Goal: Task Accomplishment & Management: Manage account settings

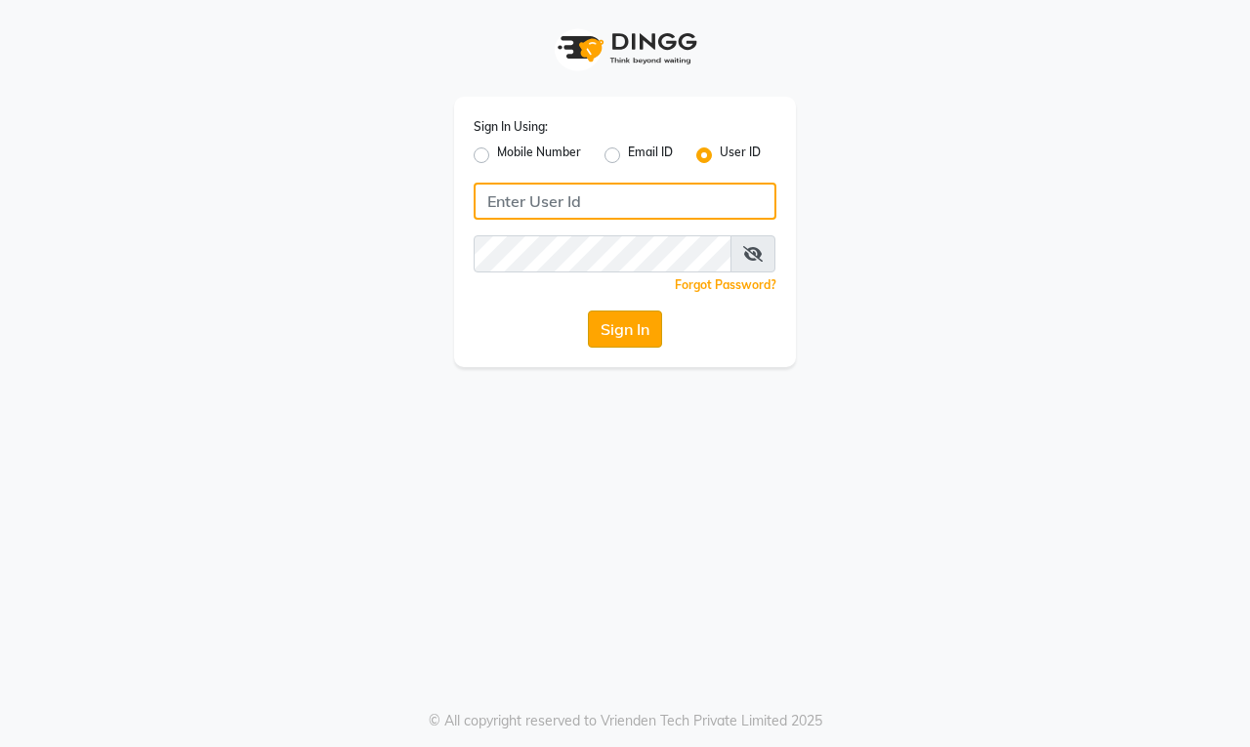
type input "[PERSON_NAME]"
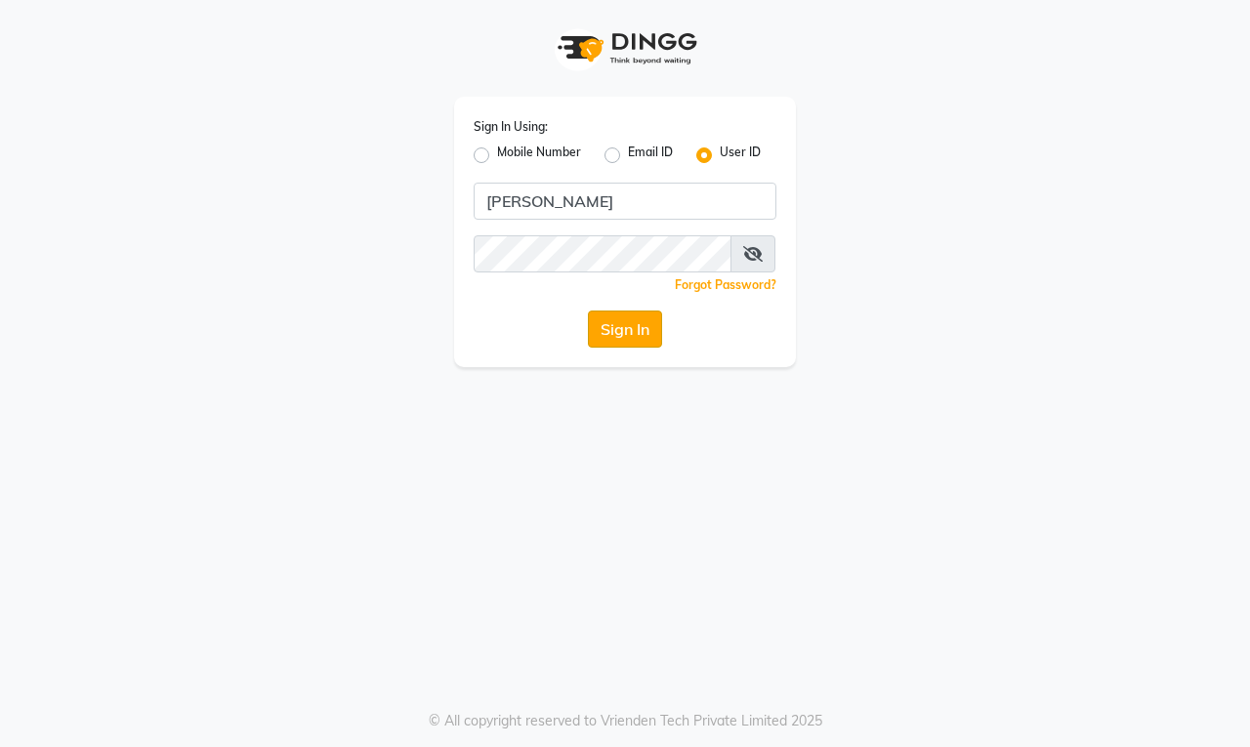
click at [607, 323] on button "Sign In" at bounding box center [625, 328] width 74 height 37
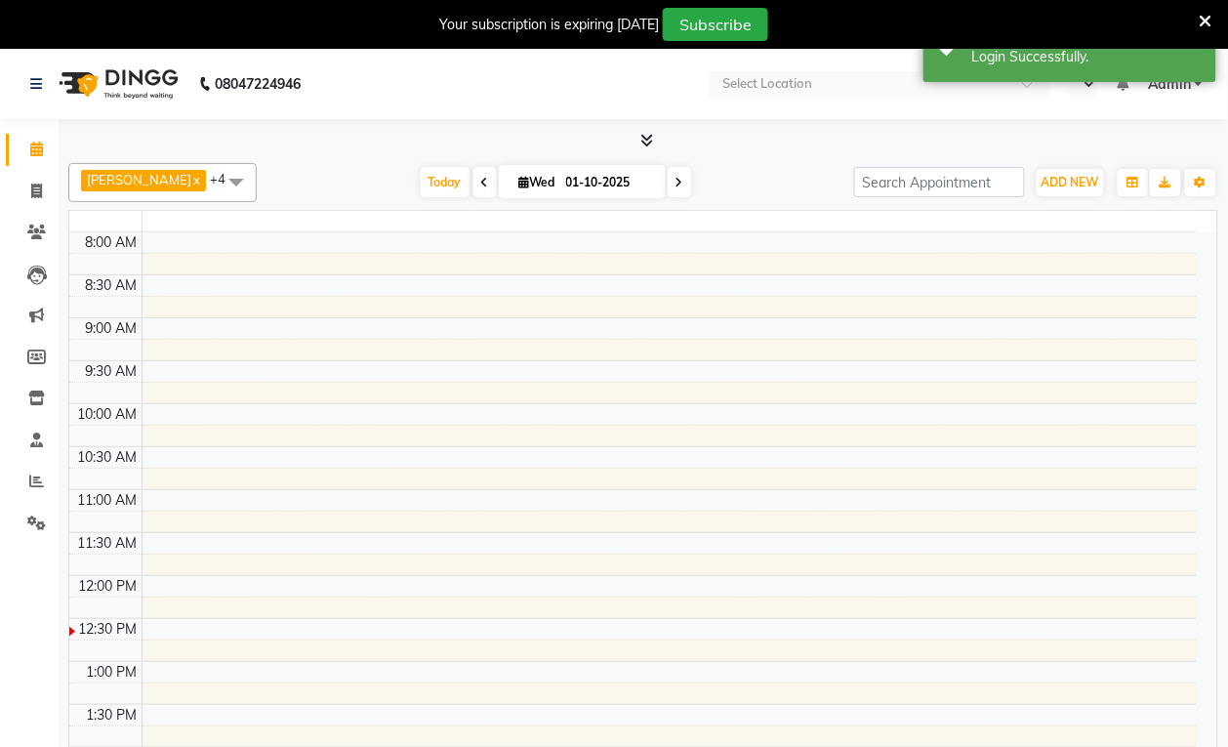
click at [617, 364] on td at bounding box center [669, 370] width 1055 height 21
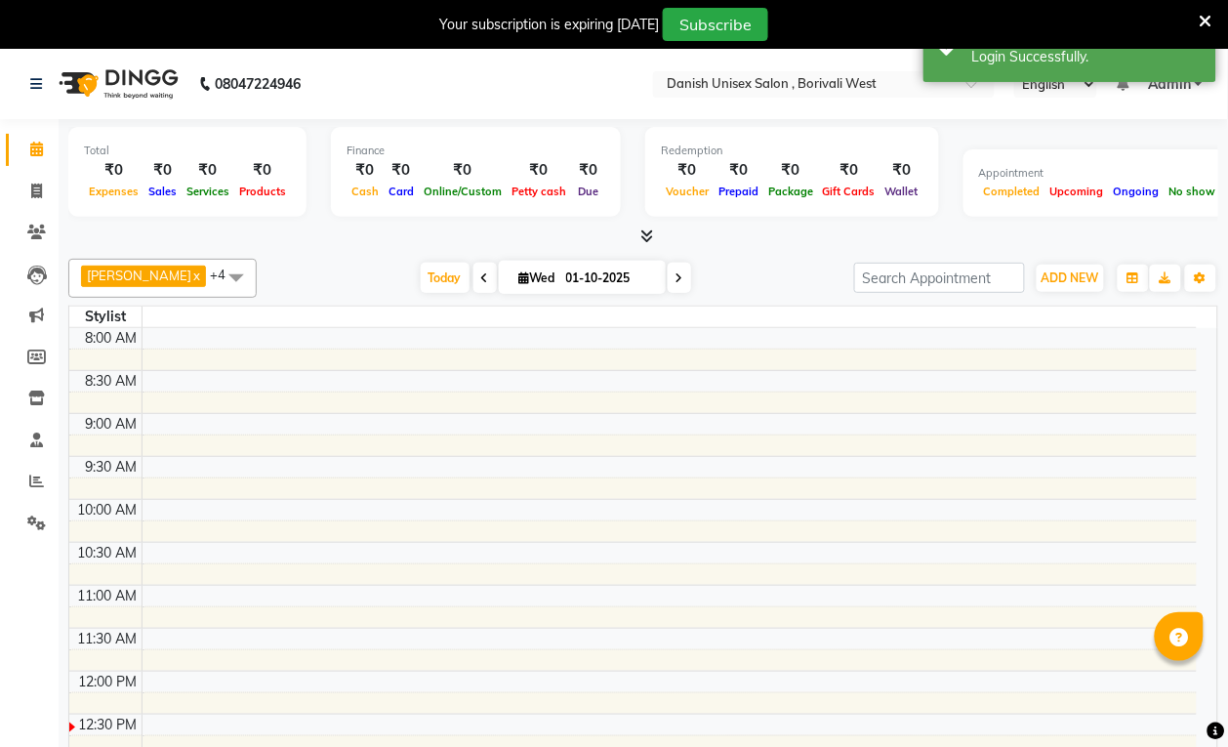
select select "en"
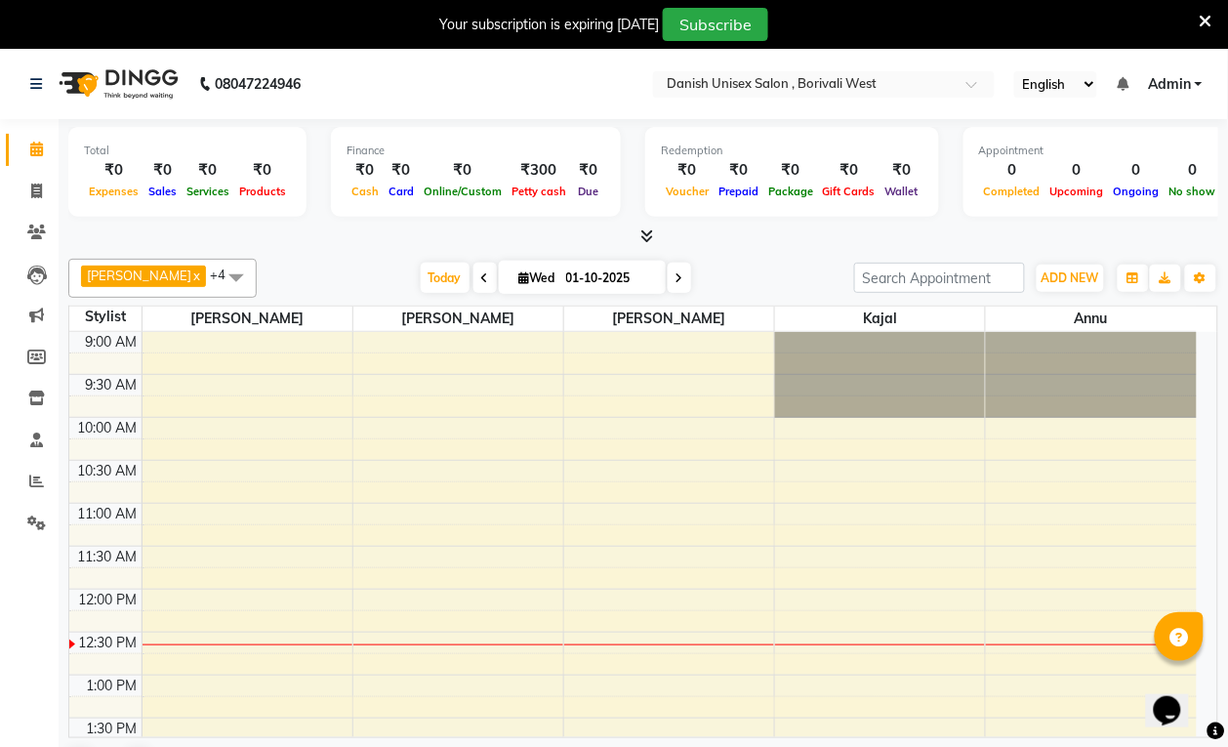
click at [1207, 18] on icon at bounding box center [1206, 22] width 13 height 18
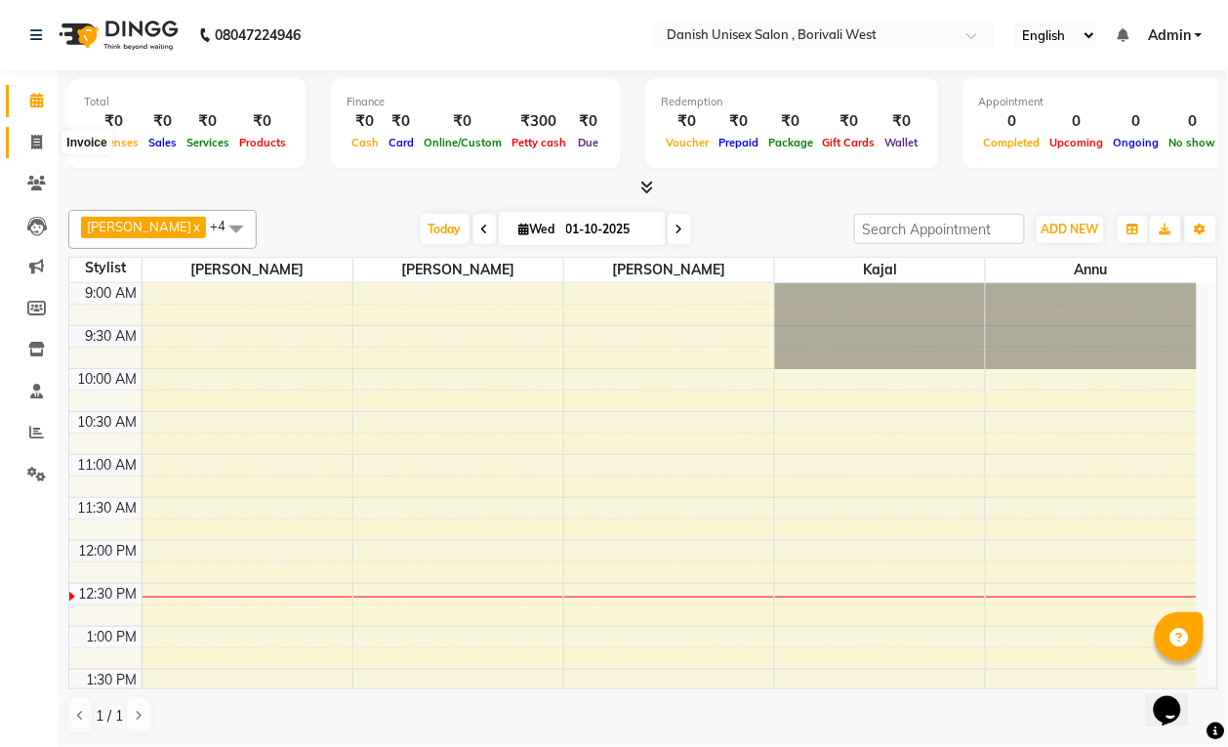
click at [32, 142] on icon at bounding box center [36, 142] width 11 height 15
select select "service"
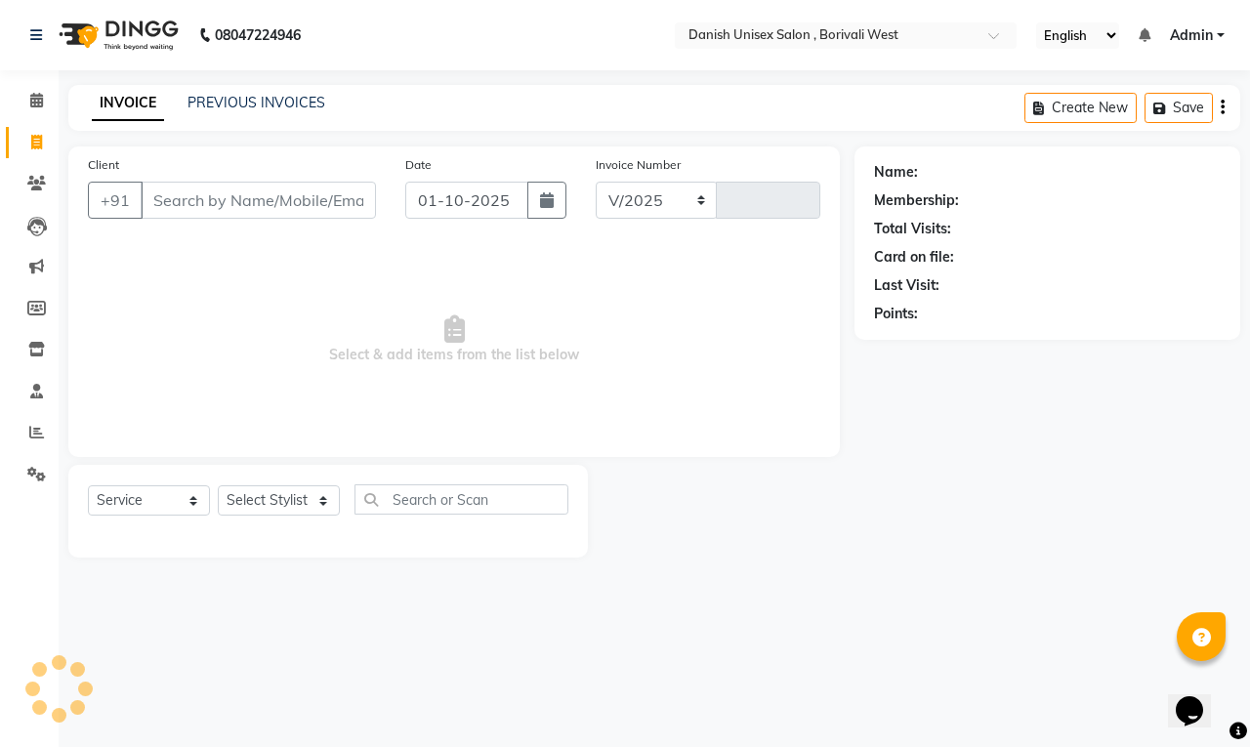
select select "6929"
type input "3921"
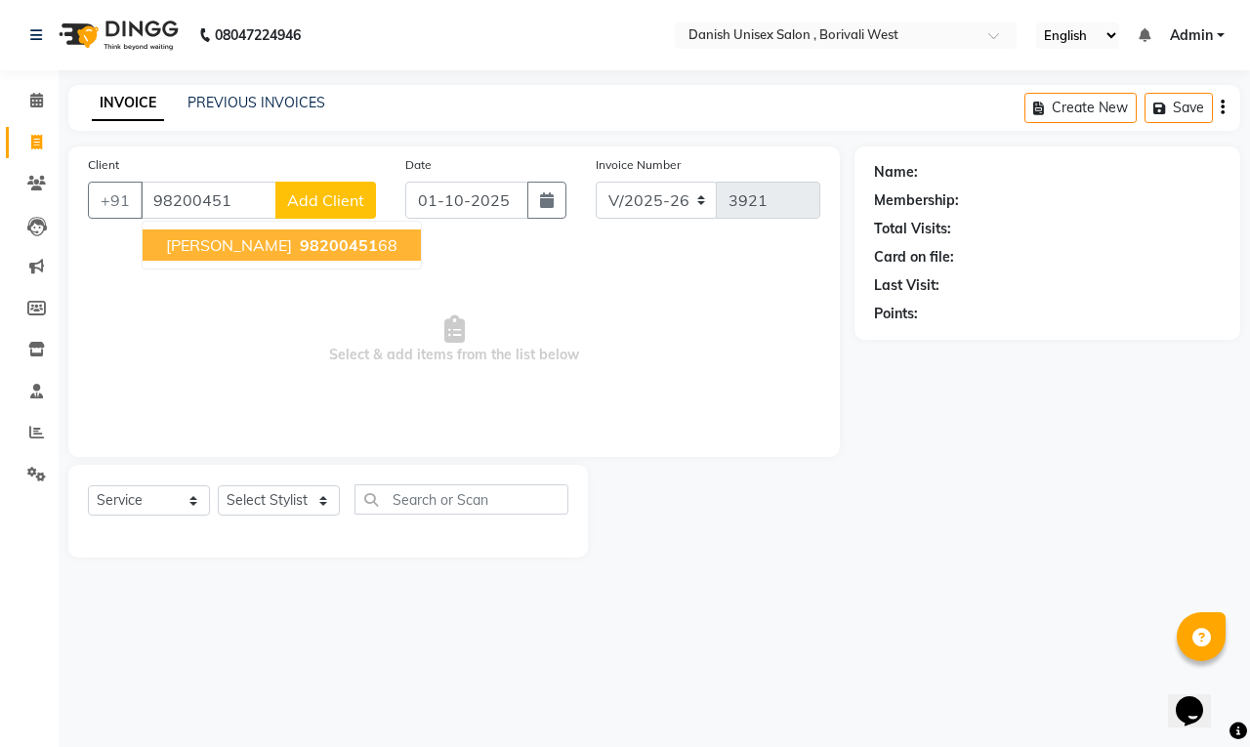
click at [254, 249] on span "[PERSON_NAME]" at bounding box center [229, 245] width 126 height 20
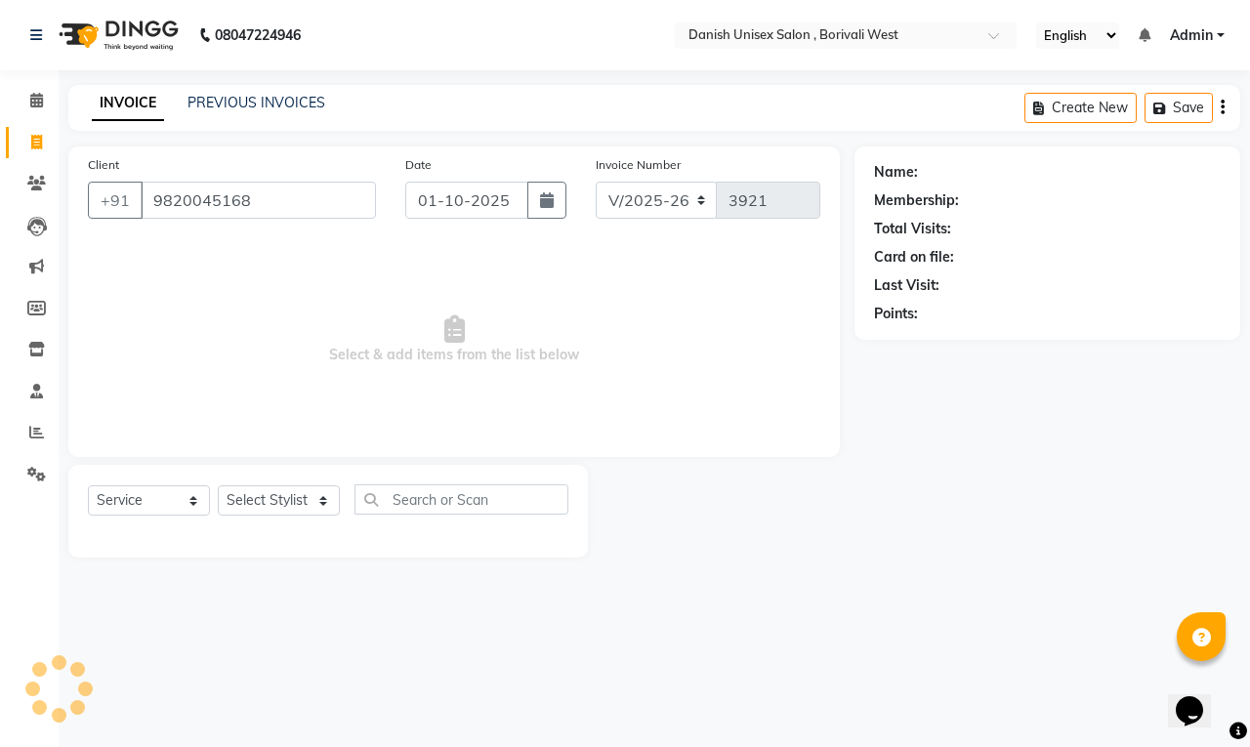
type input "9820045168"
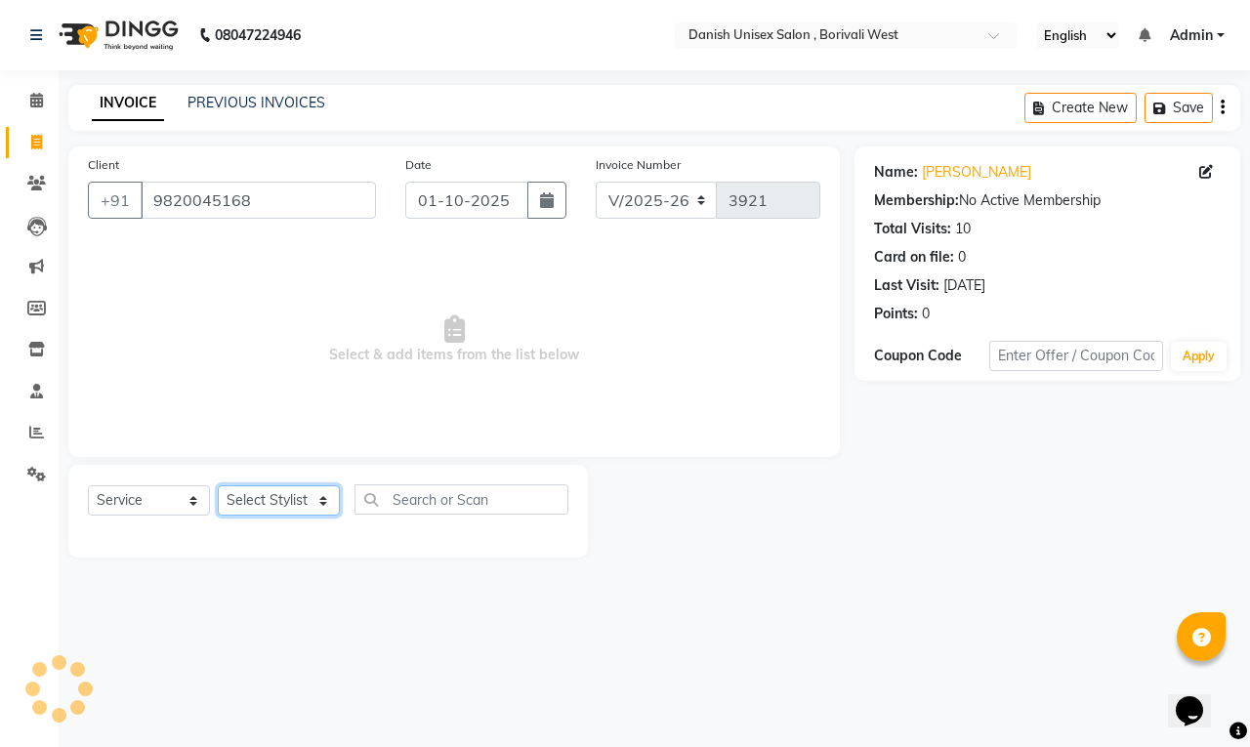
click at [247, 498] on select "Select Stylist [PERSON_NAME] [PERSON_NAME] kajal [PERSON_NAME] [PERSON_NAME] [P…" at bounding box center [279, 500] width 122 height 30
select select "89255"
click at [218, 485] on select "Select Stylist [PERSON_NAME] [PERSON_NAME] kajal [PERSON_NAME] [PERSON_NAME] [P…" at bounding box center [279, 500] width 122 height 30
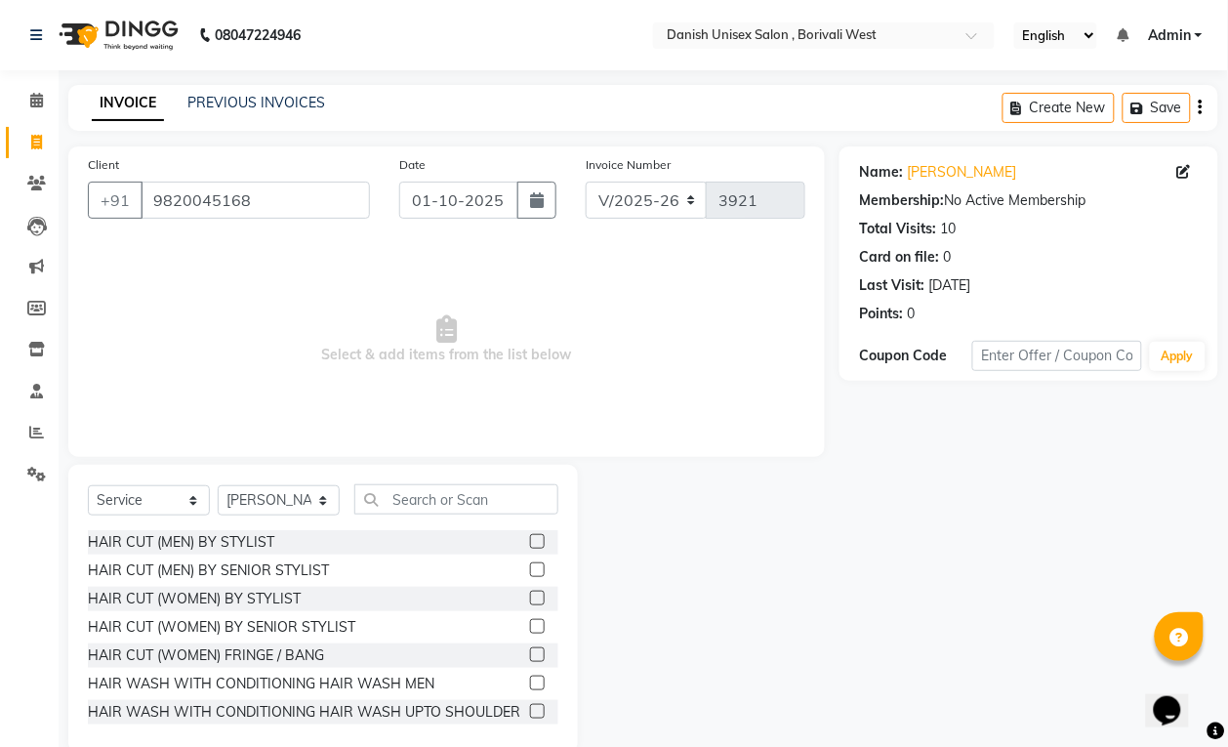
click at [530, 540] on label at bounding box center [537, 541] width 15 height 15
click at [530, 540] on input "checkbox" at bounding box center [536, 542] width 13 height 13
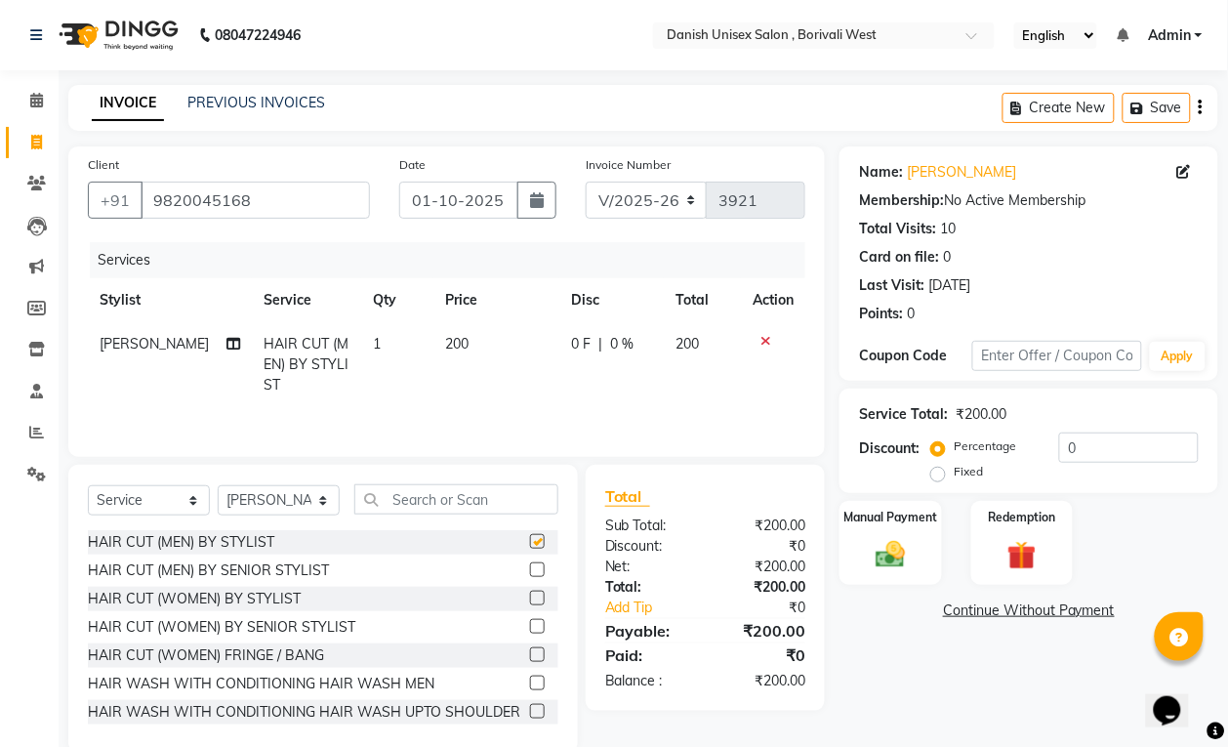
checkbox input "false"
click at [865, 554] on div "Manual Payment" at bounding box center [891, 543] width 106 height 88
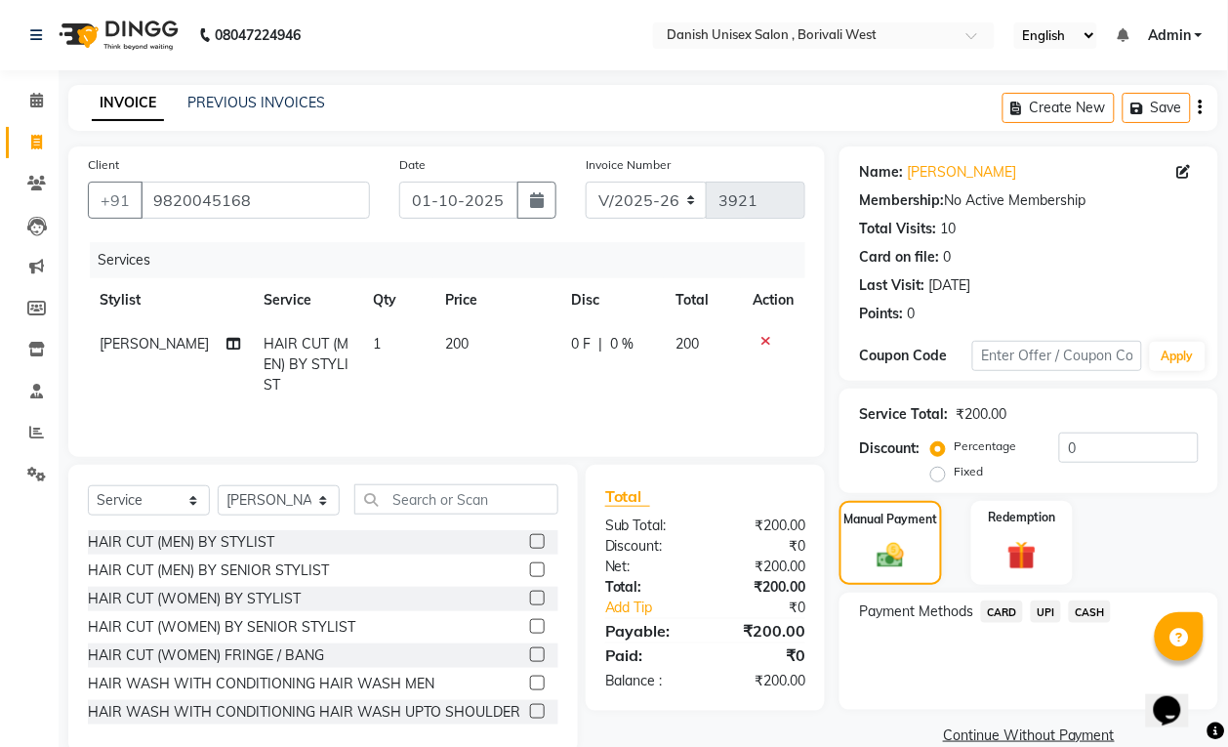
click at [1093, 613] on span "CASH" at bounding box center [1090, 611] width 42 height 22
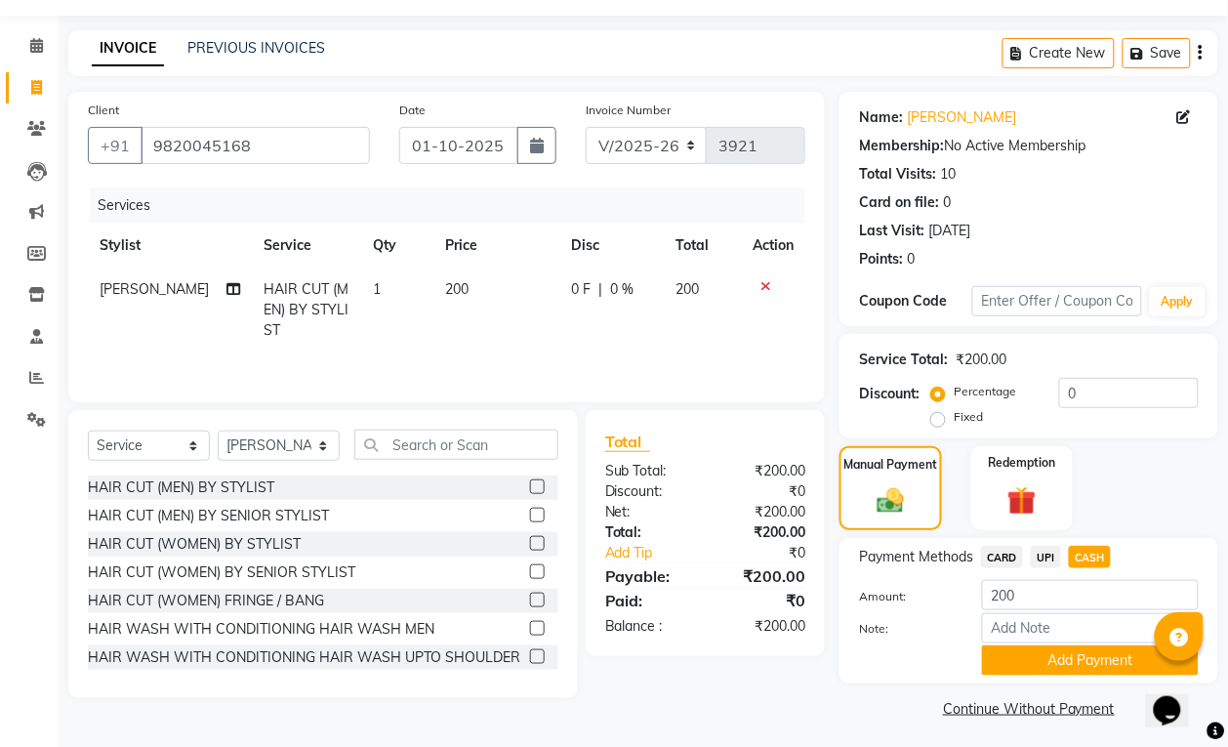
scroll to position [60, 0]
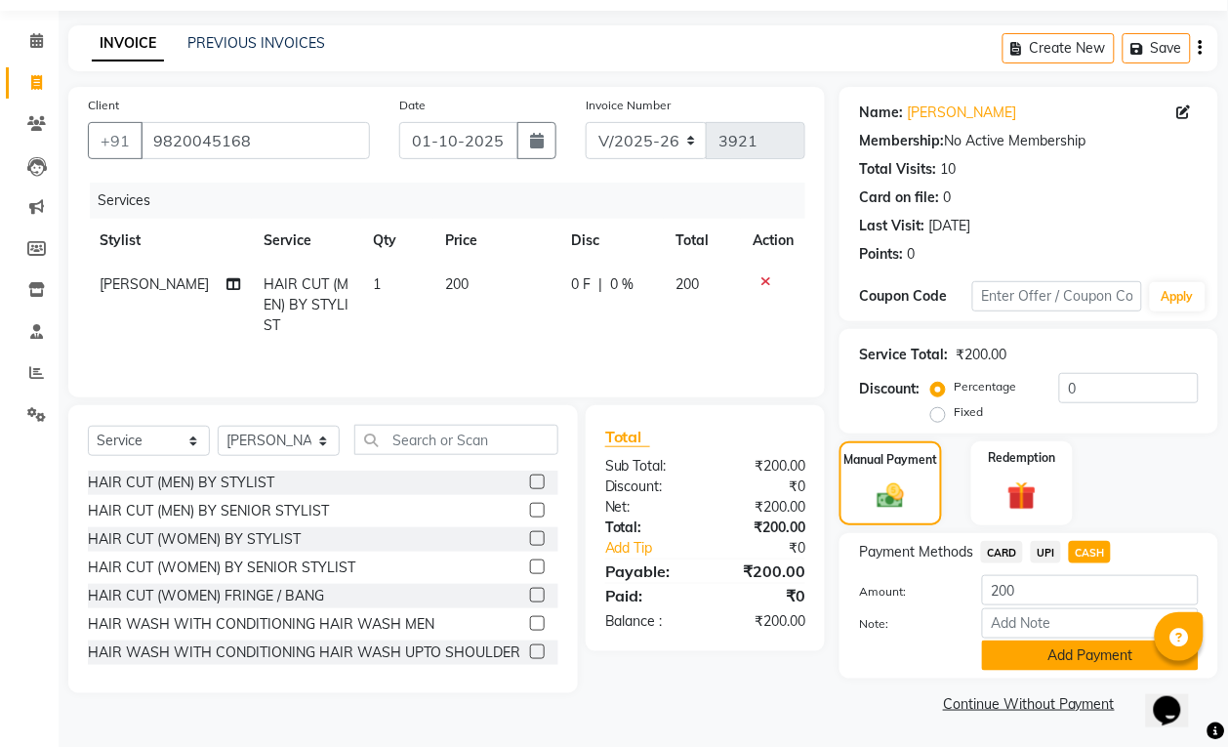
click at [1086, 651] on button "Add Payment" at bounding box center [1090, 655] width 217 height 30
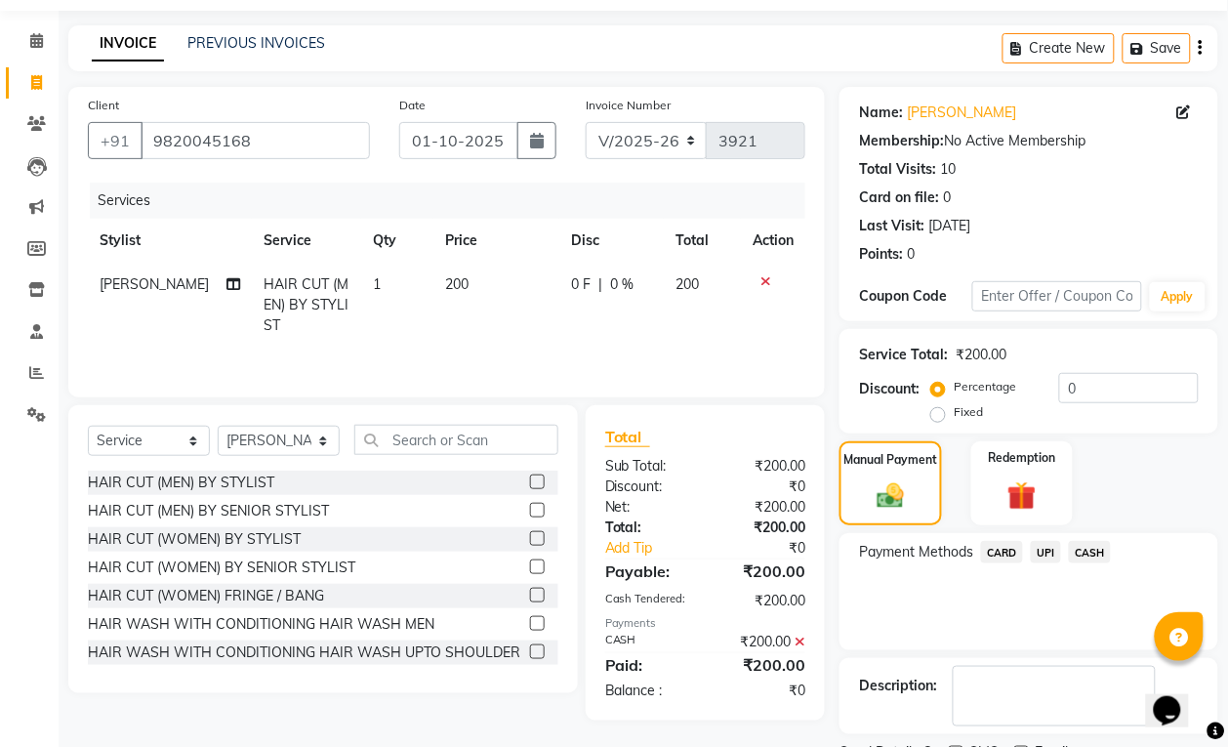
scroll to position [143, 0]
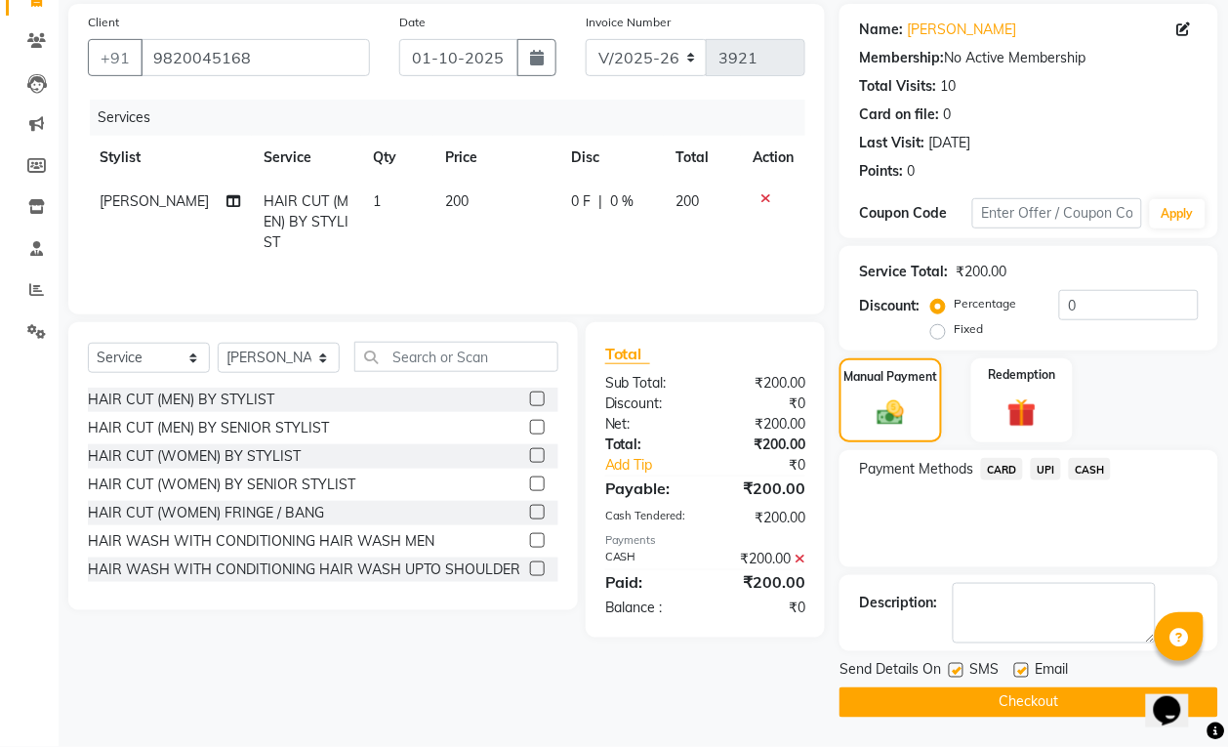
click at [1070, 709] on button "Checkout" at bounding box center [1029, 702] width 379 height 30
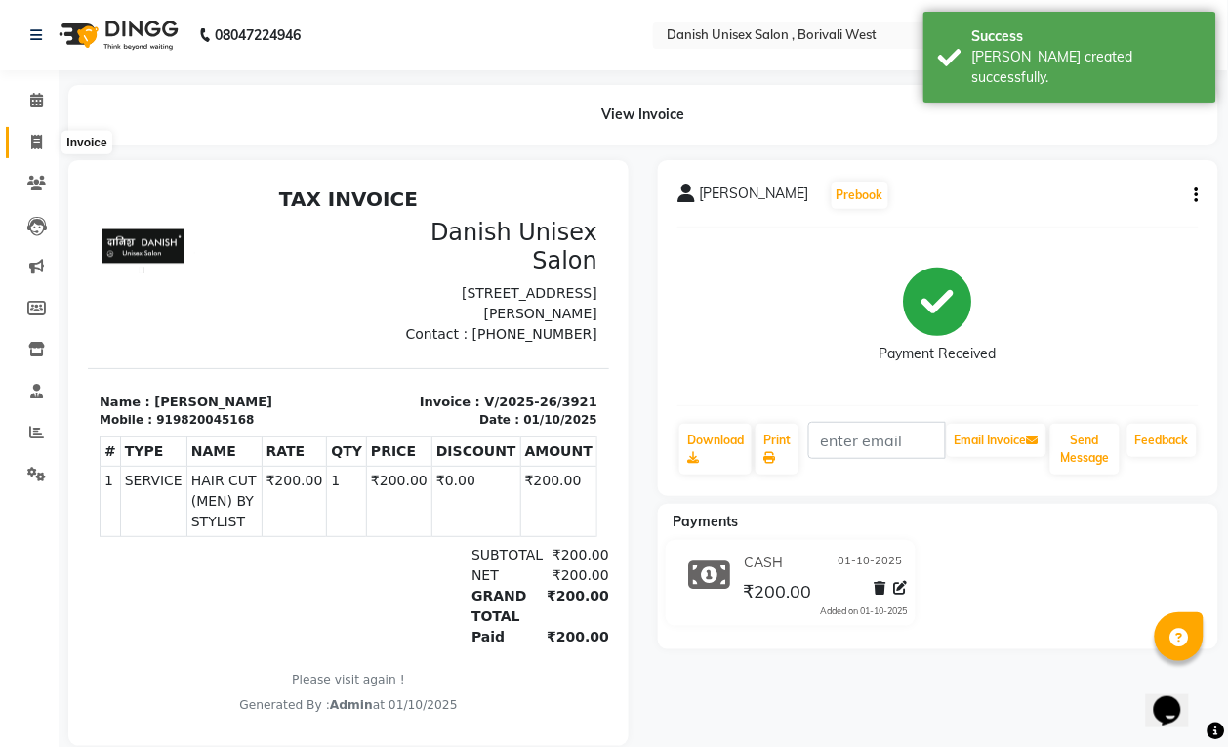
click at [31, 142] on icon at bounding box center [36, 142] width 11 height 15
select select "service"
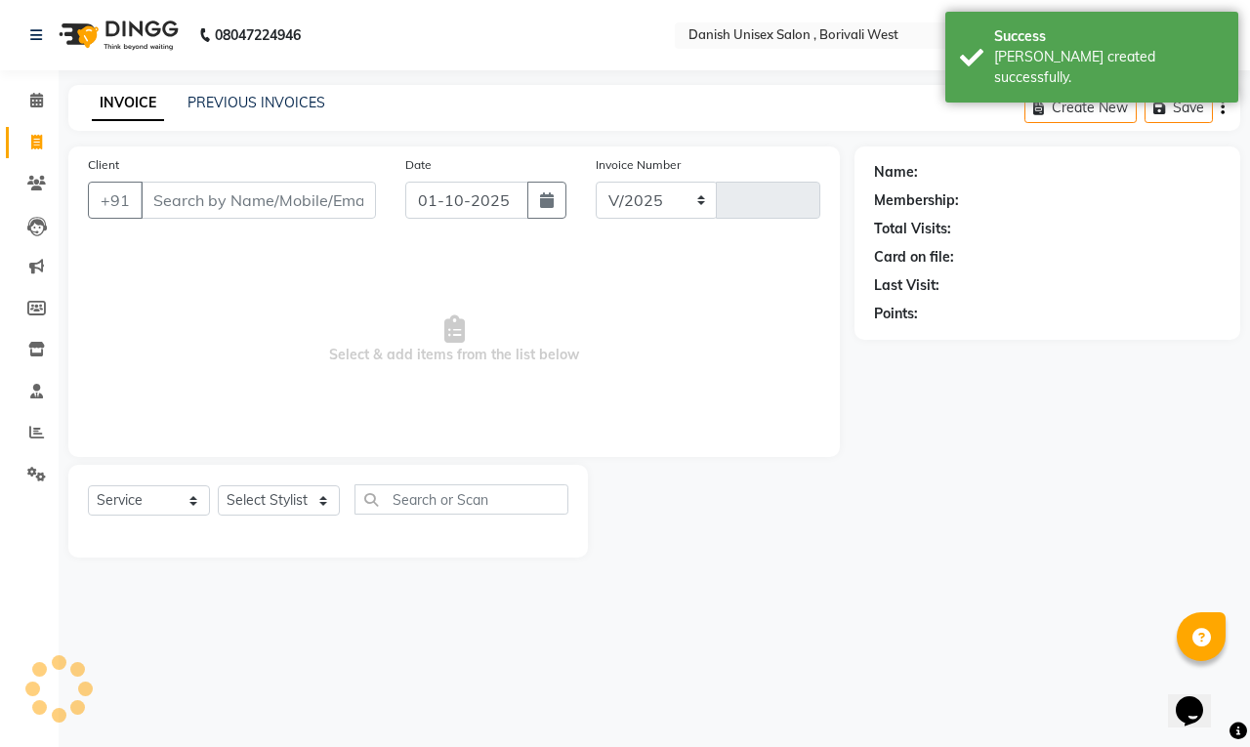
select select "6929"
type input "3922"
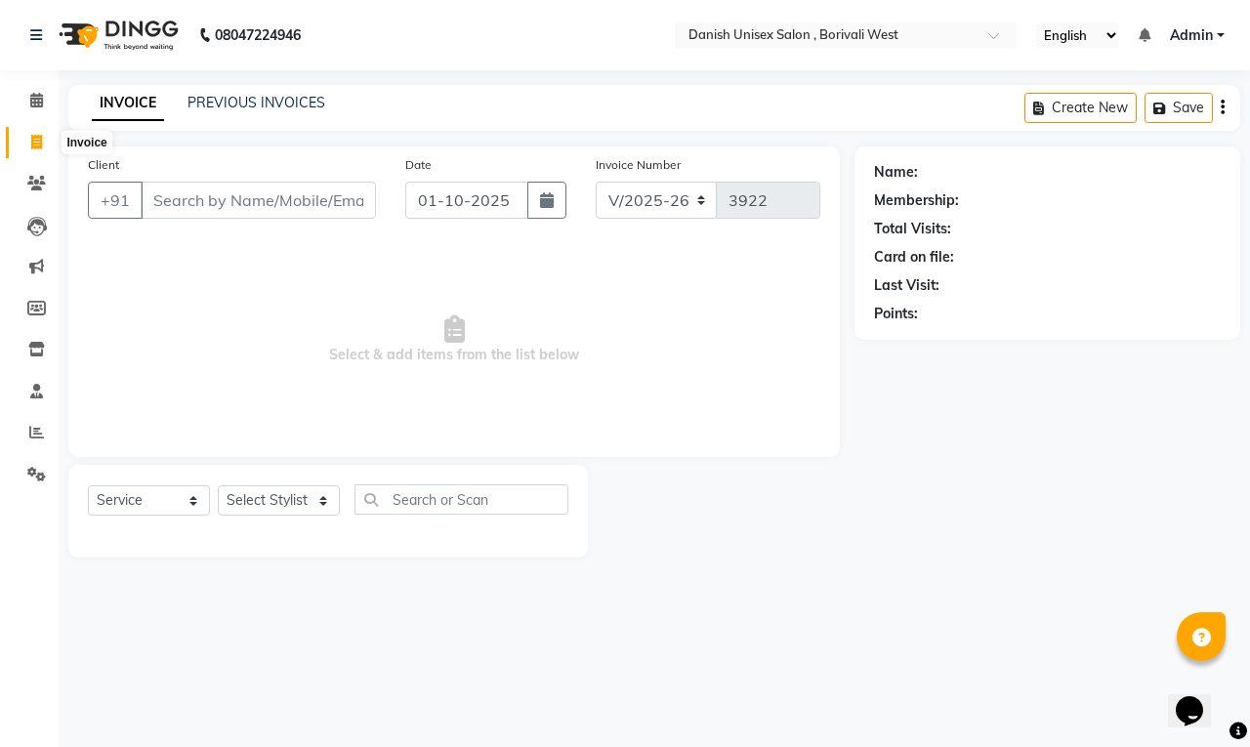
click at [41, 143] on icon at bounding box center [36, 142] width 11 height 15
select select "service"
type input "3922"
select select "6929"
click at [37, 99] on icon at bounding box center [36, 100] width 13 height 15
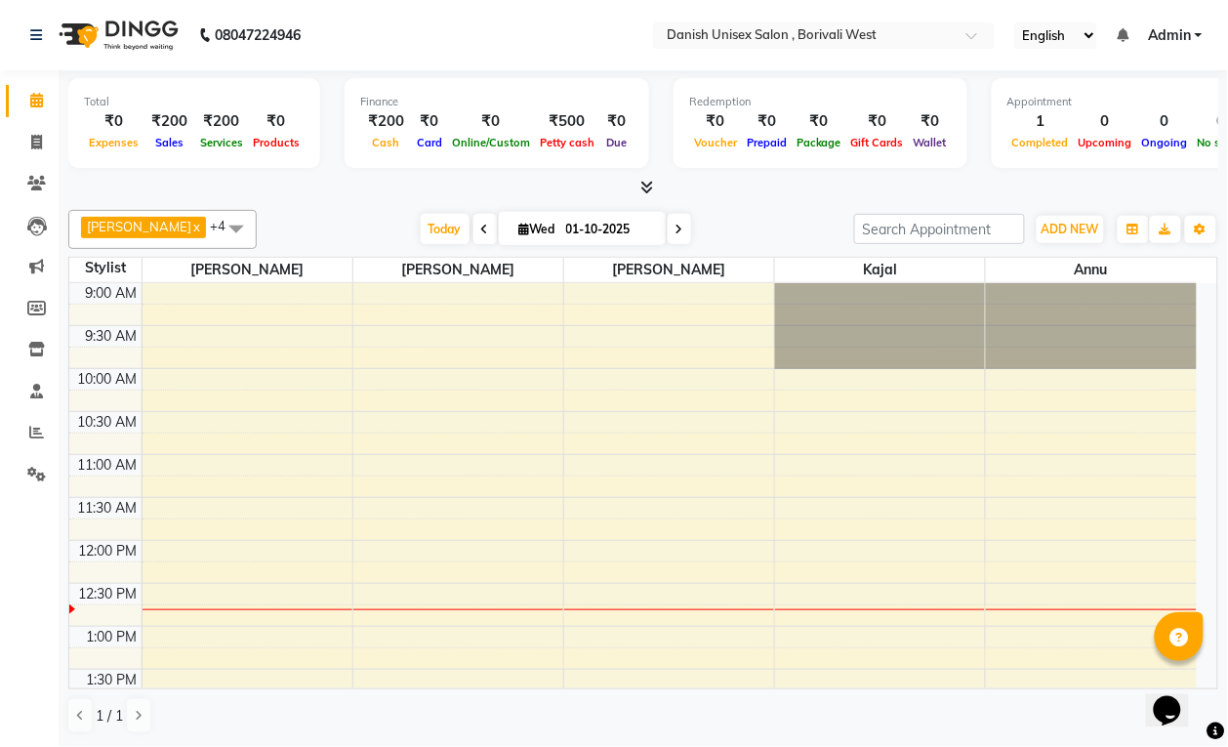
click at [217, 236] on span at bounding box center [236, 228] width 39 height 37
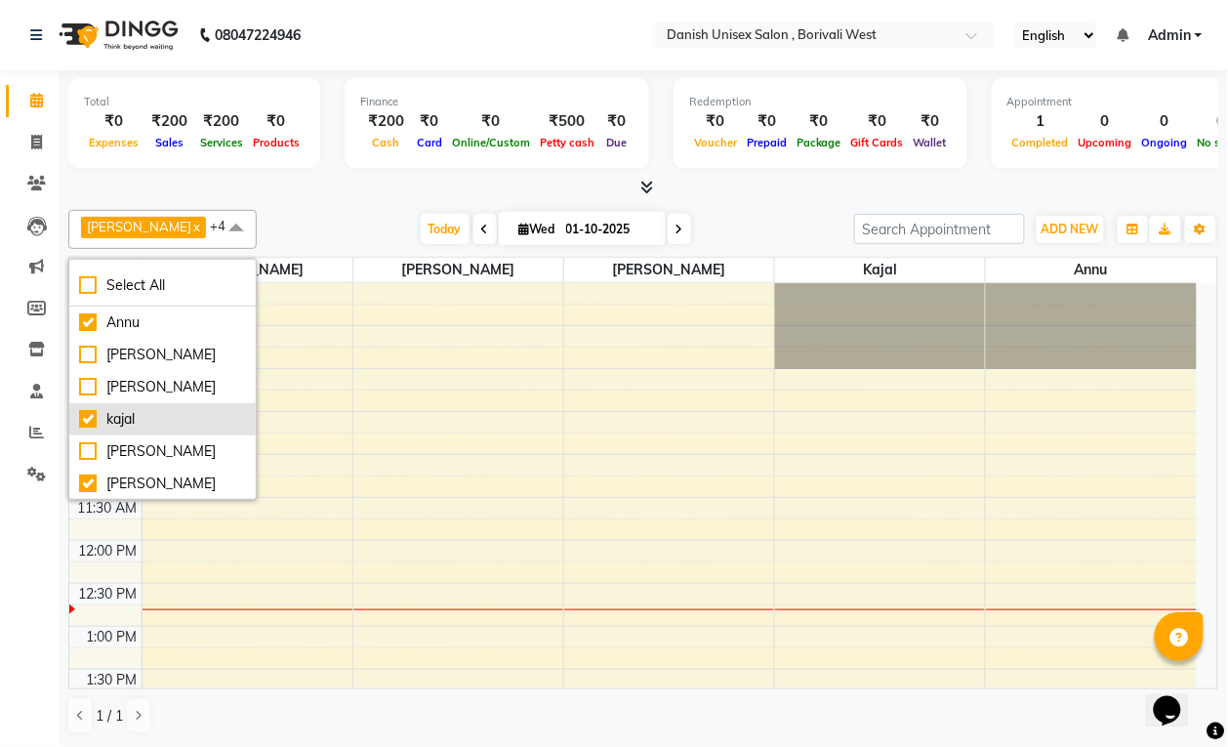
click at [169, 412] on div "kajal" at bounding box center [162, 419] width 167 height 20
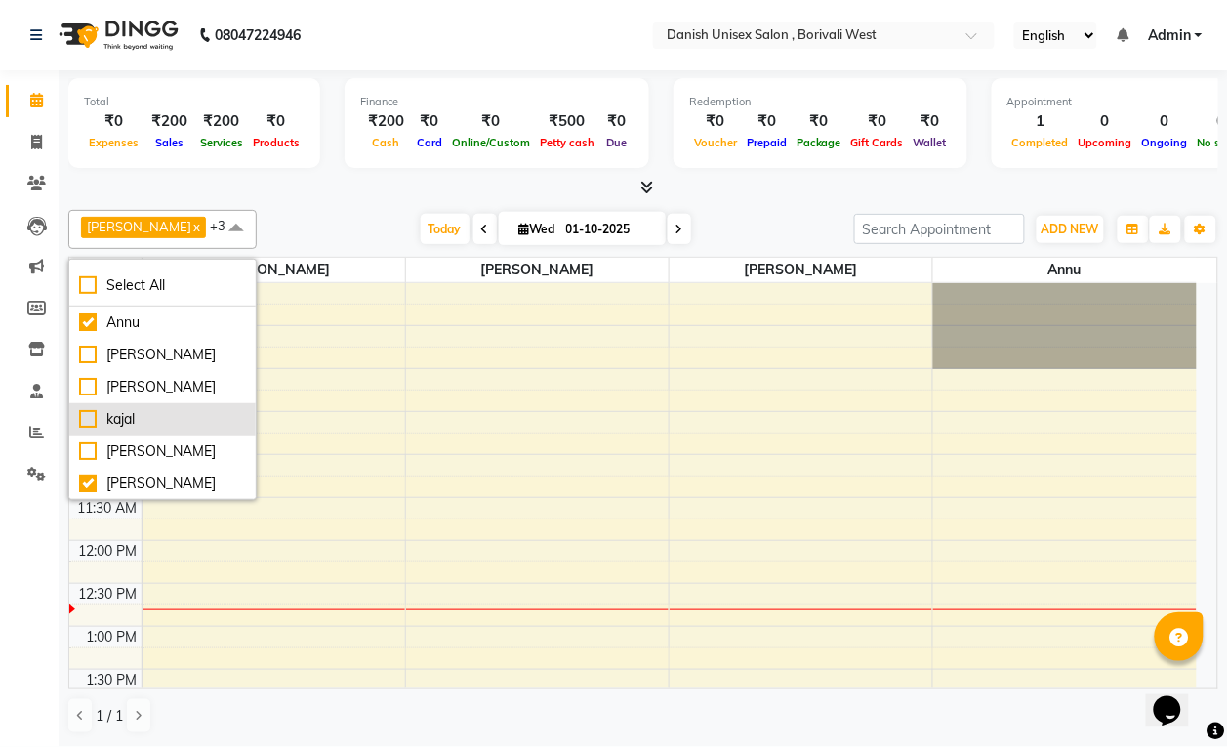
click at [168, 412] on div "kajal" at bounding box center [162, 419] width 167 height 20
checkbox input "true"
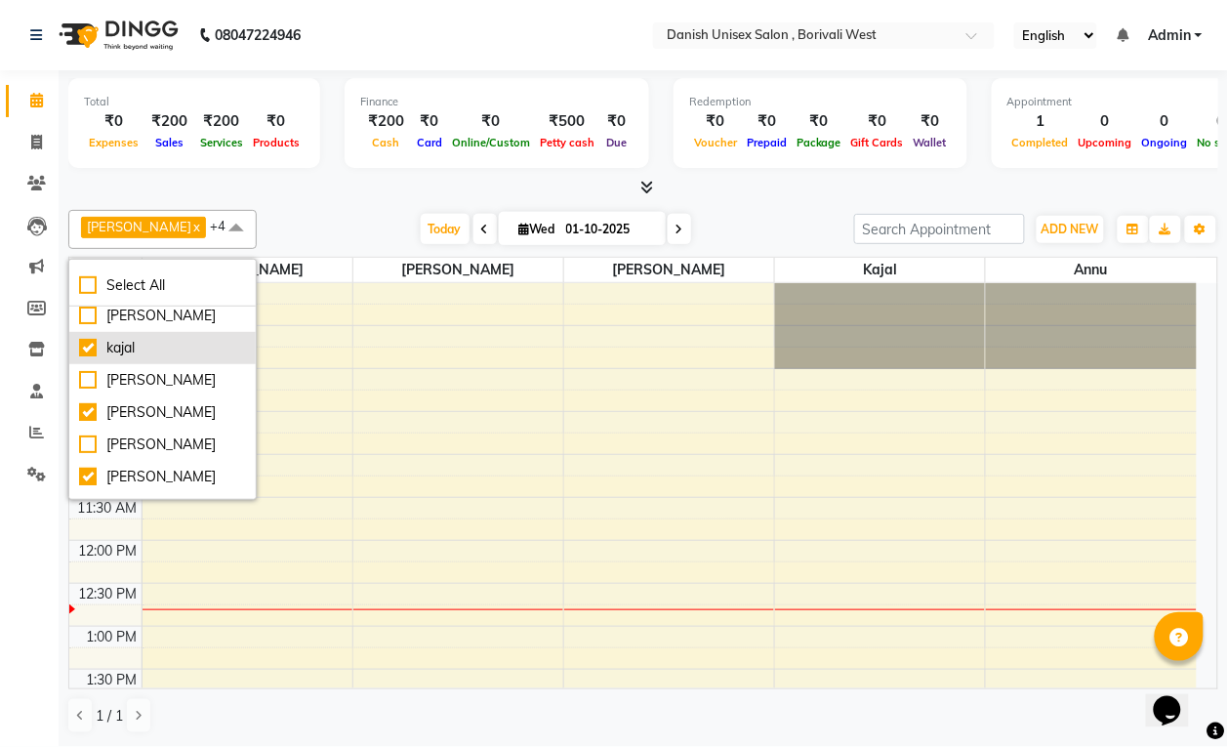
scroll to position [122, 0]
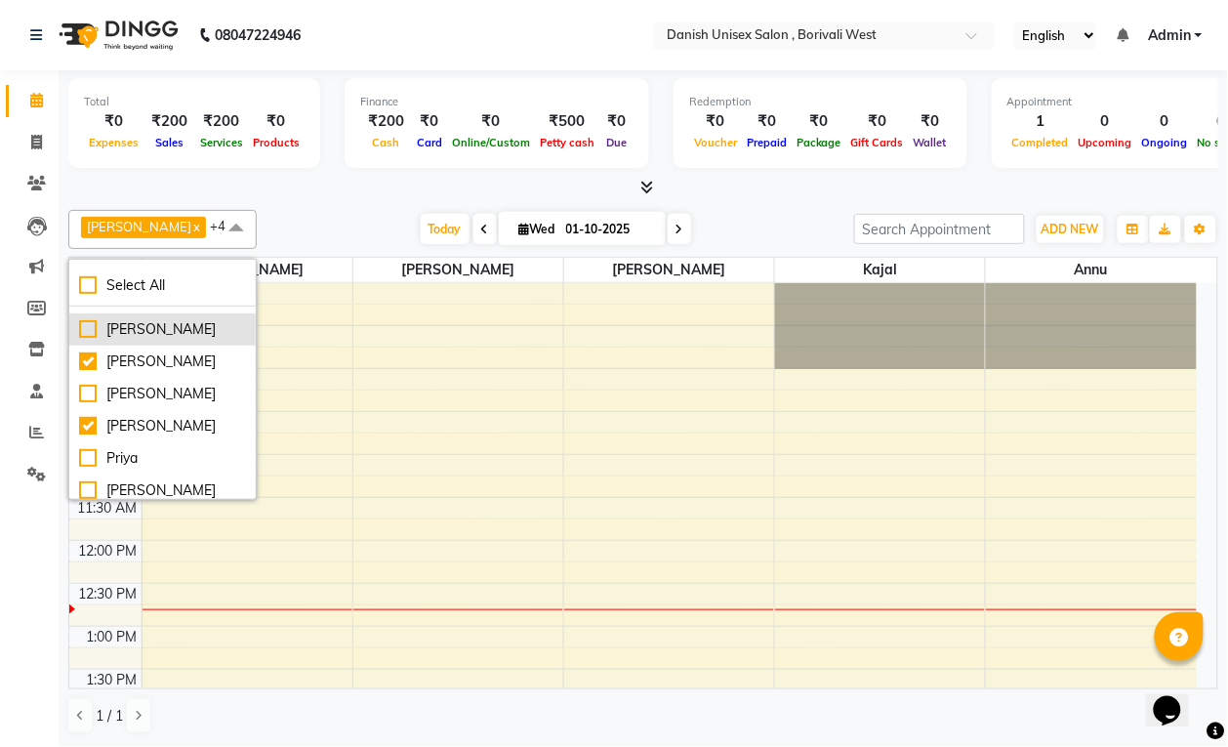
click at [186, 329] on div "[PERSON_NAME]" at bounding box center [162, 329] width 167 height 20
checkbox input "true"
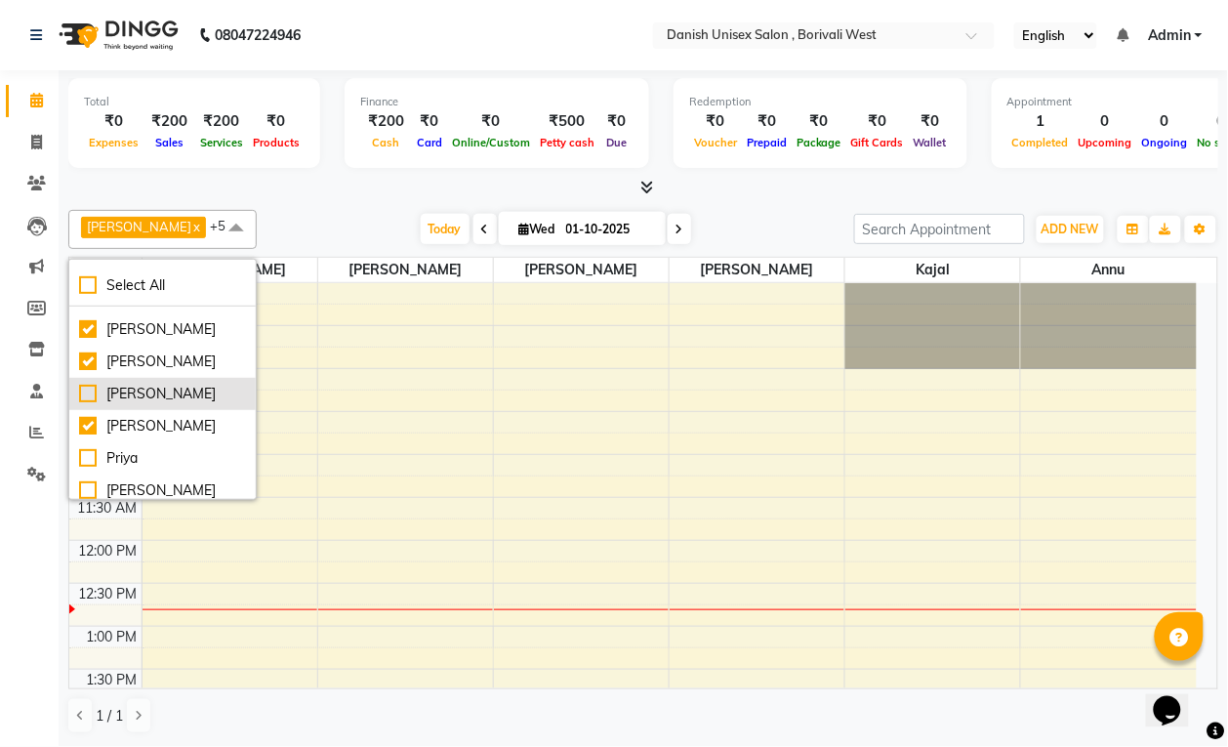
click at [201, 393] on div "[PERSON_NAME]" at bounding box center [162, 394] width 167 height 20
checkbox input "true"
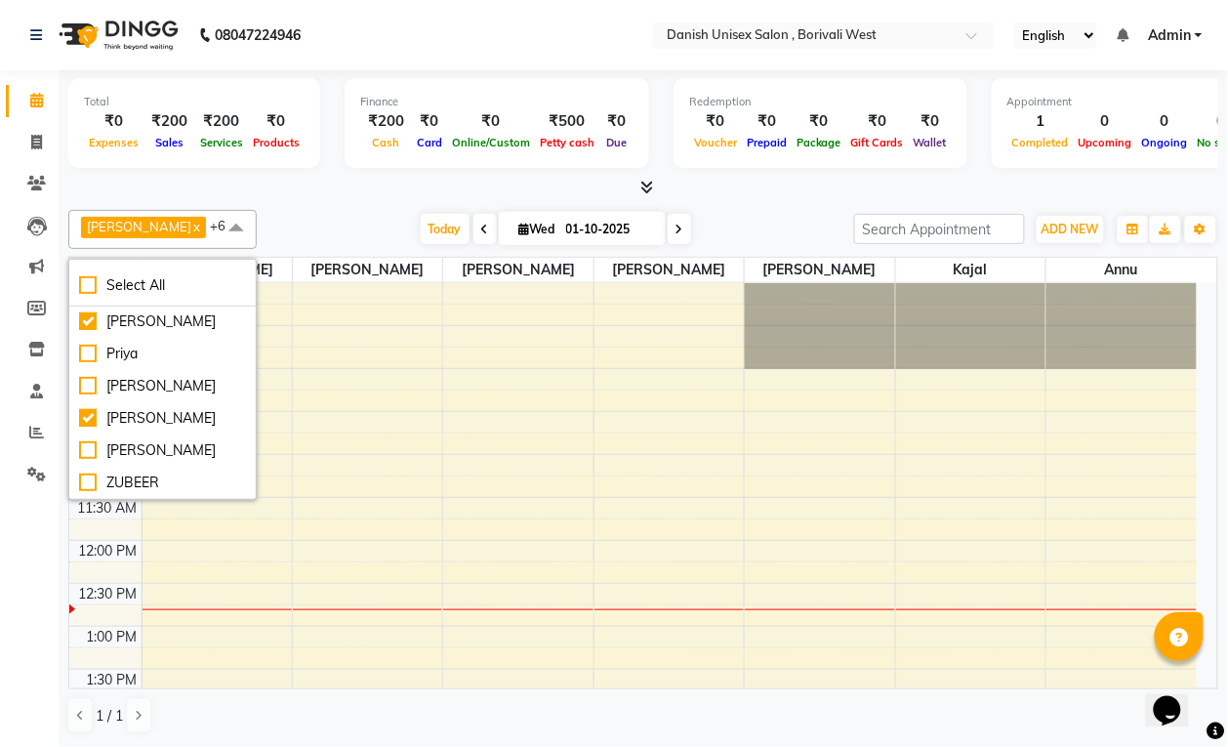
scroll to position [246, 0]
click at [177, 441] on div "[PERSON_NAME]" at bounding box center [162, 450] width 167 height 20
checkbox input "true"
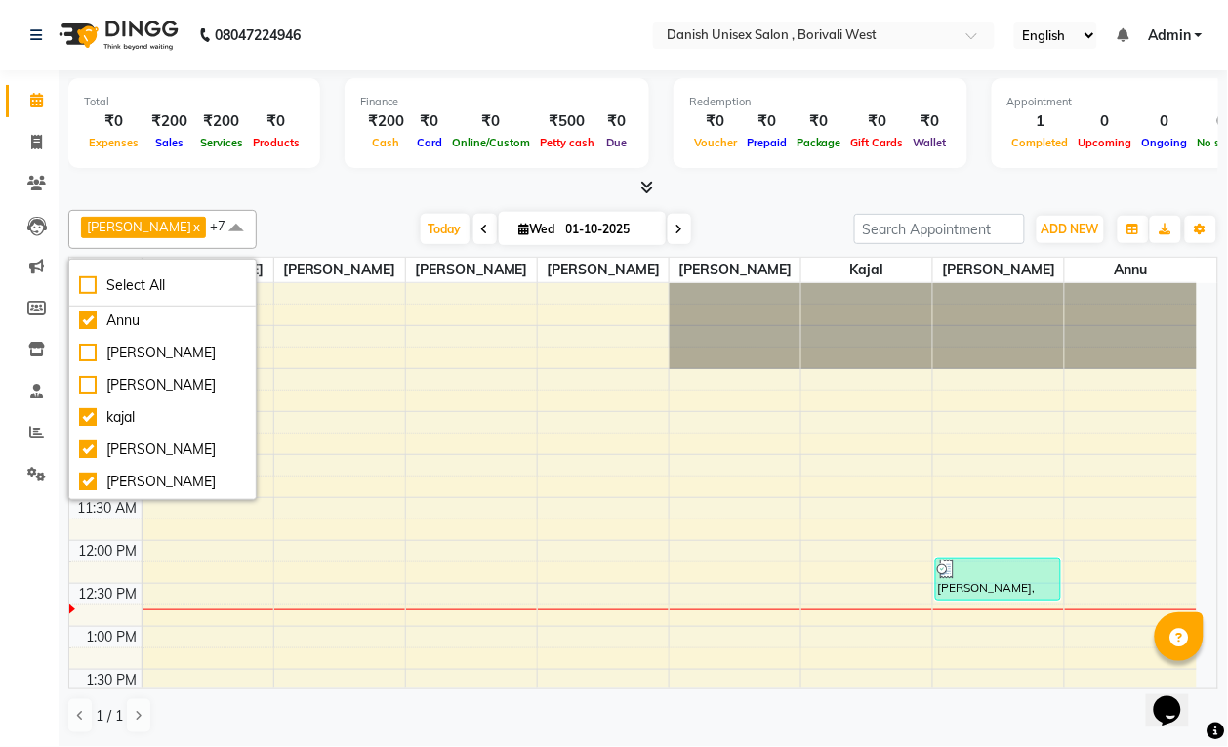
scroll to position [0, 0]
click at [31, 552] on div "Calendar Invoice Clients Leads Marketing Members Inventory Staff Reports Settin…" at bounding box center [132, 387] width 264 height 662
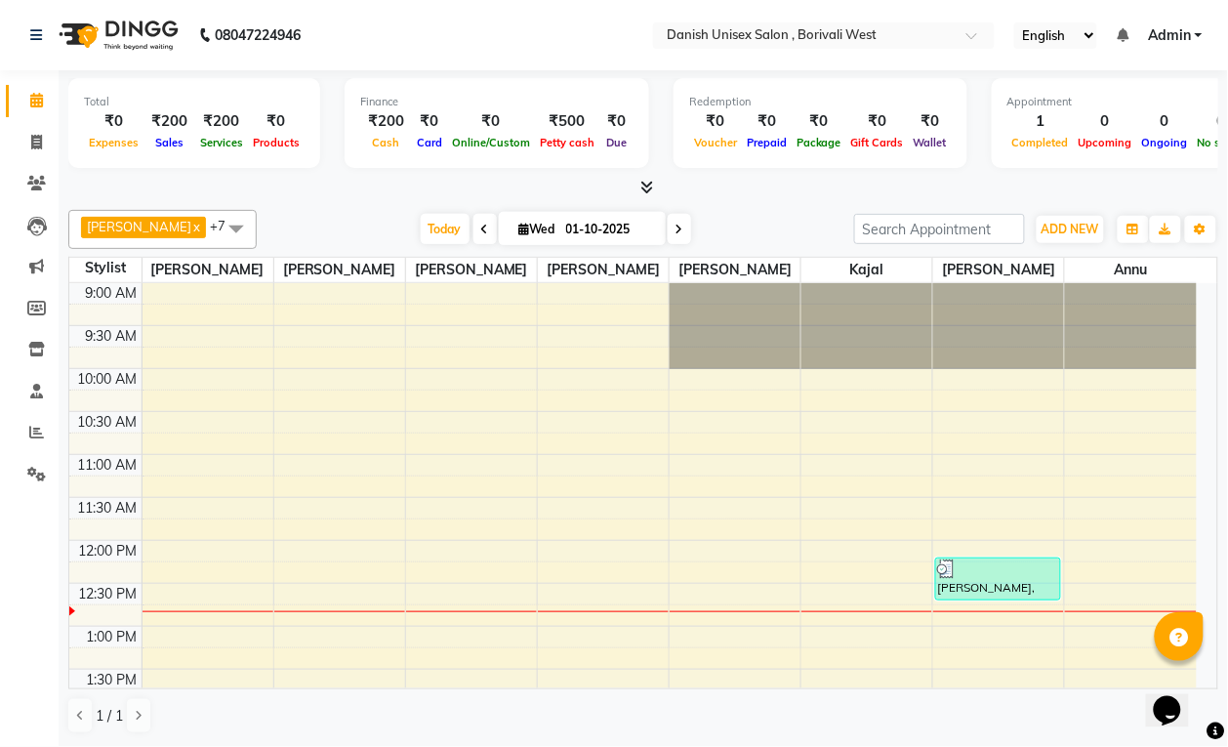
click at [220, 225] on span at bounding box center [236, 228] width 39 height 37
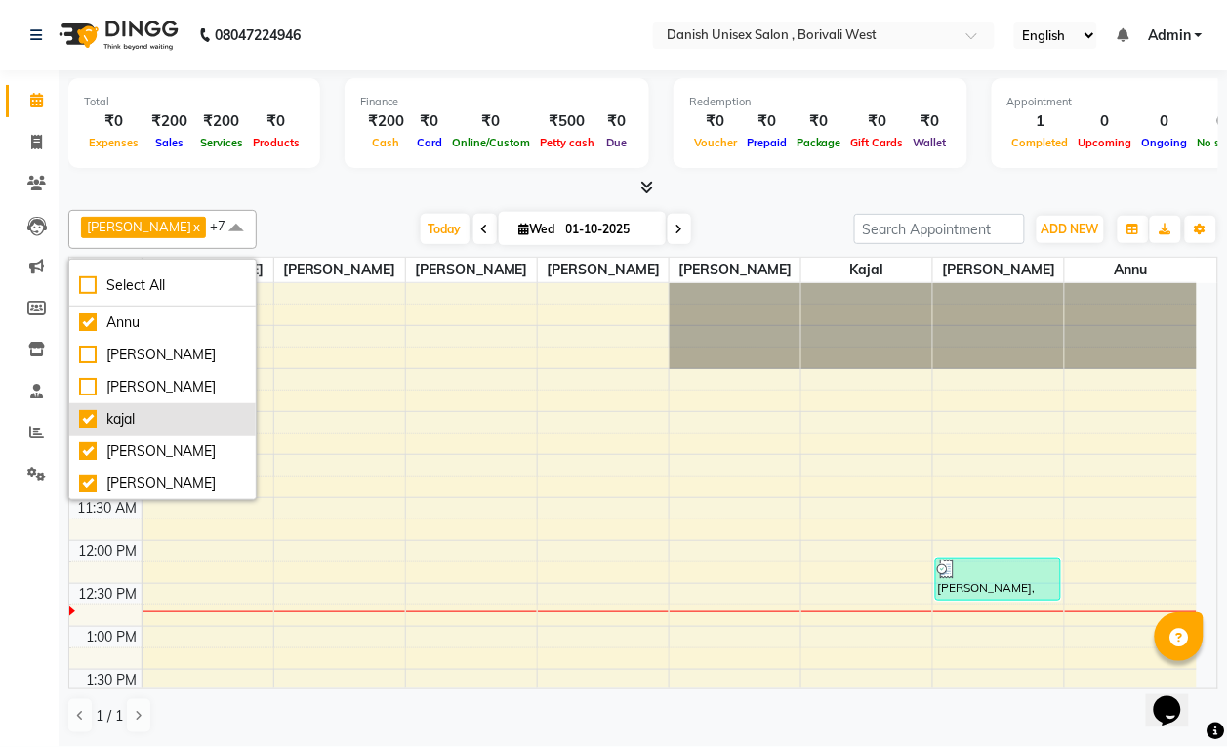
click at [164, 412] on div "kajal" at bounding box center [162, 419] width 167 height 20
checkbox input "false"
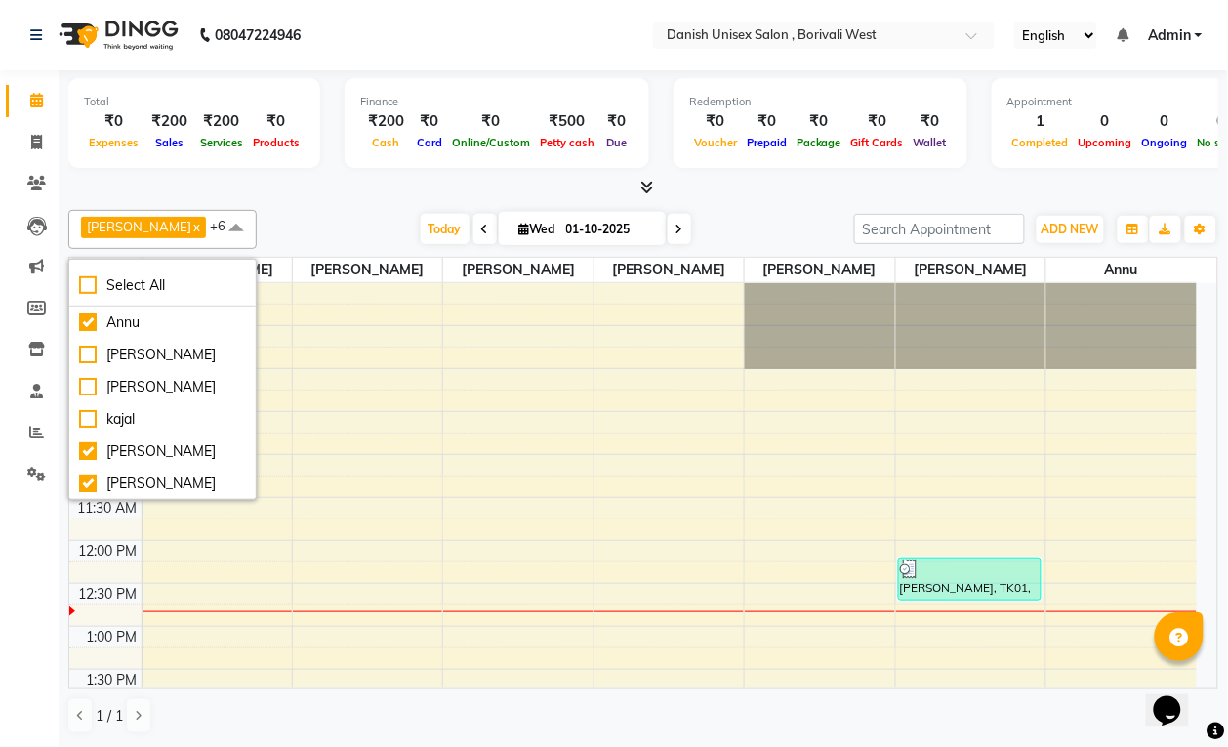
click at [24, 549] on div "Calendar Invoice Clients Leads Marketing Members Inventory Staff Reports Settin…" at bounding box center [132, 387] width 264 height 662
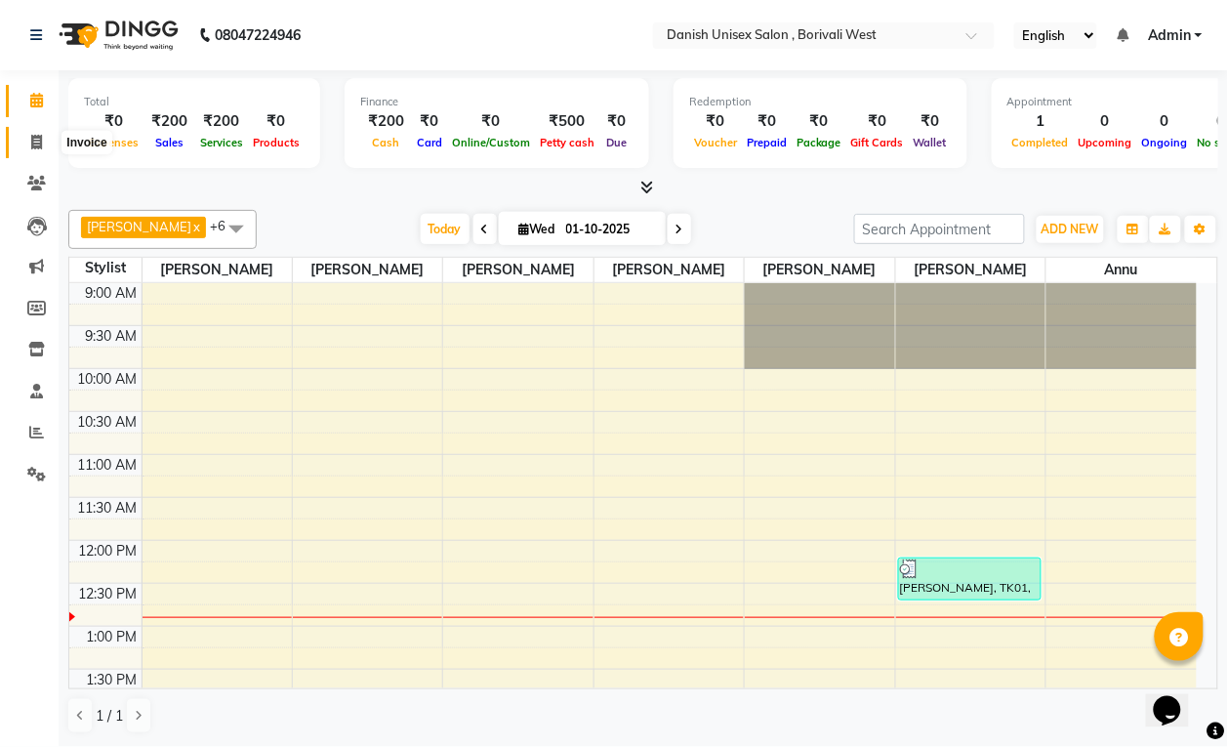
click at [32, 140] on icon at bounding box center [36, 142] width 11 height 15
select select "service"
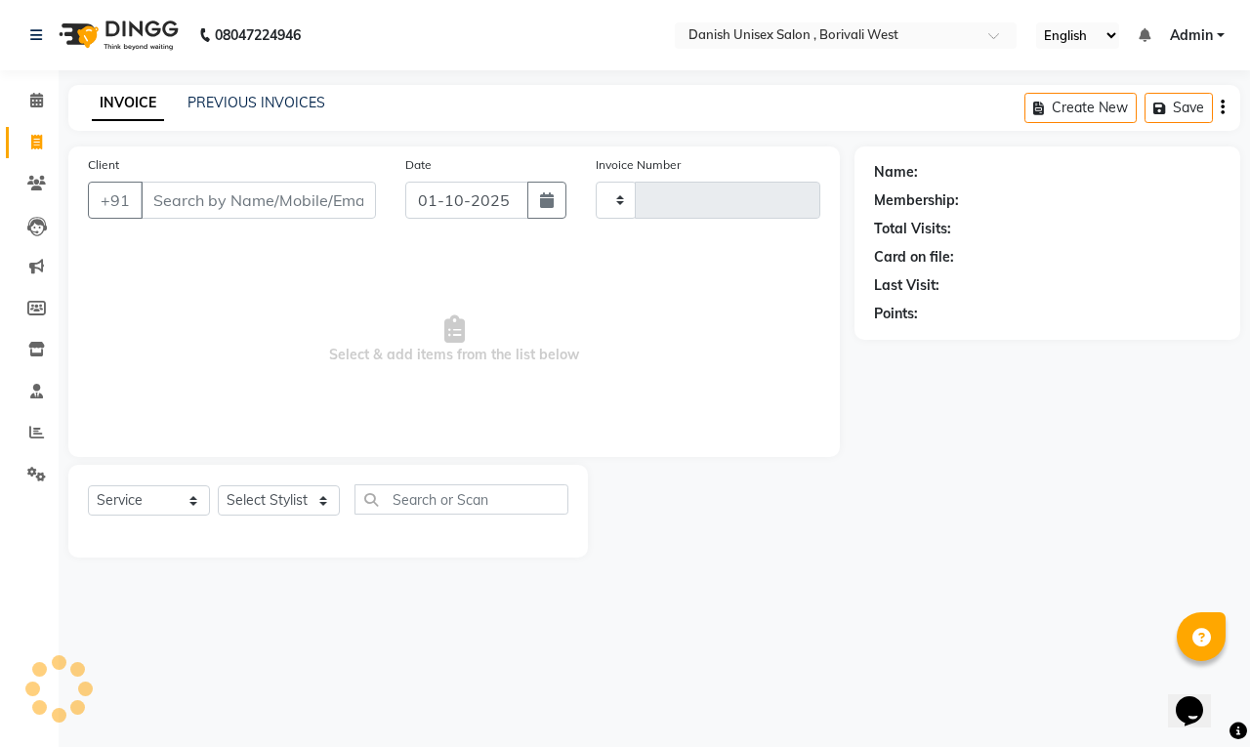
type input "3922"
select select "6929"
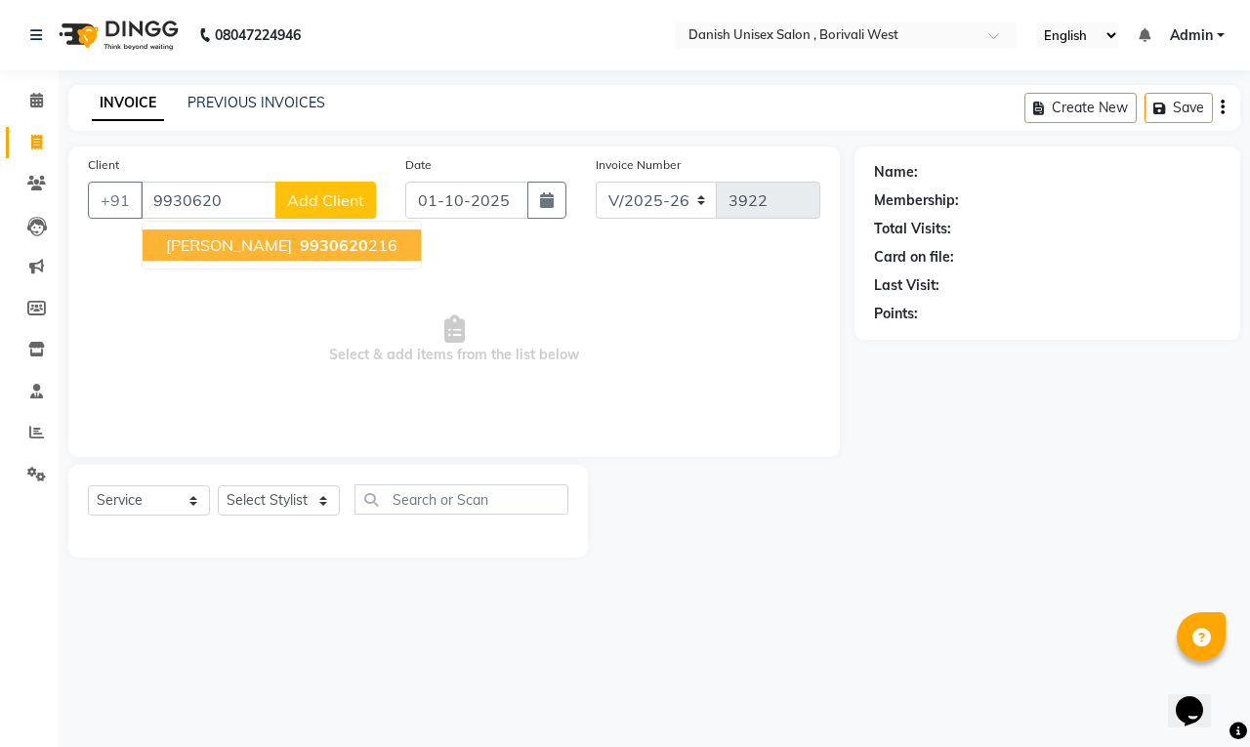
click at [300, 247] on span "9930620" at bounding box center [334, 245] width 68 height 20
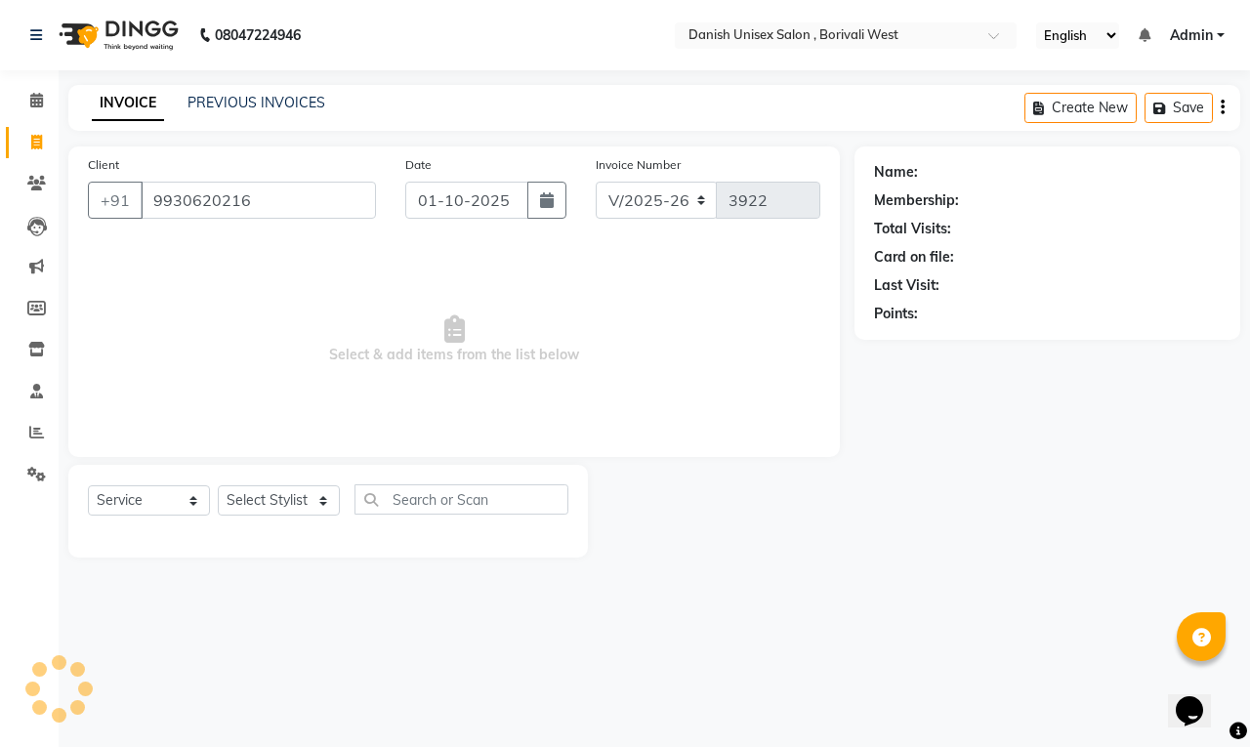
type input "9930620216"
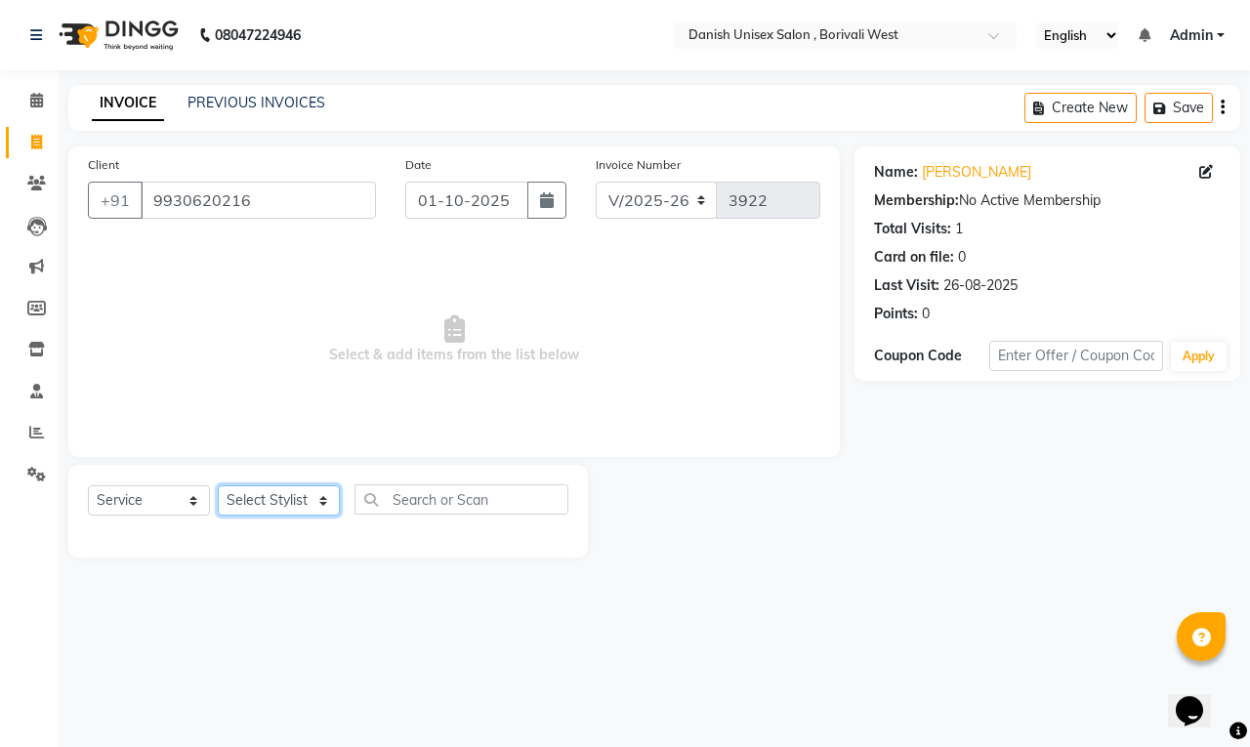
click at [290, 504] on select "Select Stylist [PERSON_NAME] [PERSON_NAME] kajal [PERSON_NAME] [PERSON_NAME] [P…" at bounding box center [279, 500] width 122 height 30
select select "92029"
click at [218, 485] on select "Select Stylist [PERSON_NAME] [PERSON_NAME] kajal [PERSON_NAME] [PERSON_NAME] [P…" at bounding box center [279, 500] width 122 height 30
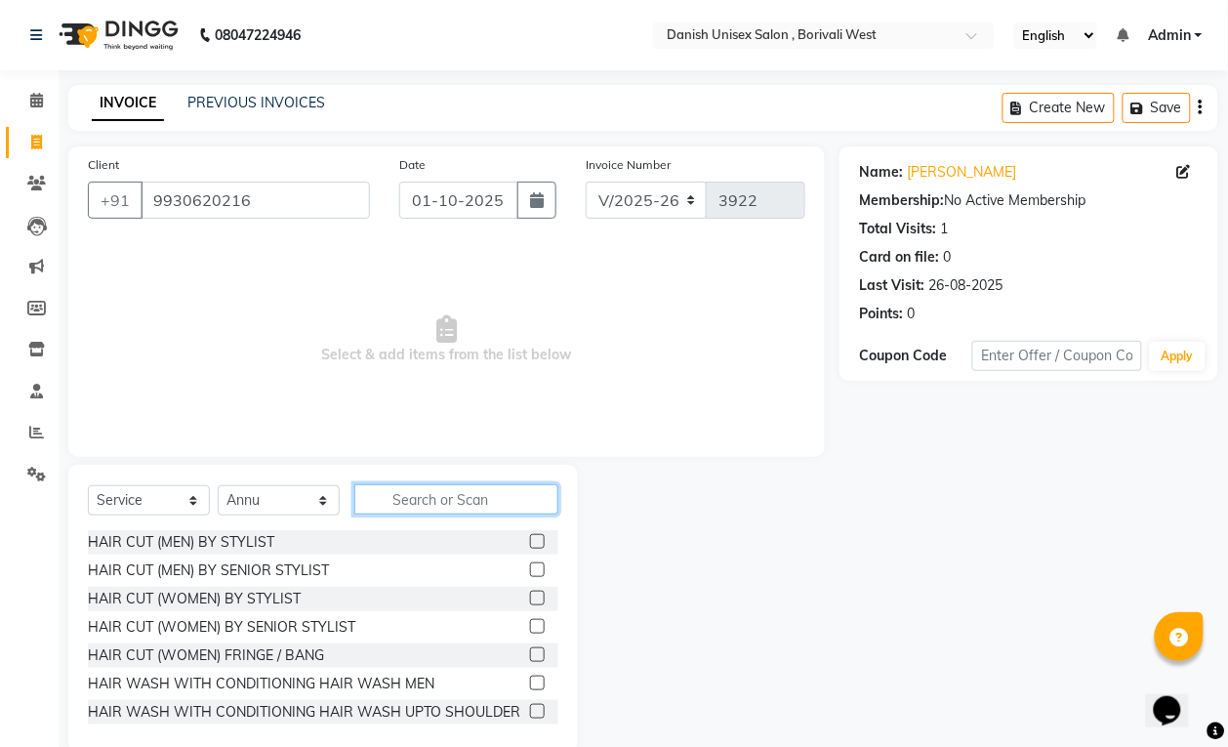
click at [456, 503] on input "text" at bounding box center [456, 499] width 204 height 30
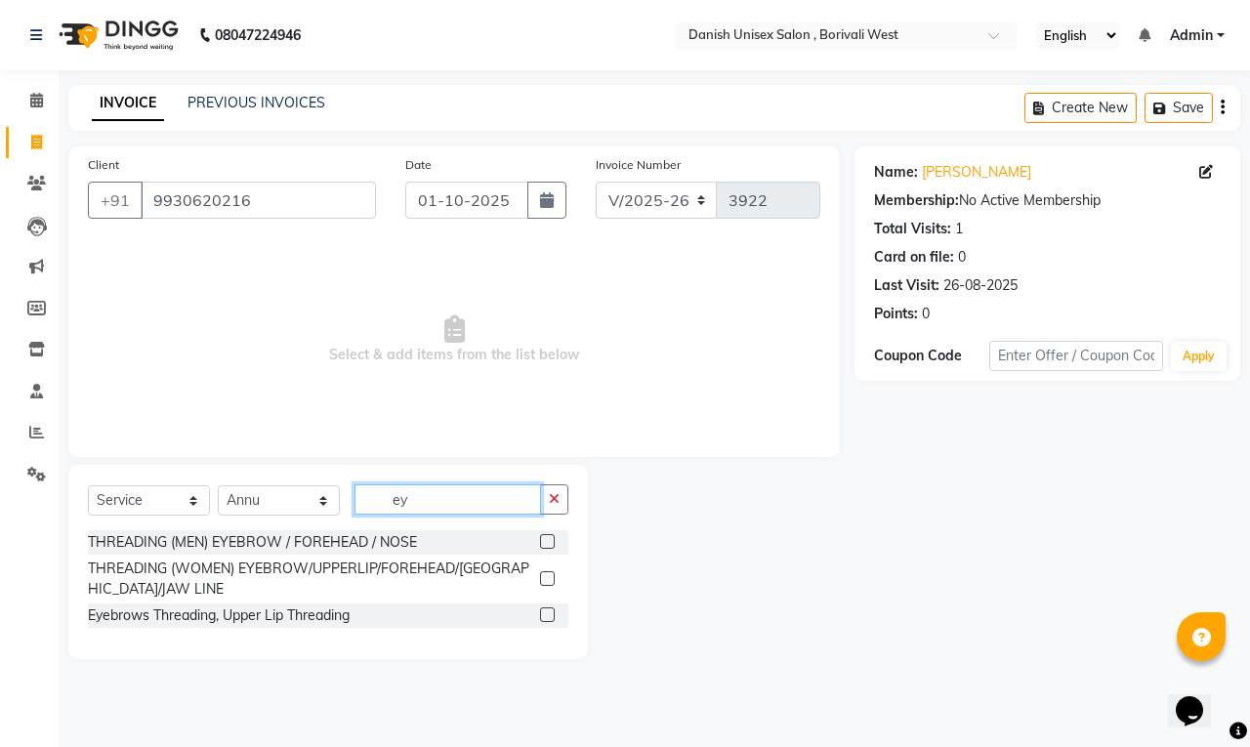
type input "ey"
click at [547, 576] on label at bounding box center [547, 578] width 15 height 15
click at [547, 576] on input "checkbox" at bounding box center [546, 579] width 13 height 13
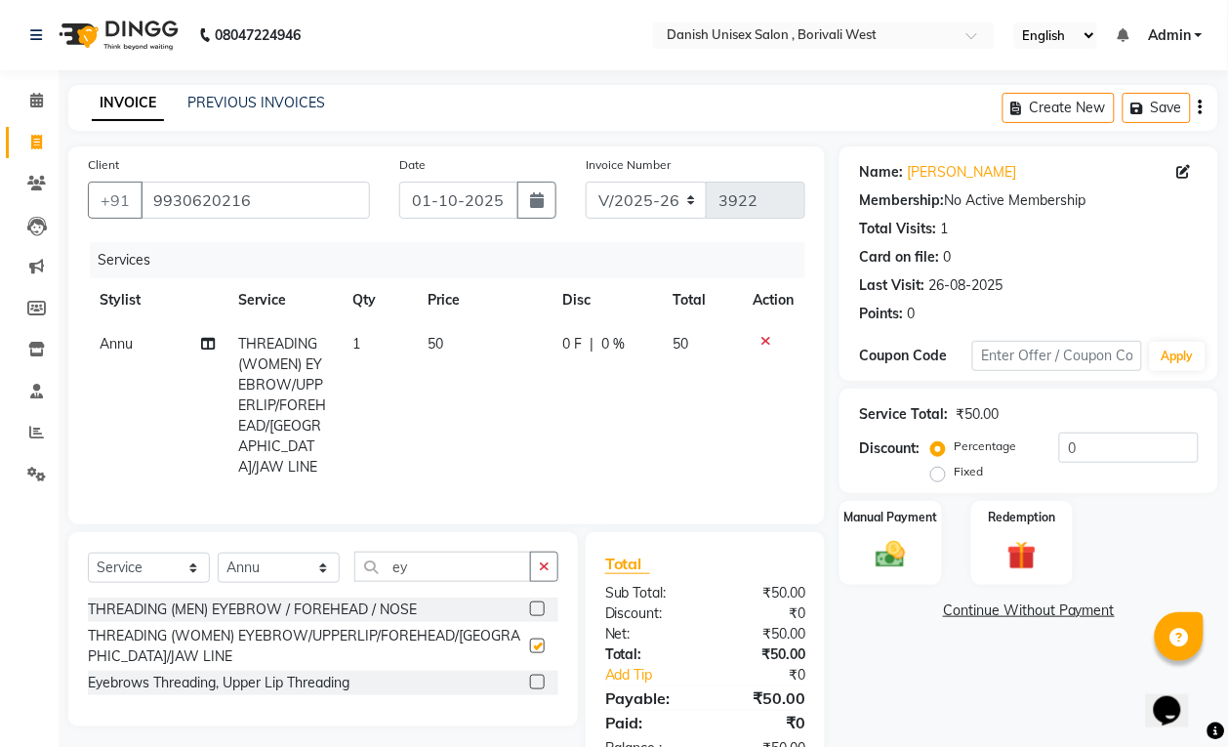
checkbox input "false"
click at [855, 543] on div "Manual Payment" at bounding box center [891, 543] width 106 height 88
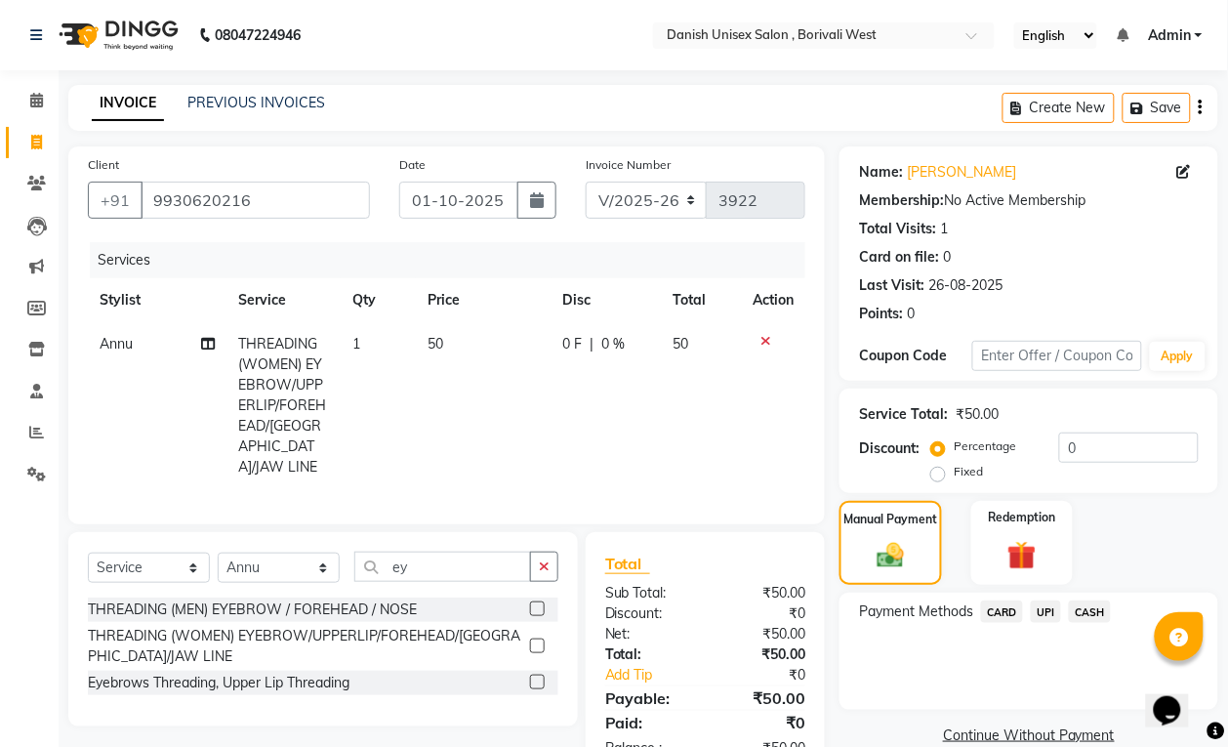
click at [1095, 608] on span "CASH" at bounding box center [1090, 611] width 42 height 22
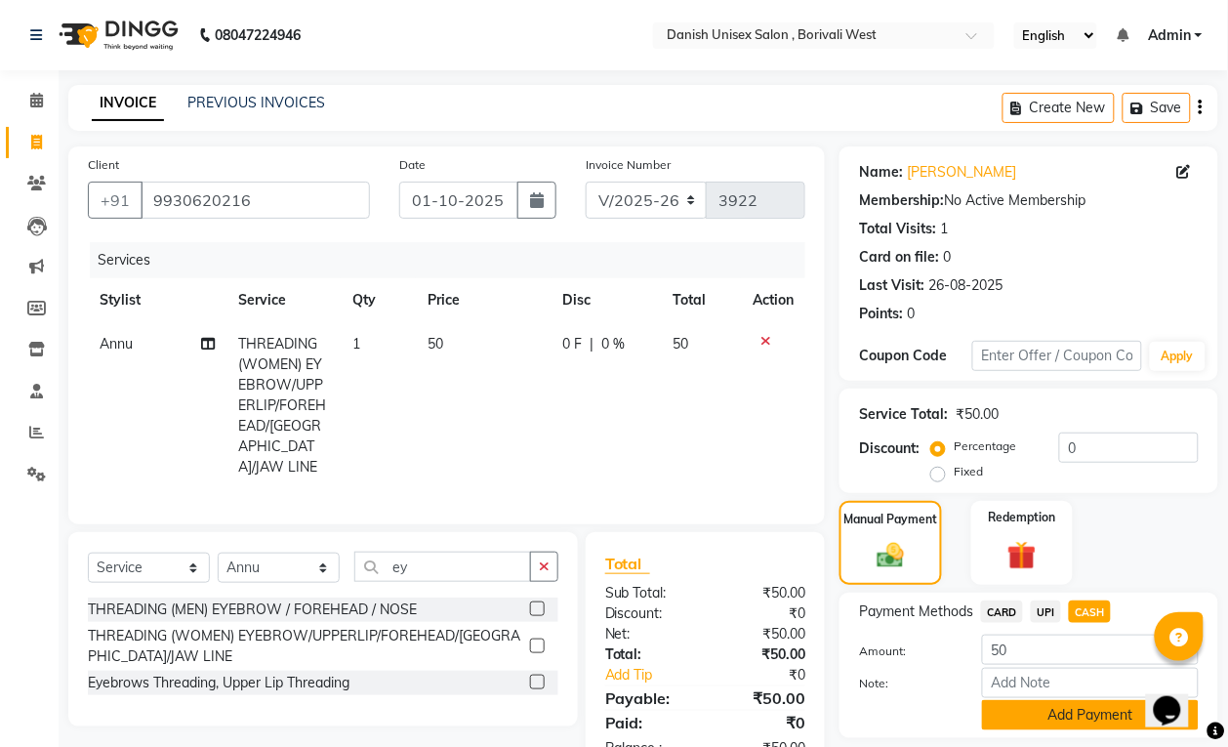
scroll to position [61, 0]
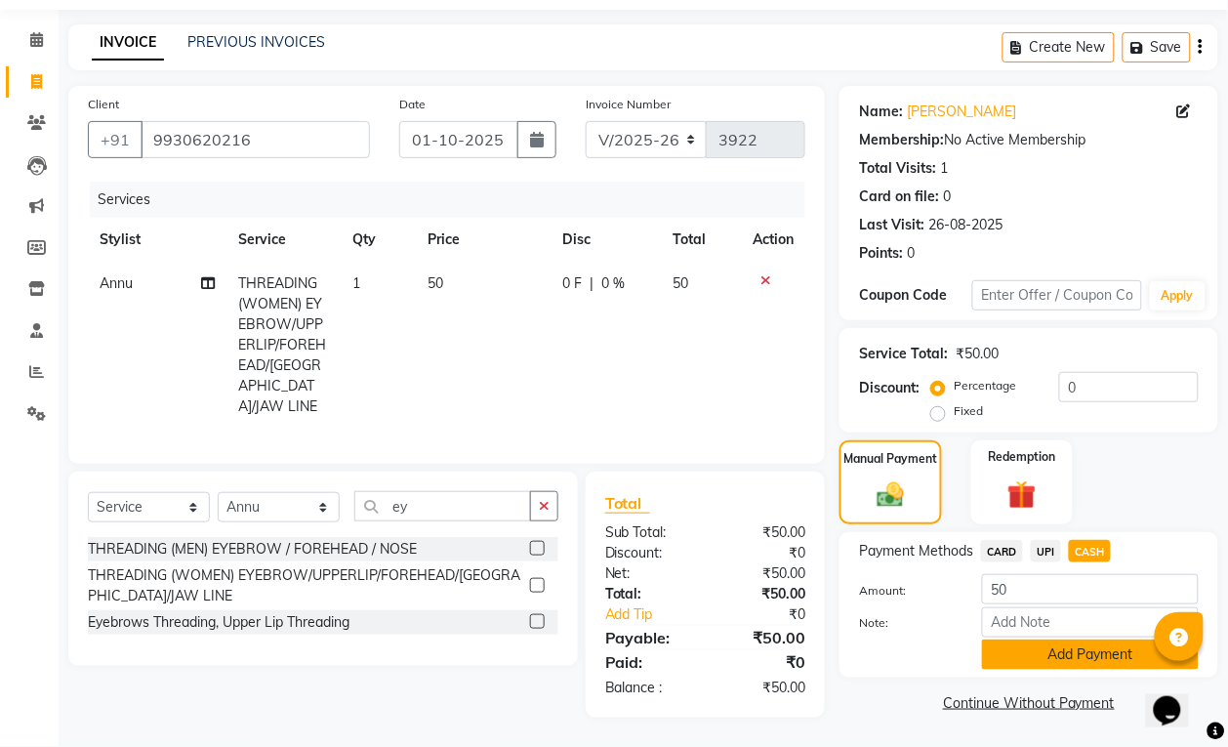
click at [1095, 645] on button "Add Payment" at bounding box center [1090, 654] width 217 height 30
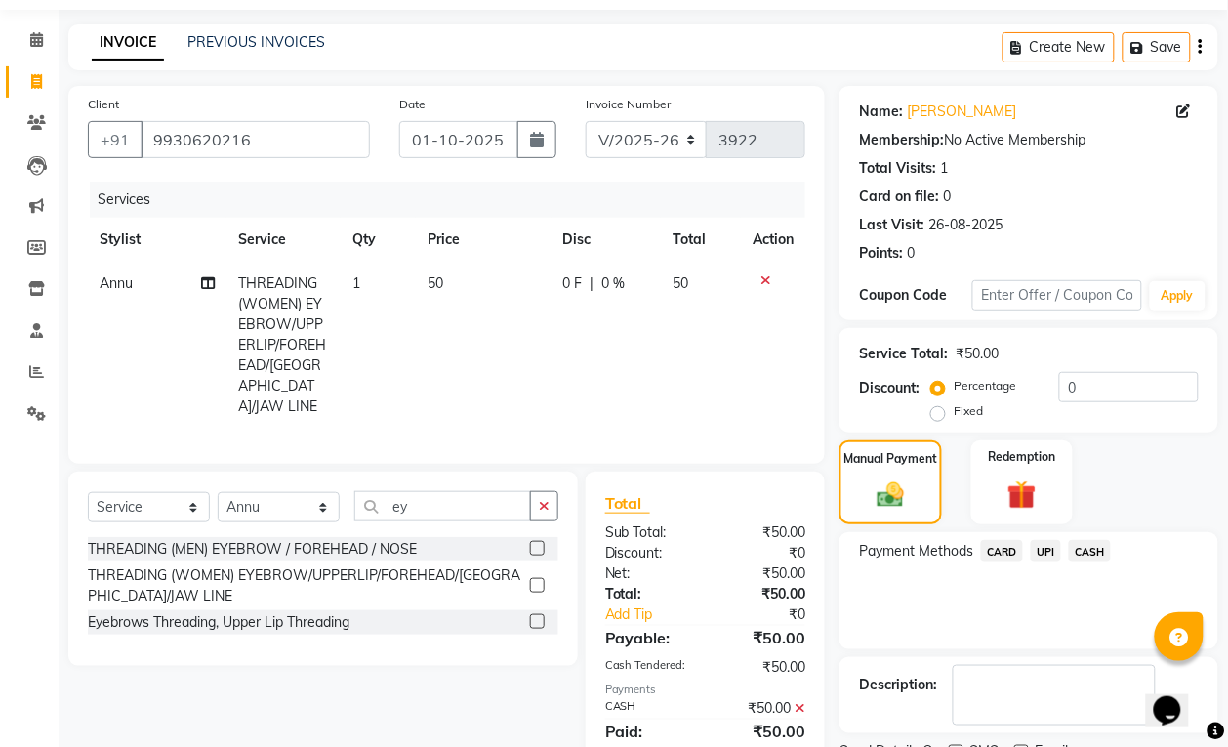
scroll to position [143, 0]
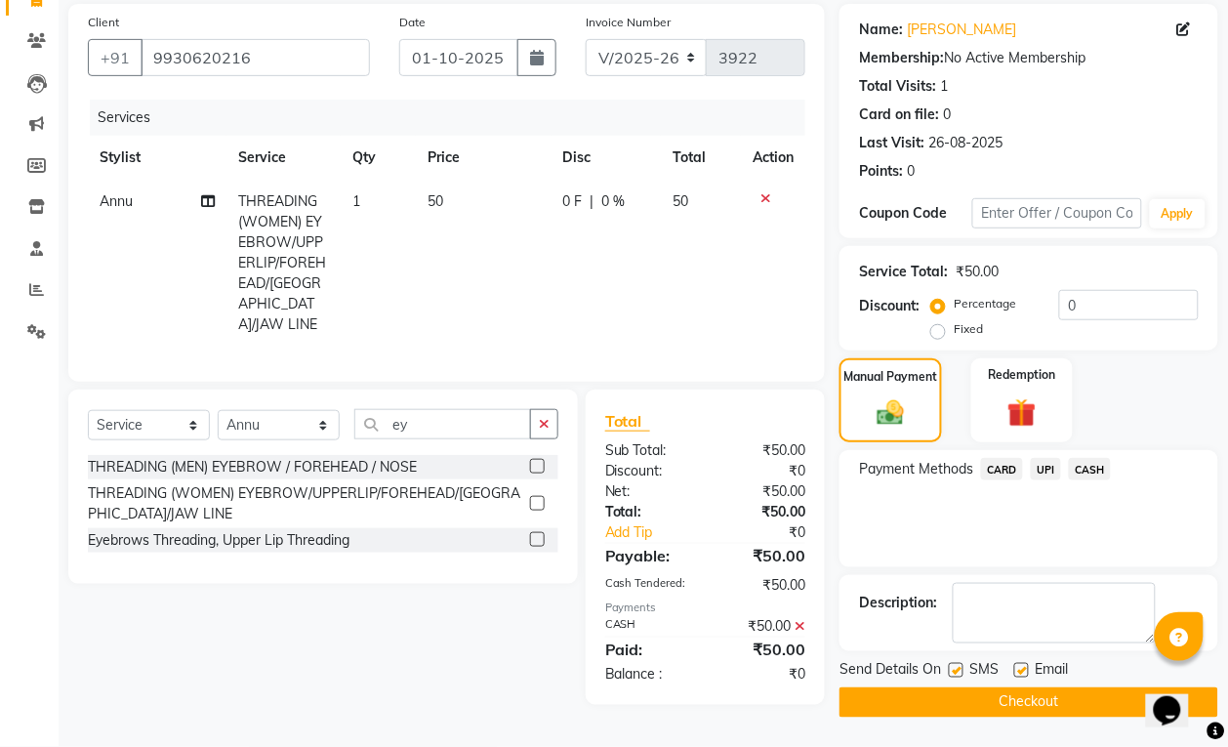
click at [1089, 695] on button "Checkout" at bounding box center [1029, 702] width 379 height 30
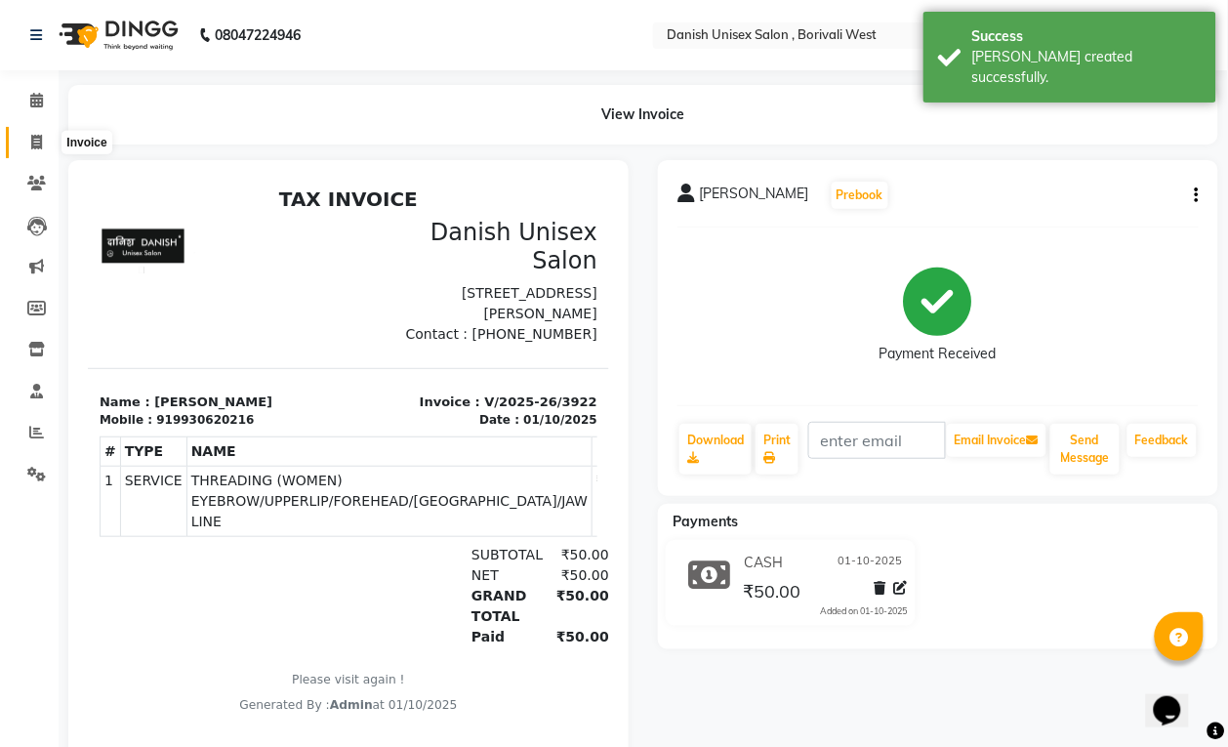
click at [39, 140] on icon at bounding box center [36, 142] width 11 height 15
select select "service"
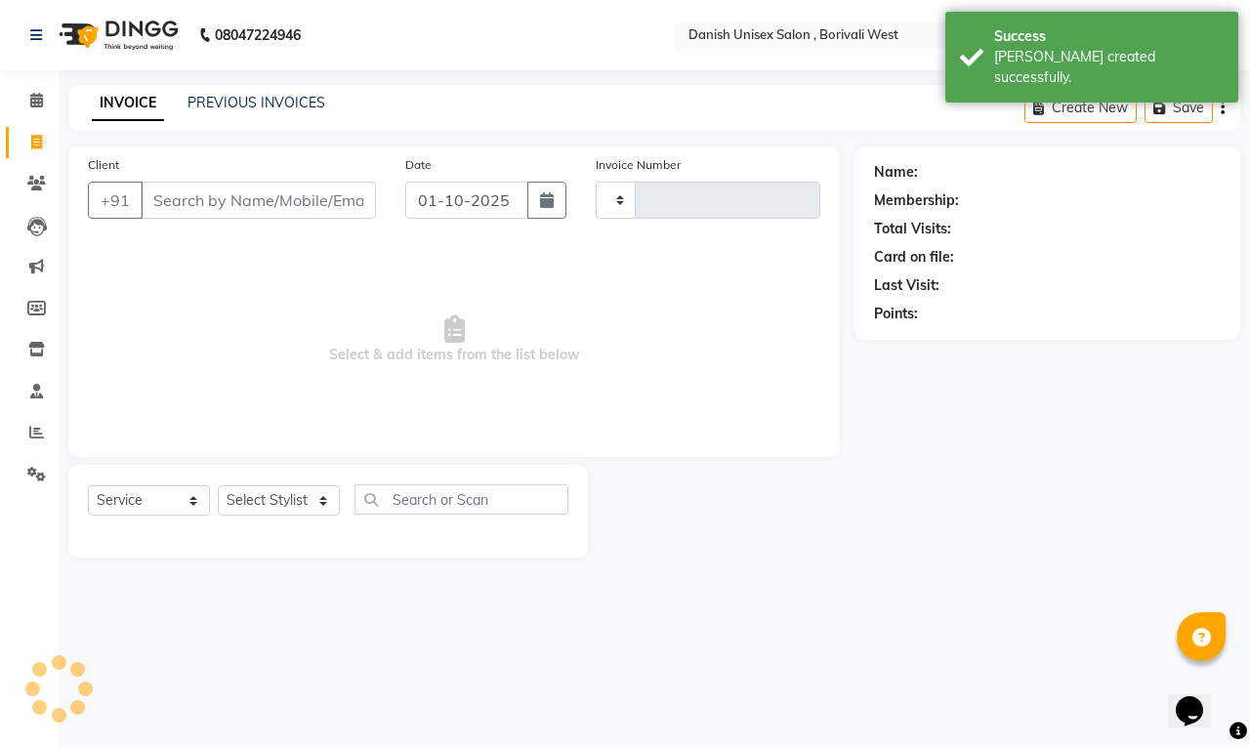
type input "3923"
select select "6929"
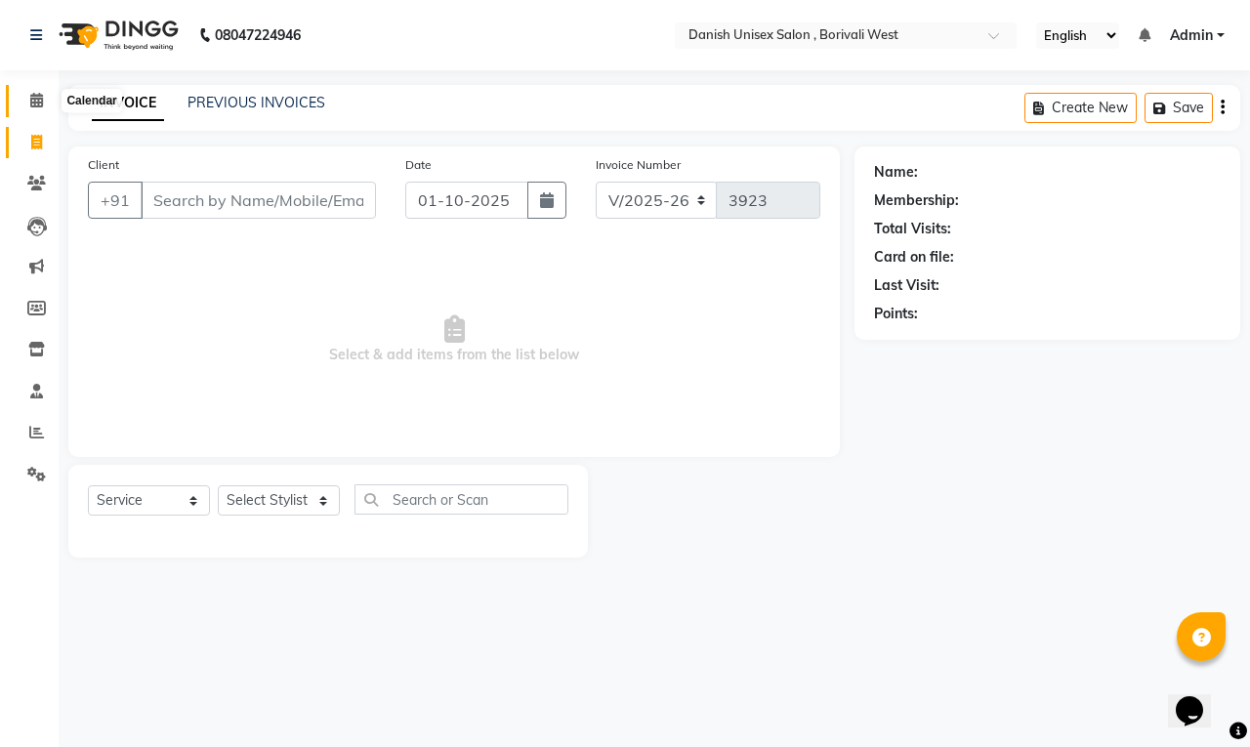
click at [36, 98] on icon at bounding box center [36, 100] width 13 height 15
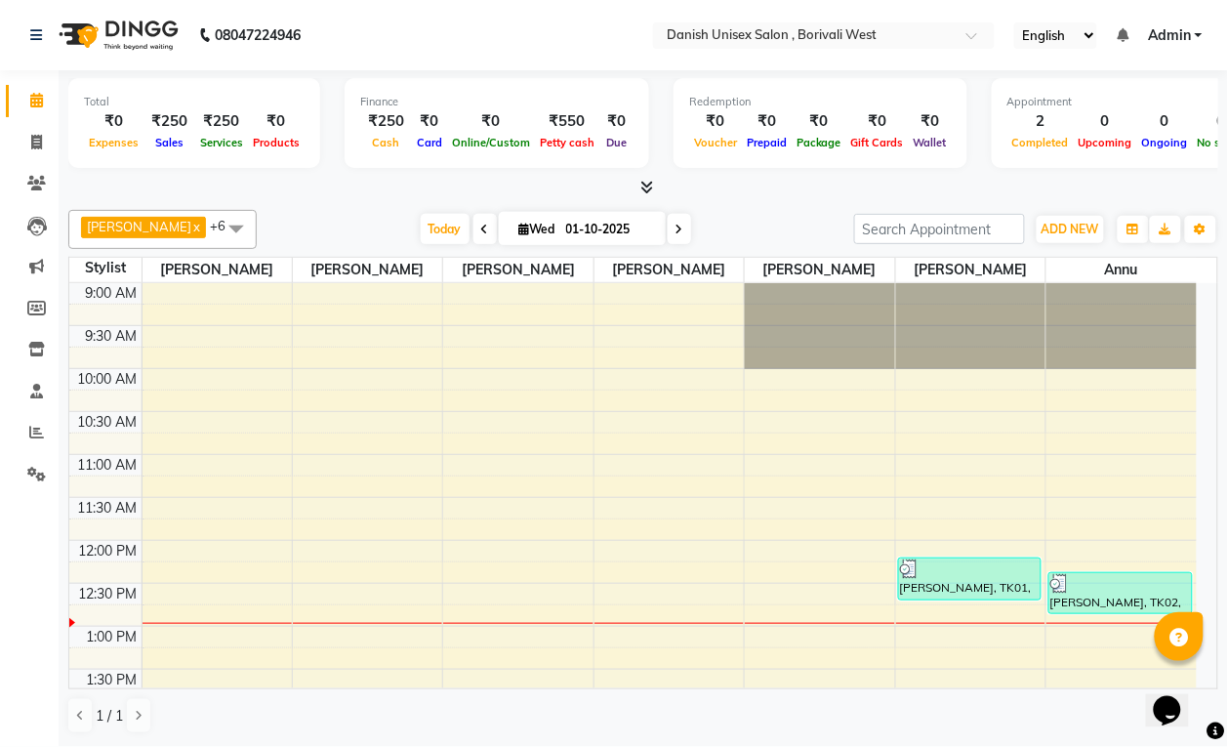
click at [562, 234] on input "01-10-2025" at bounding box center [609, 229] width 98 height 29
select select "10"
select select "2025"
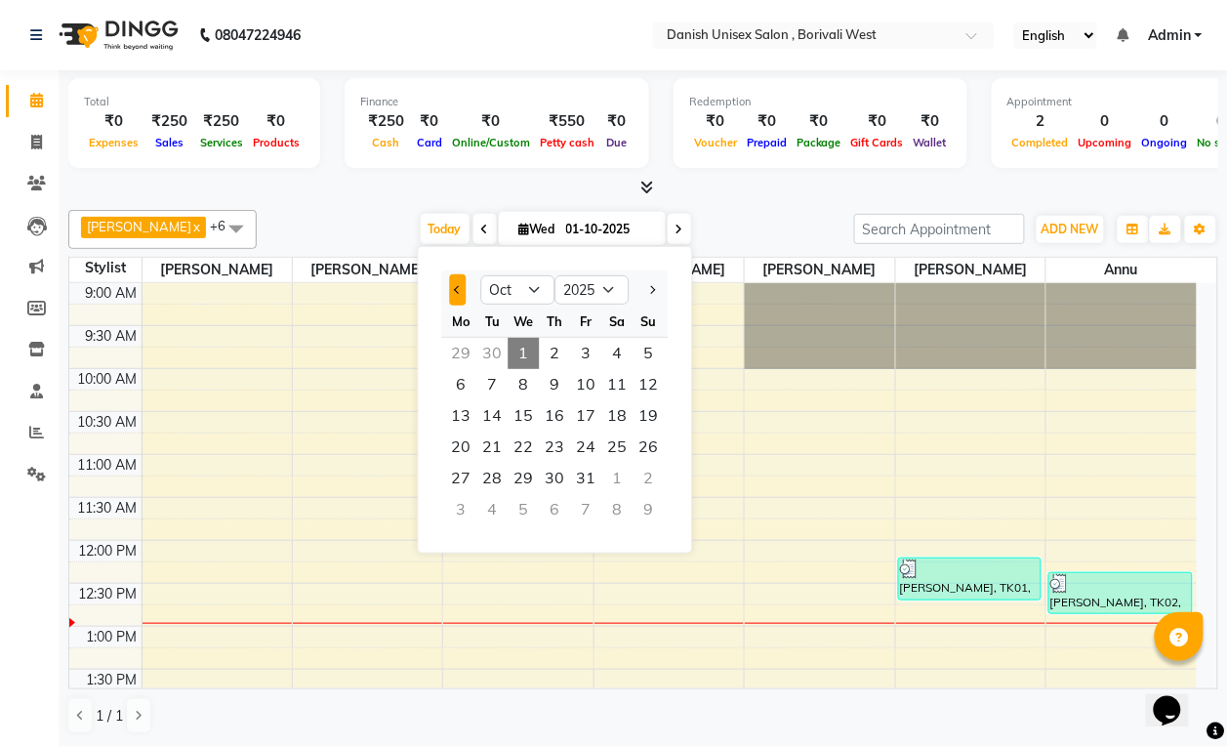
click at [456, 291] on span "Previous month" at bounding box center [458, 290] width 8 height 8
select select "9"
click at [493, 476] on span "30" at bounding box center [492, 478] width 31 height 31
type input "30-09-2025"
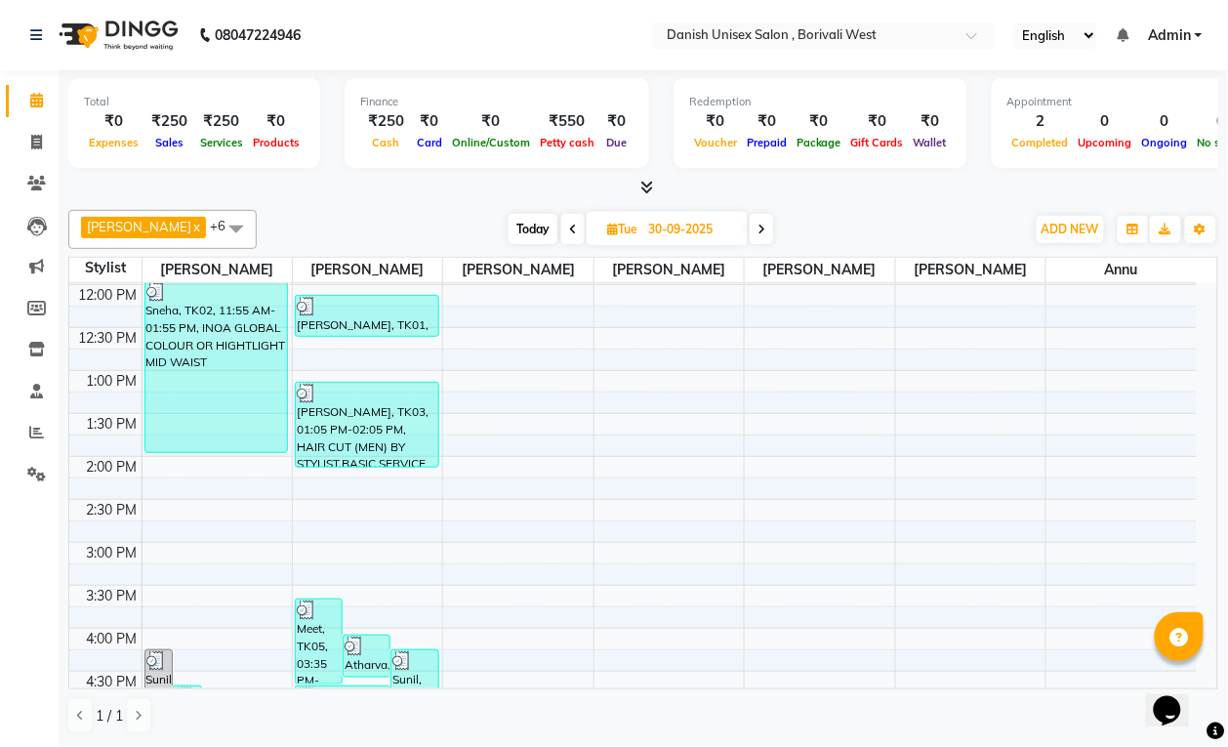
scroll to position [113, 0]
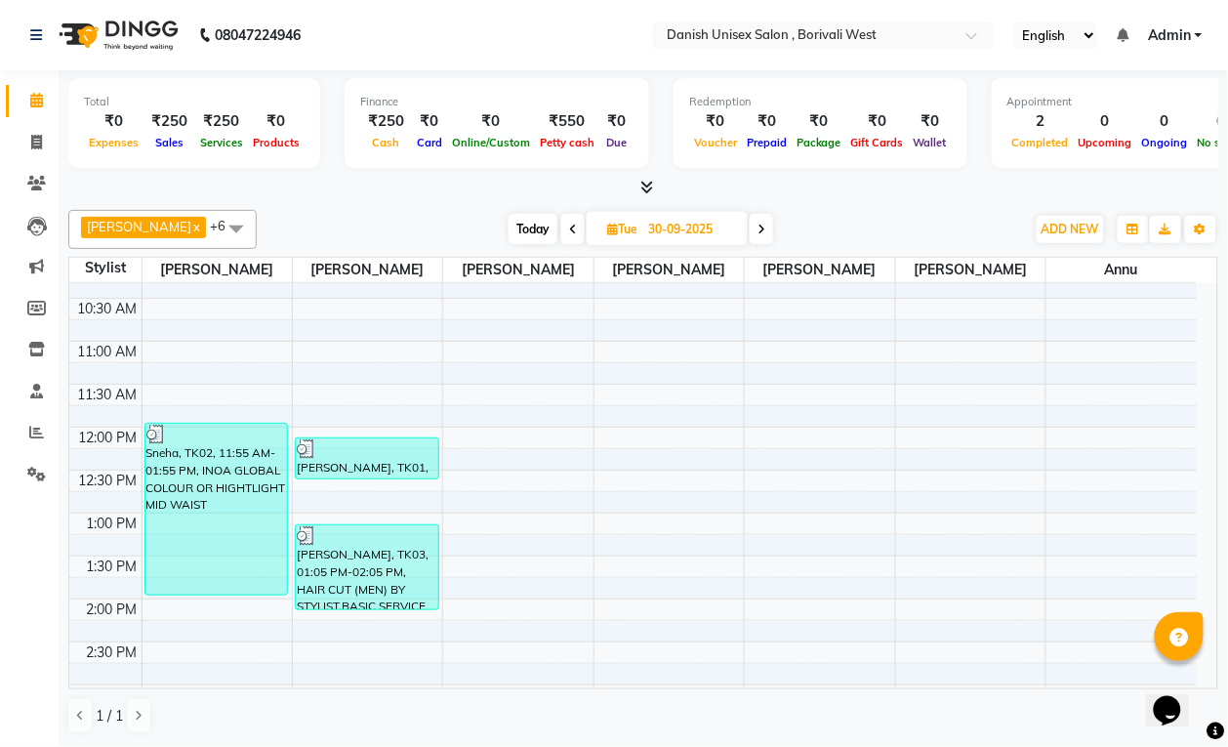
click at [649, 236] on input "30-09-2025" at bounding box center [691, 229] width 98 height 29
select select "9"
select select "2025"
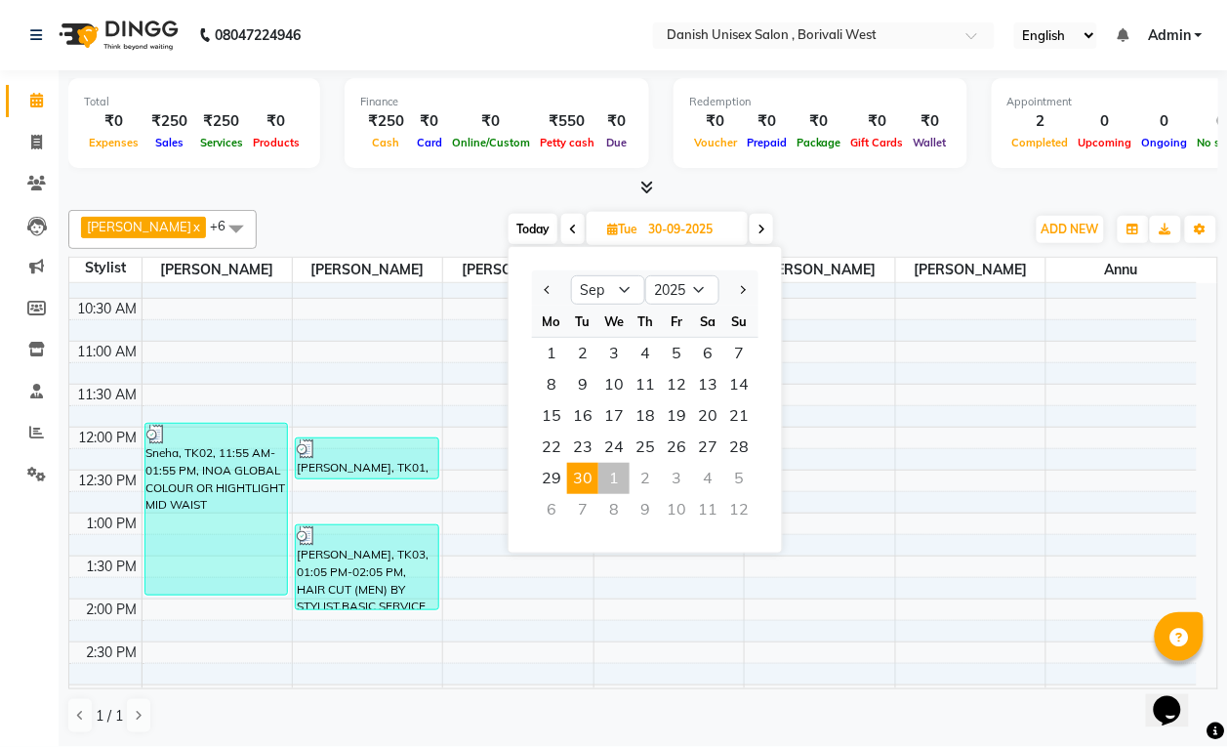
click at [618, 483] on div "1" at bounding box center [613, 478] width 31 height 31
type input "01-10-2025"
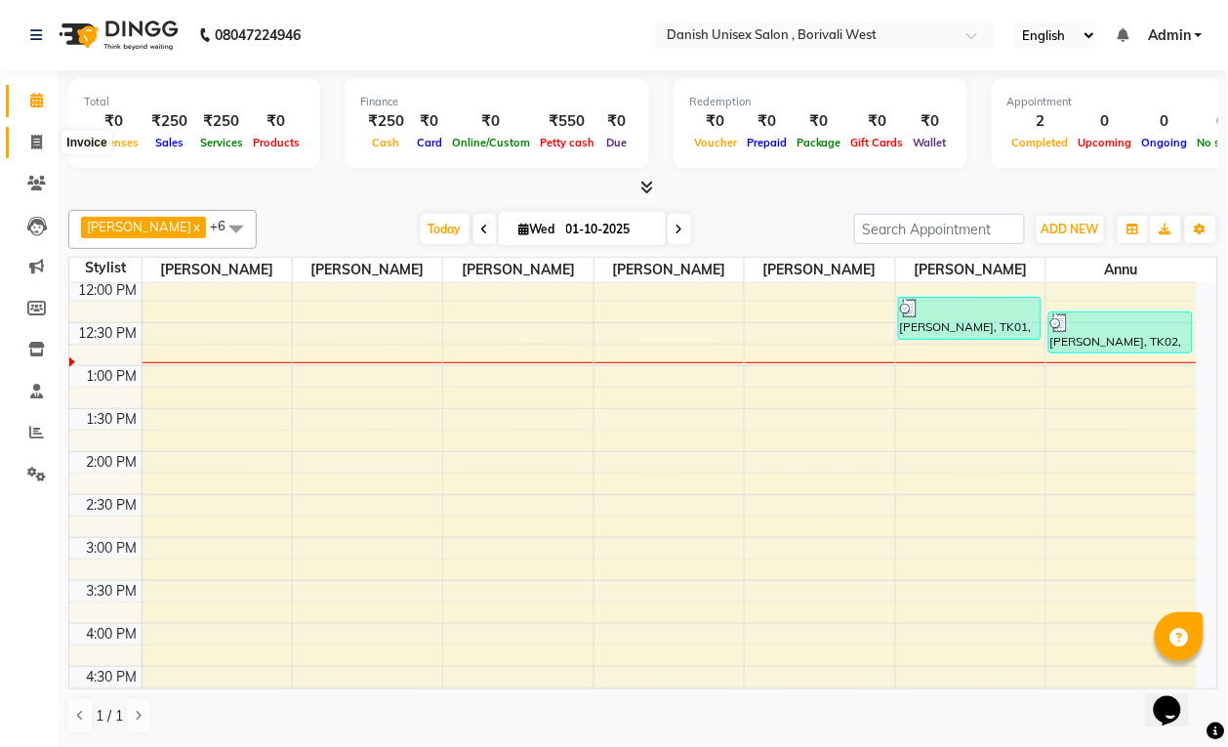
click at [40, 143] on icon at bounding box center [36, 142] width 11 height 15
select select "service"
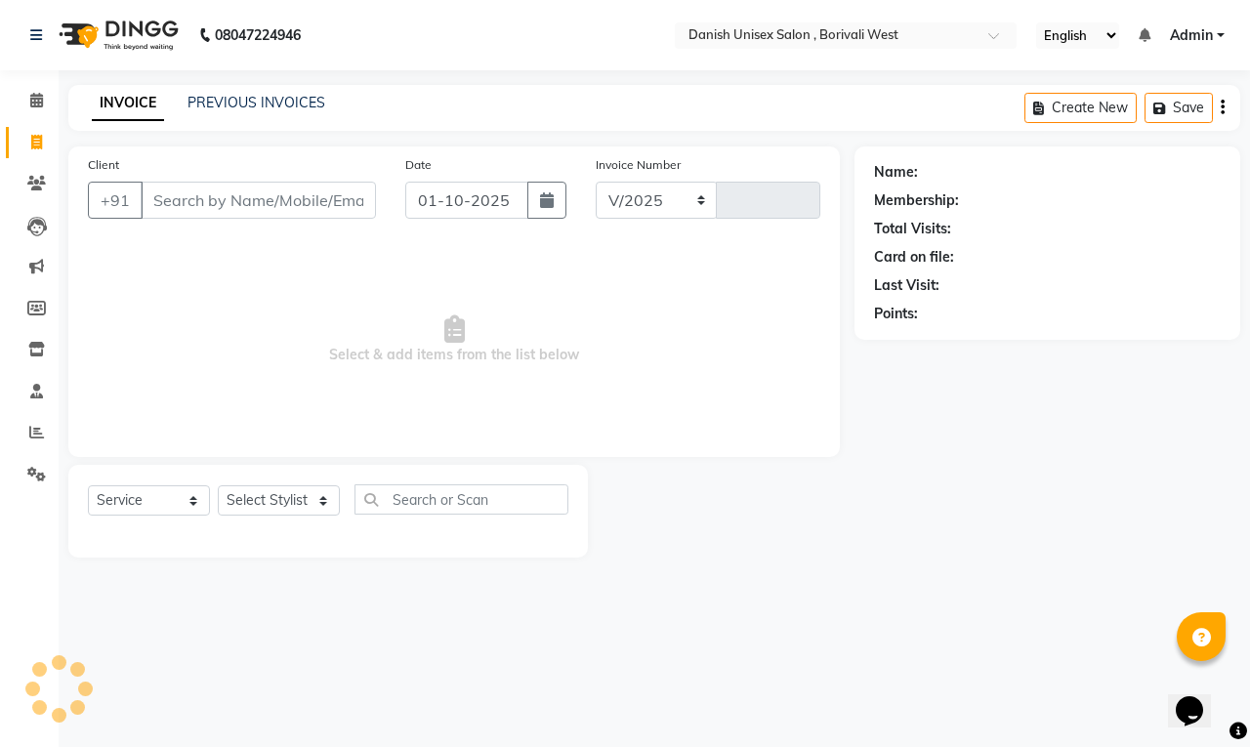
select select "6929"
type input "3923"
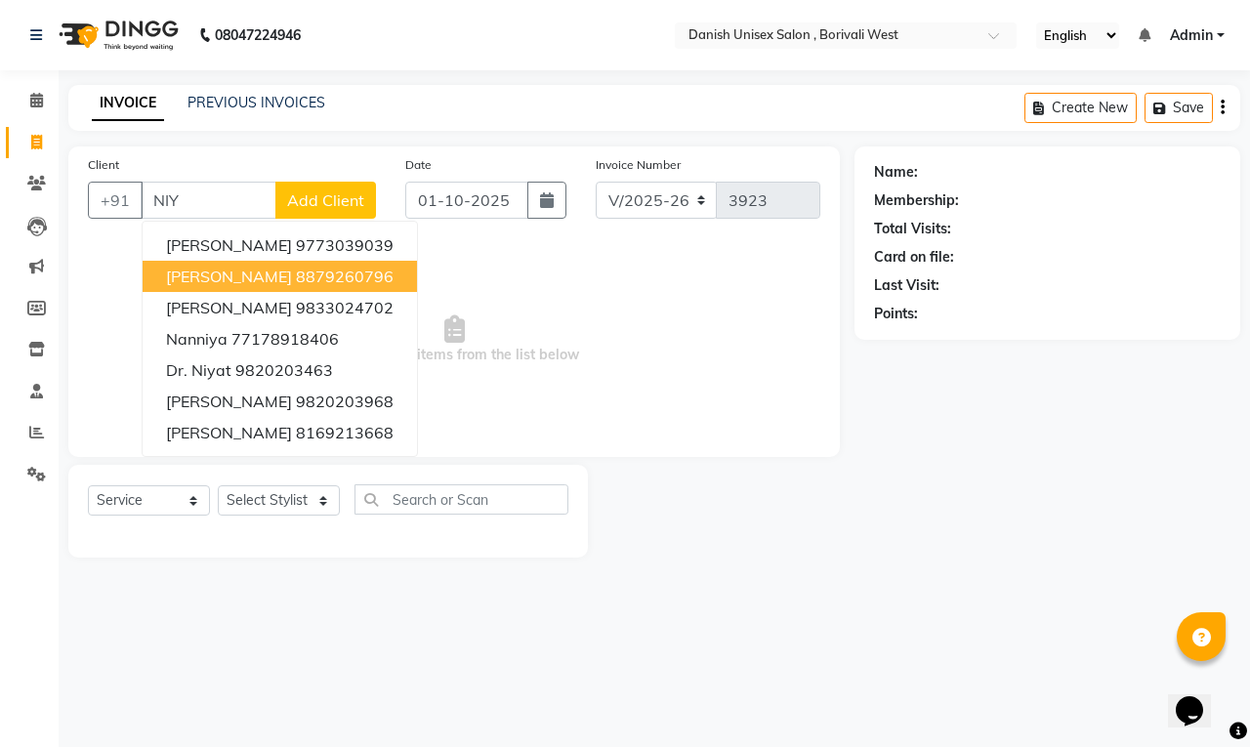
click at [264, 270] on span "[PERSON_NAME]" at bounding box center [229, 276] width 126 height 20
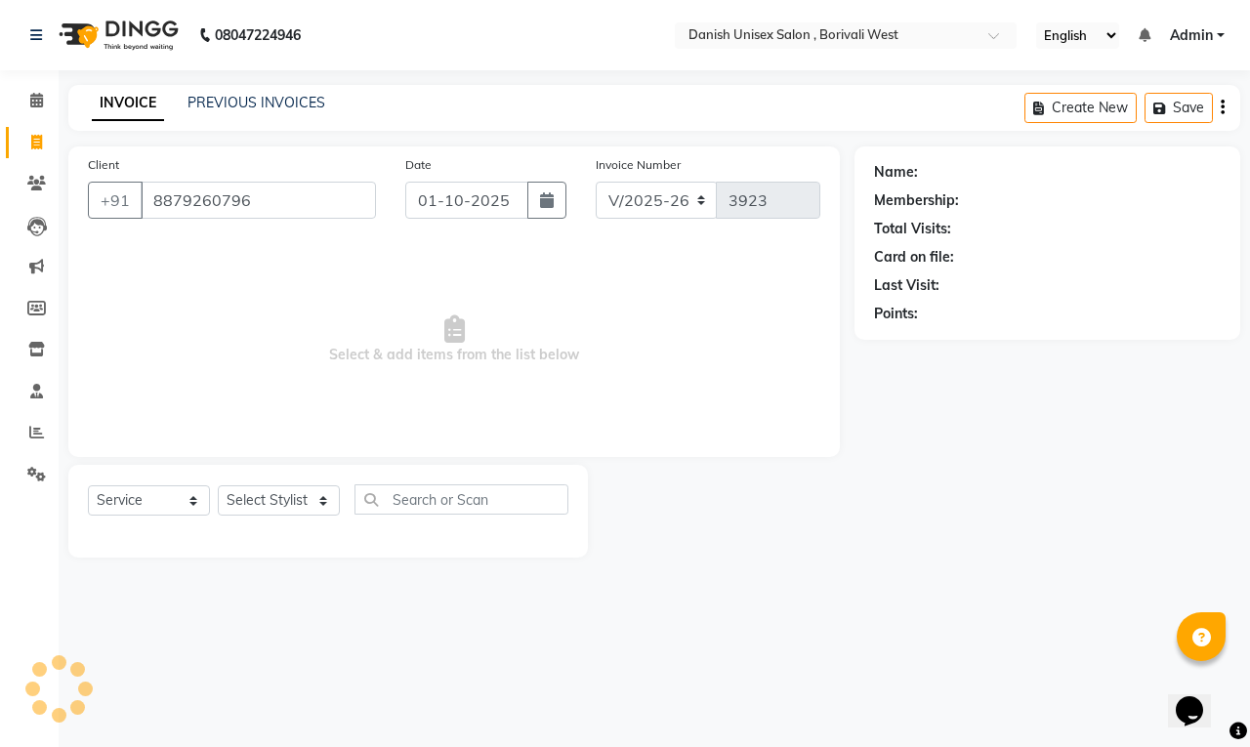
type input "8879260796"
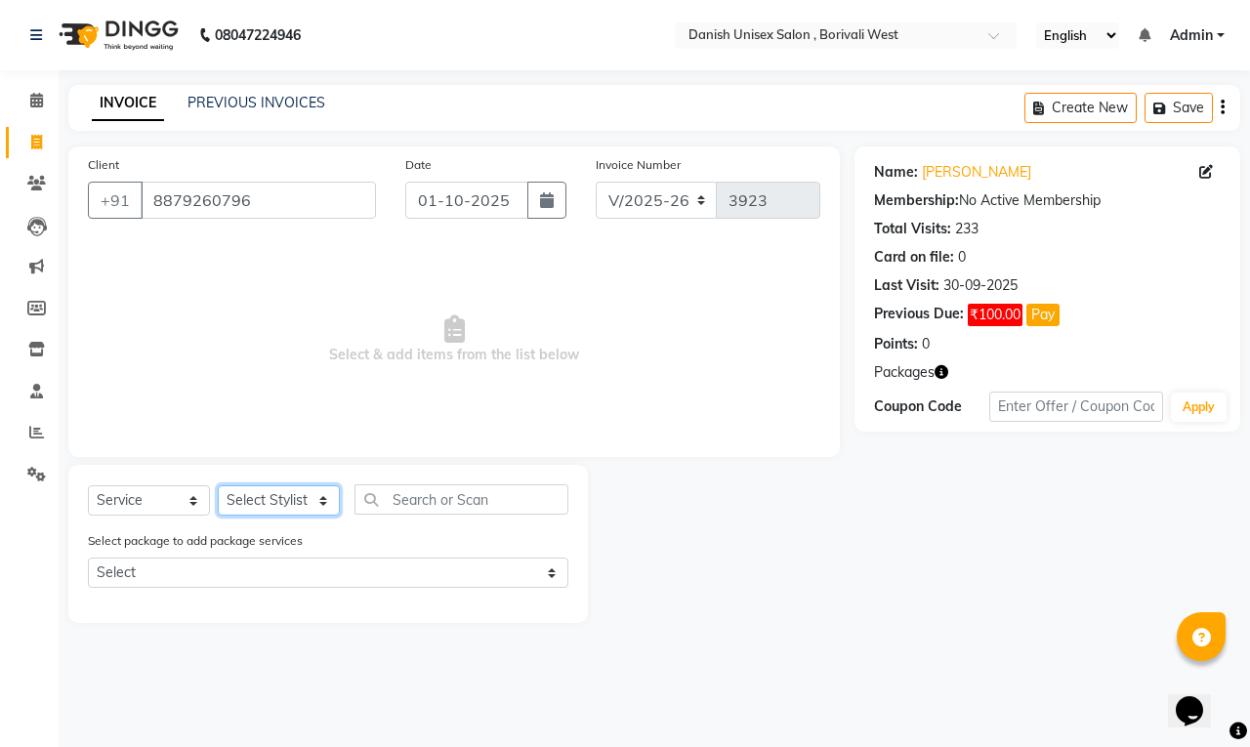
click at [284, 503] on select "Select Stylist [PERSON_NAME] [PERSON_NAME] kajal [PERSON_NAME] [PERSON_NAME] [P…" at bounding box center [279, 500] width 122 height 30
select select "89255"
click at [218, 485] on select "Select Stylist [PERSON_NAME] [PERSON_NAME] kajal [PERSON_NAME] [PERSON_NAME] [P…" at bounding box center [279, 500] width 122 height 30
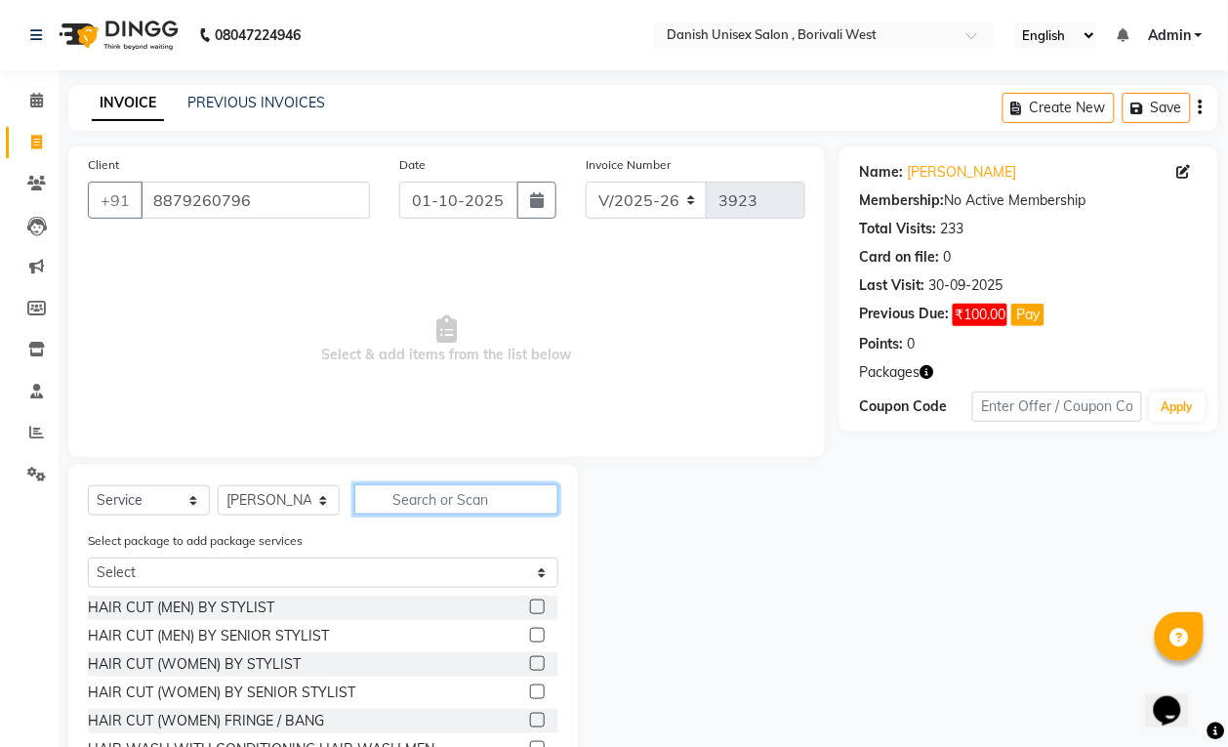
click at [486, 499] on input "text" at bounding box center [456, 499] width 204 height 30
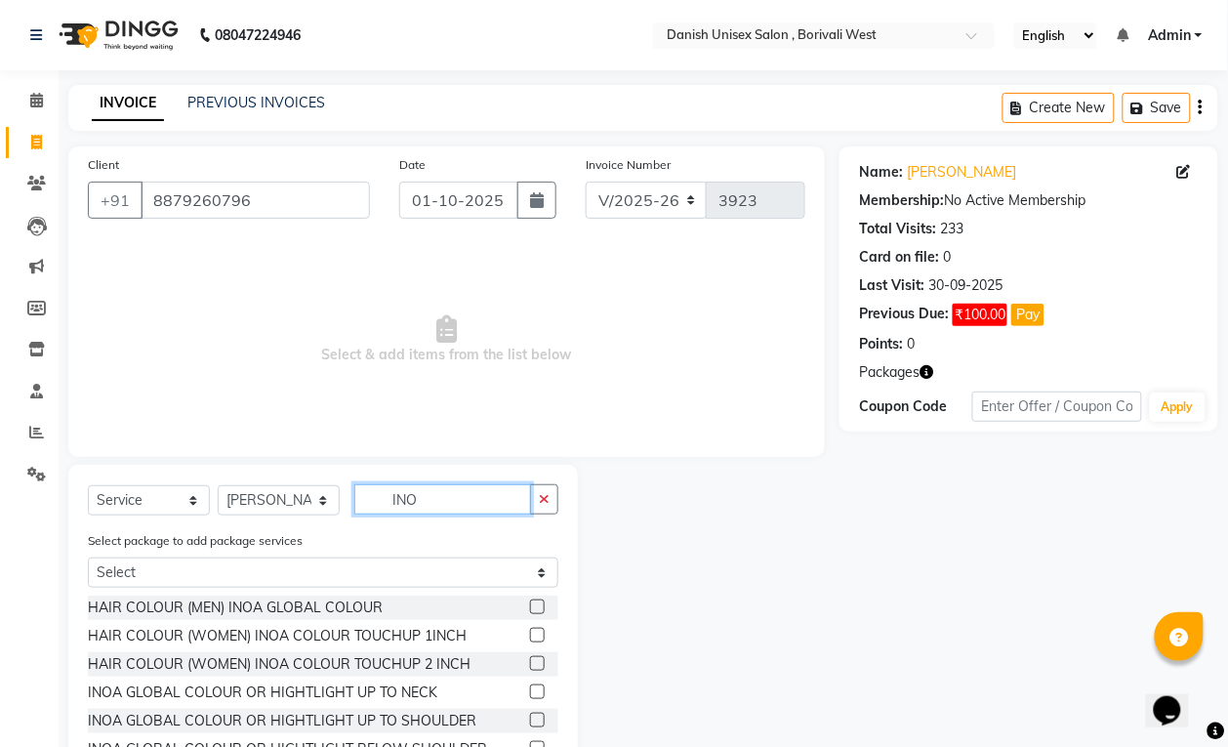
type input "INO"
click at [530, 606] on label at bounding box center [537, 606] width 15 height 15
click at [530, 606] on input "checkbox" at bounding box center [536, 607] width 13 height 13
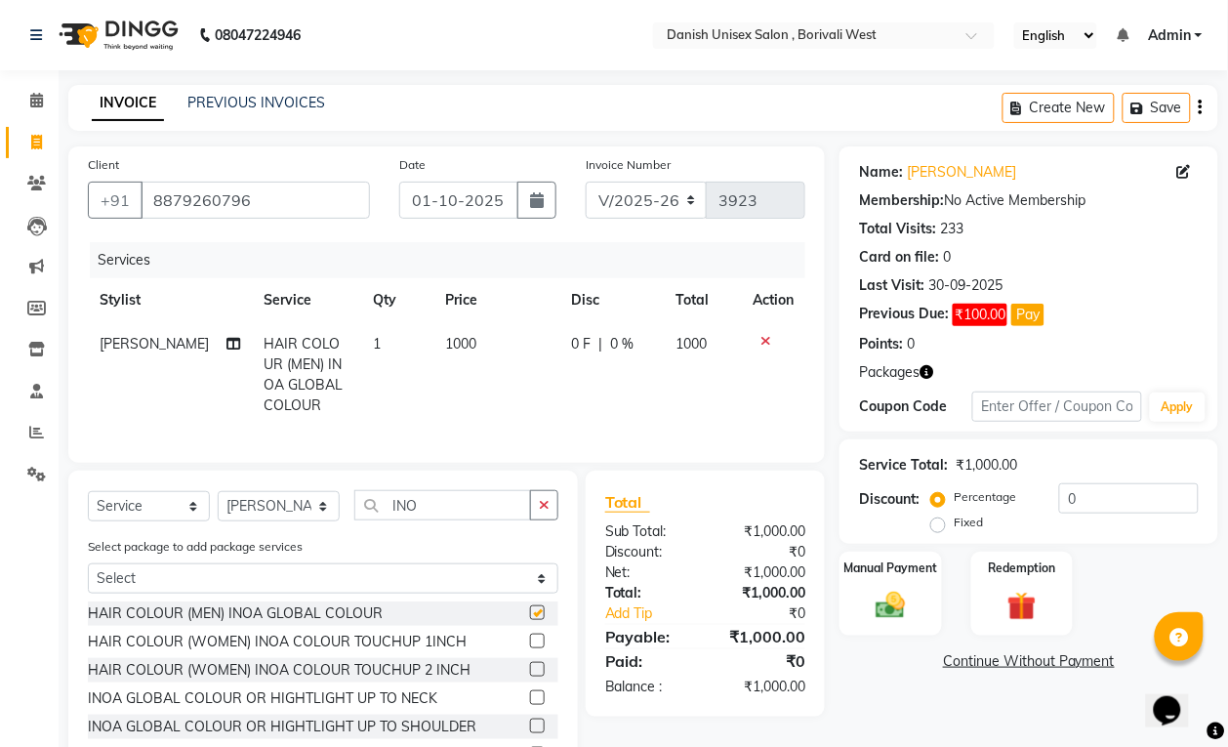
checkbox input "false"
click at [572, 352] on span "0 F" at bounding box center [581, 344] width 20 height 20
select select "89255"
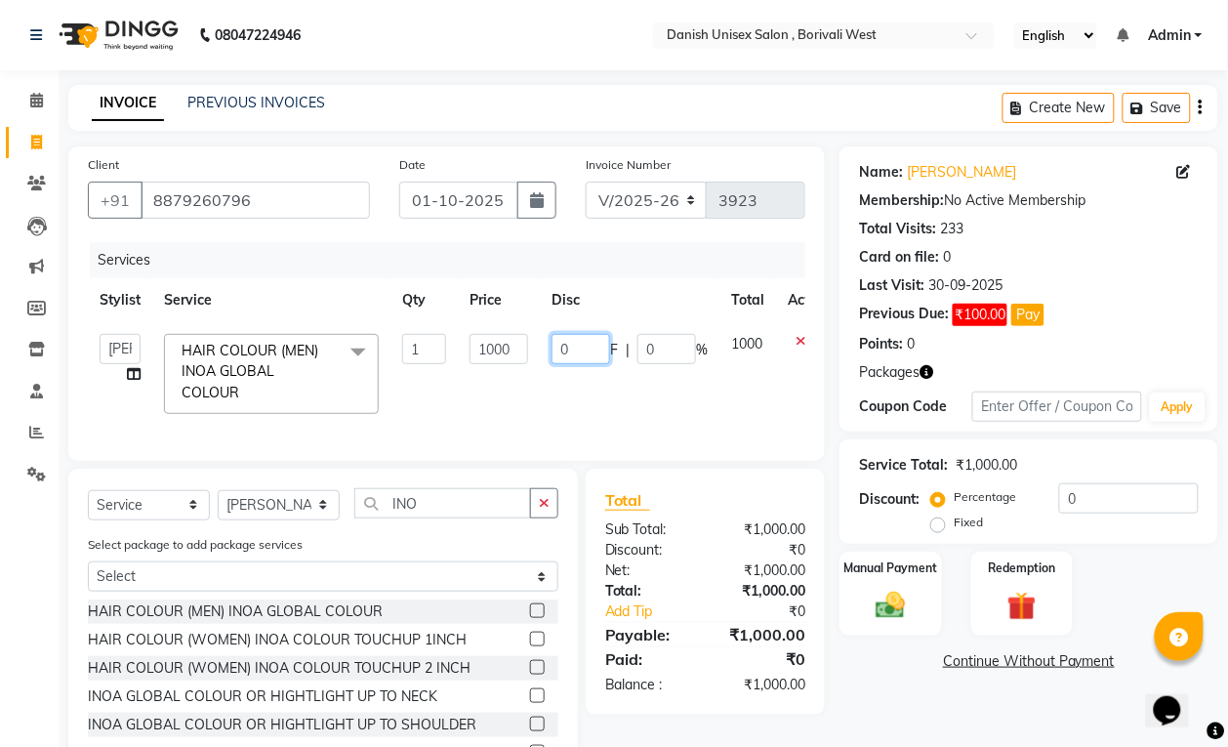
click at [572, 352] on input "0" at bounding box center [581, 349] width 59 height 30
type input "0400"
click at [597, 372] on td "0400 F | 0 %" at bounding box center [630, 373] width 180 height 103
select select "89255"
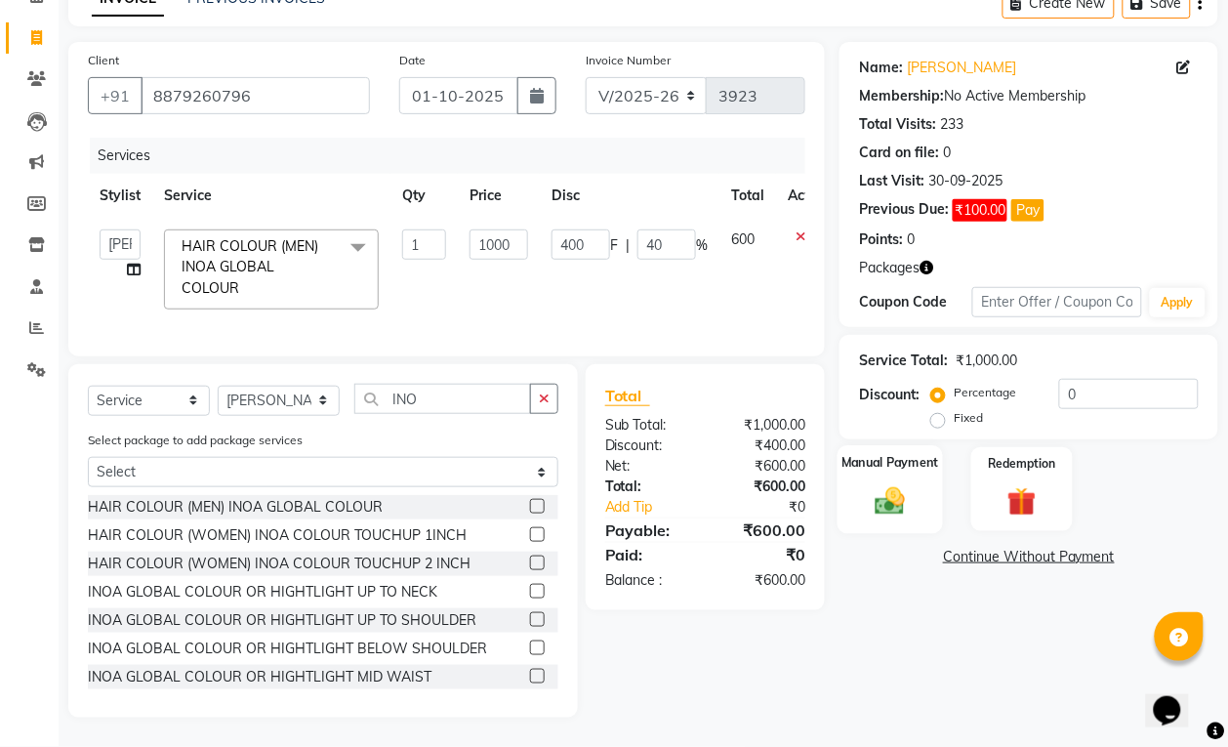
click at [841, 481] on div "Manual Payment" at bounding box center [891, 489] width 106 height 88
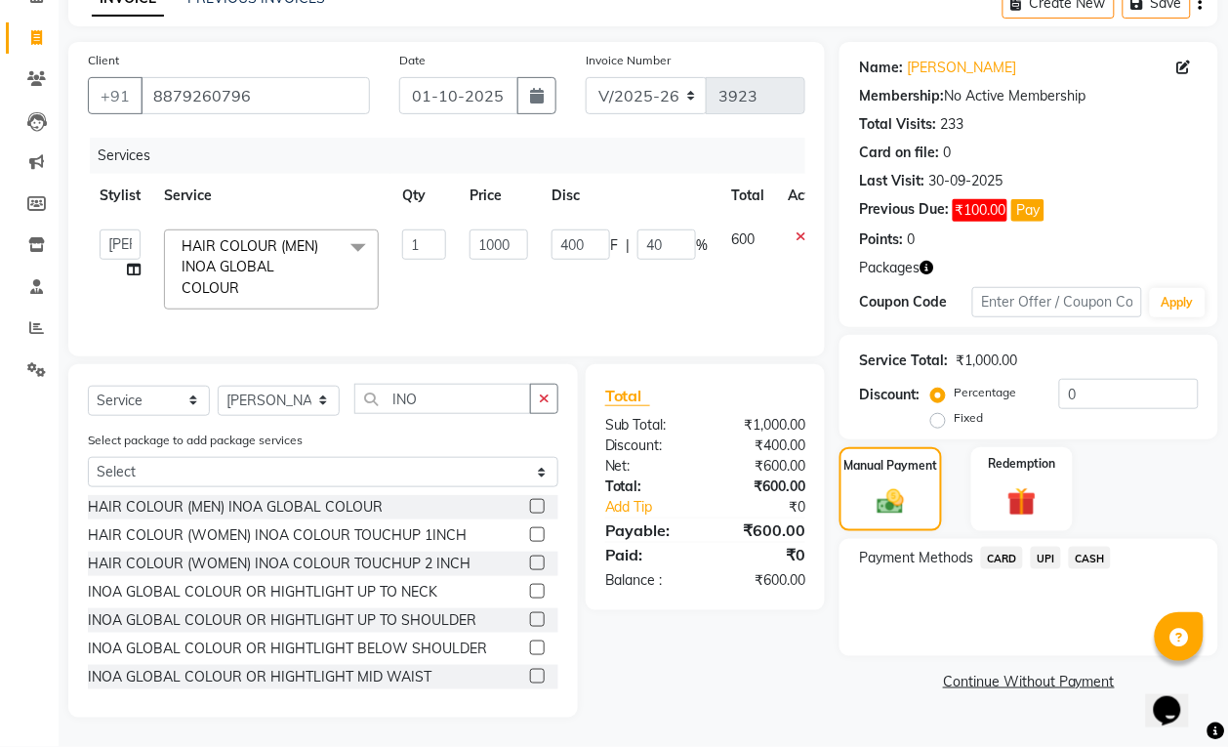
click at [1094, 547] on span "CASH" at bounding box center [1090, 558] width 42 height 22
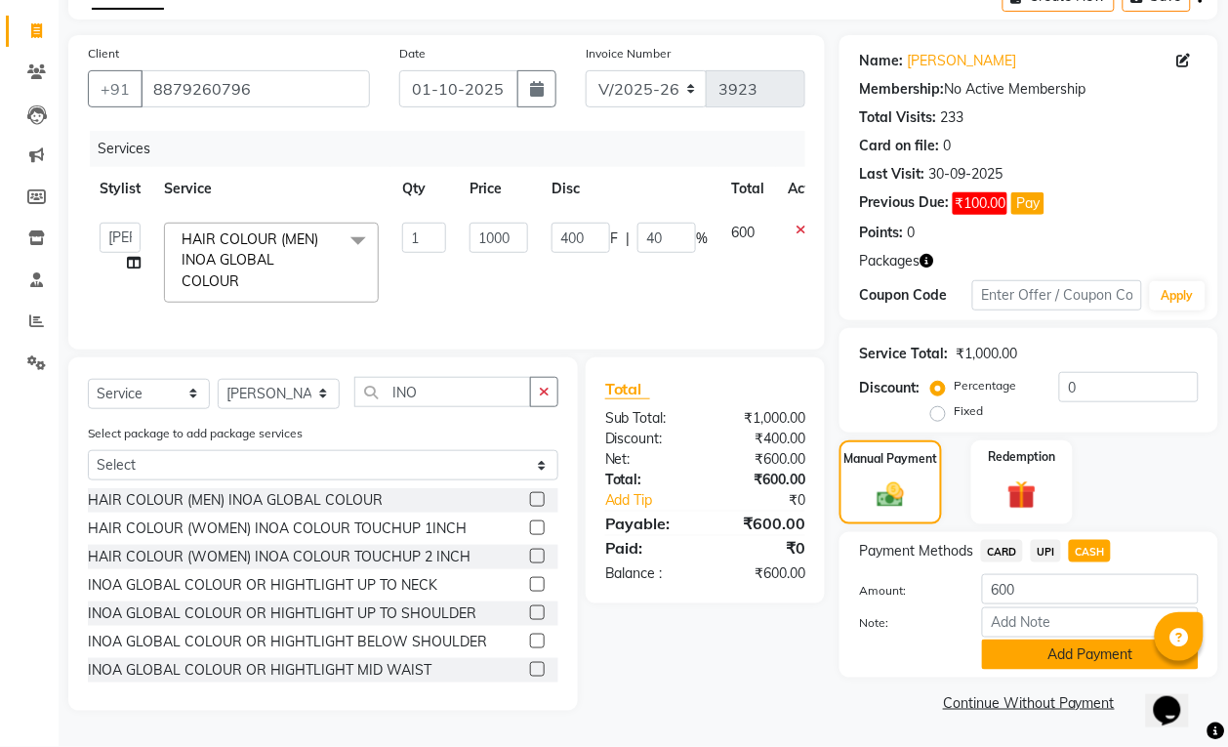
click at [1091, 639] on button "Add Payment" at bounding box center [1090, 654] width 217 height 30
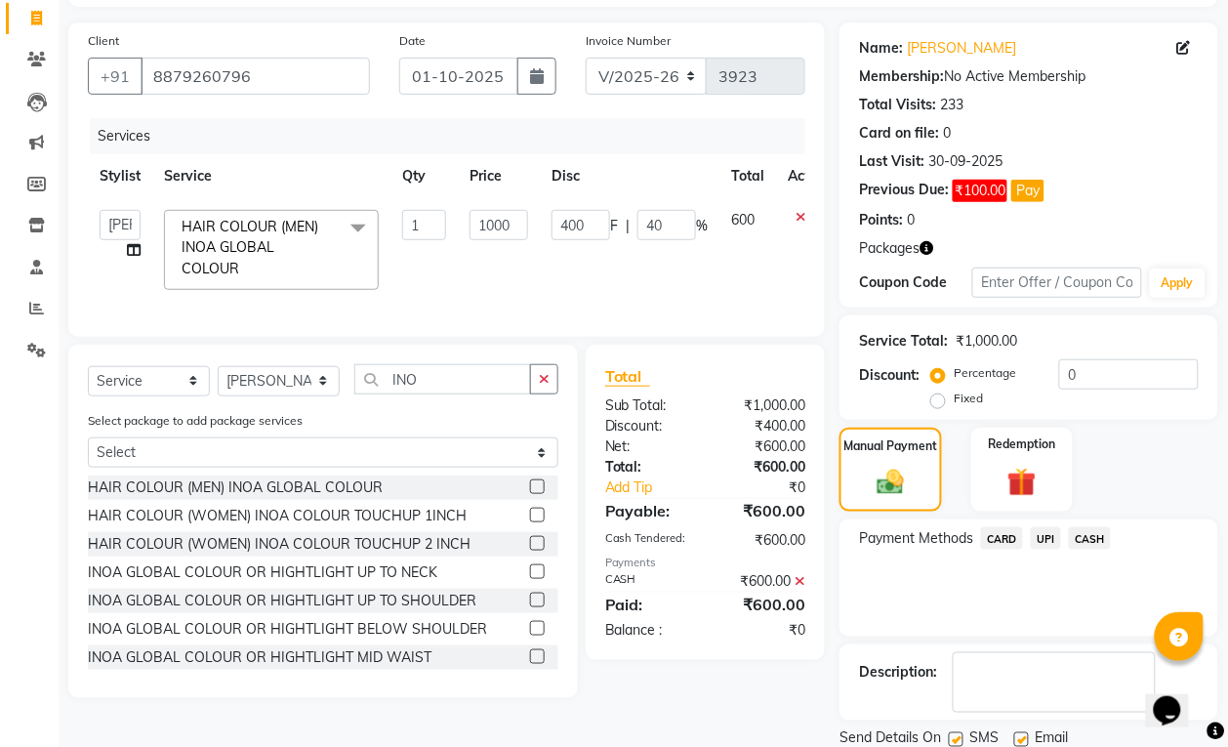
scroll to position [195, 0]
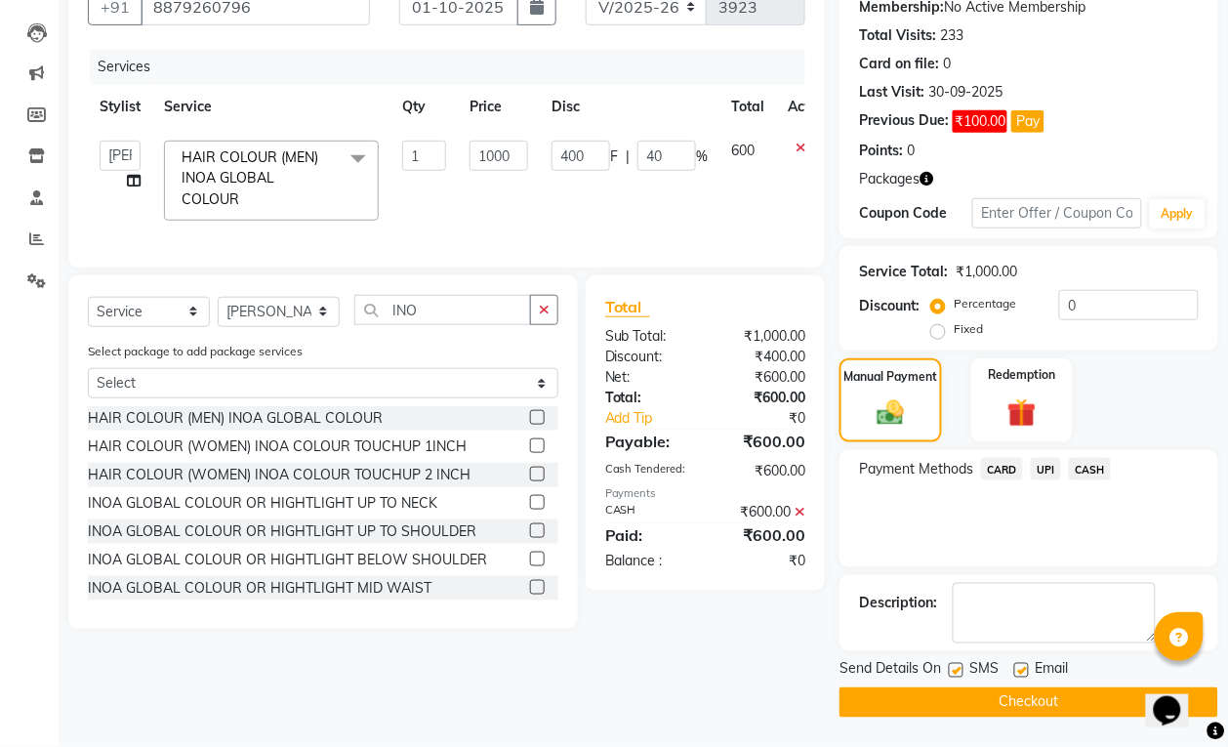
click at [1085, 687] on button "Checkout" at bounding box center [1029, 702] width 379 height 30
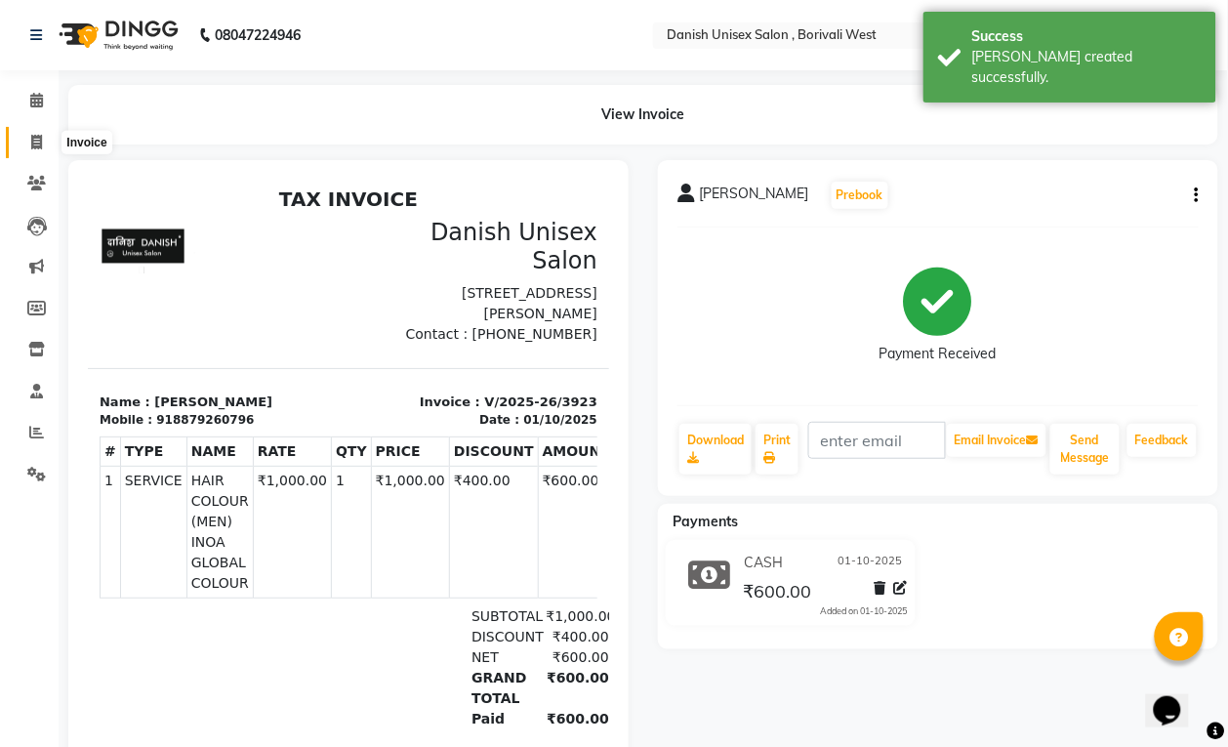
click at [31, 138] on icon at bounding box center [36, 142] width 11 height 15
select select "service"
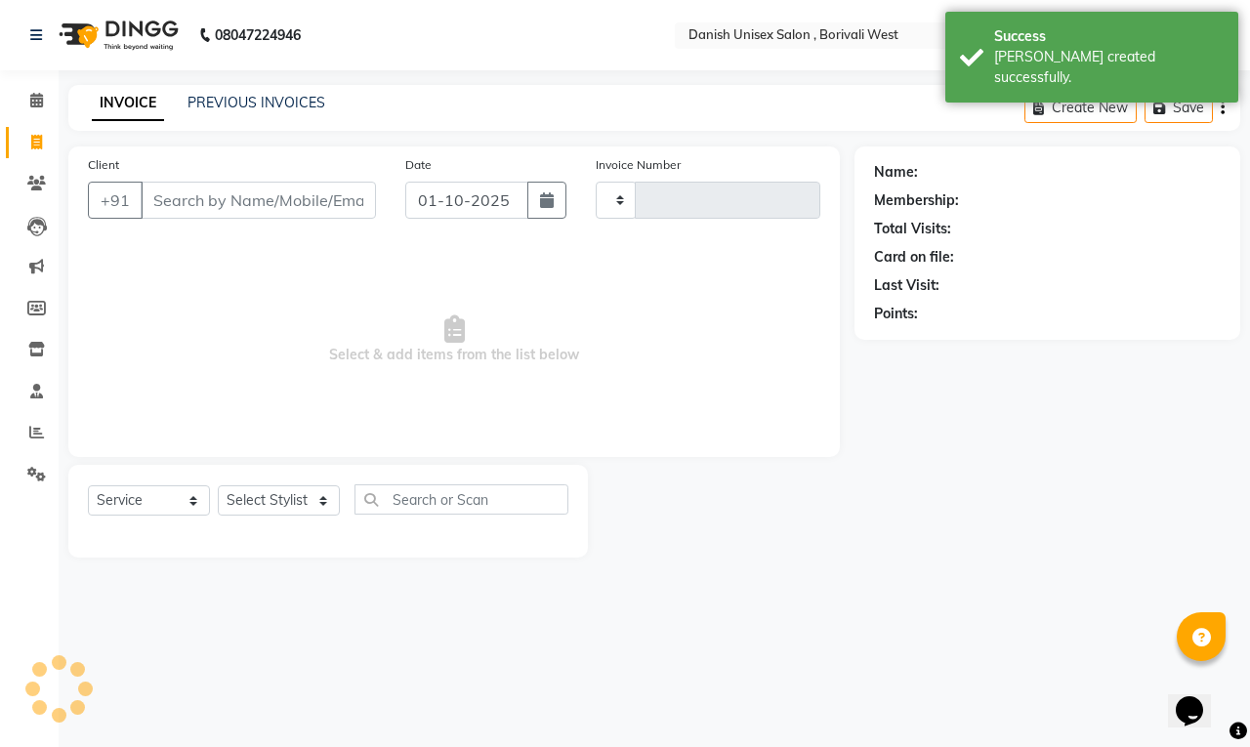
type input "3924"
select select "6929"
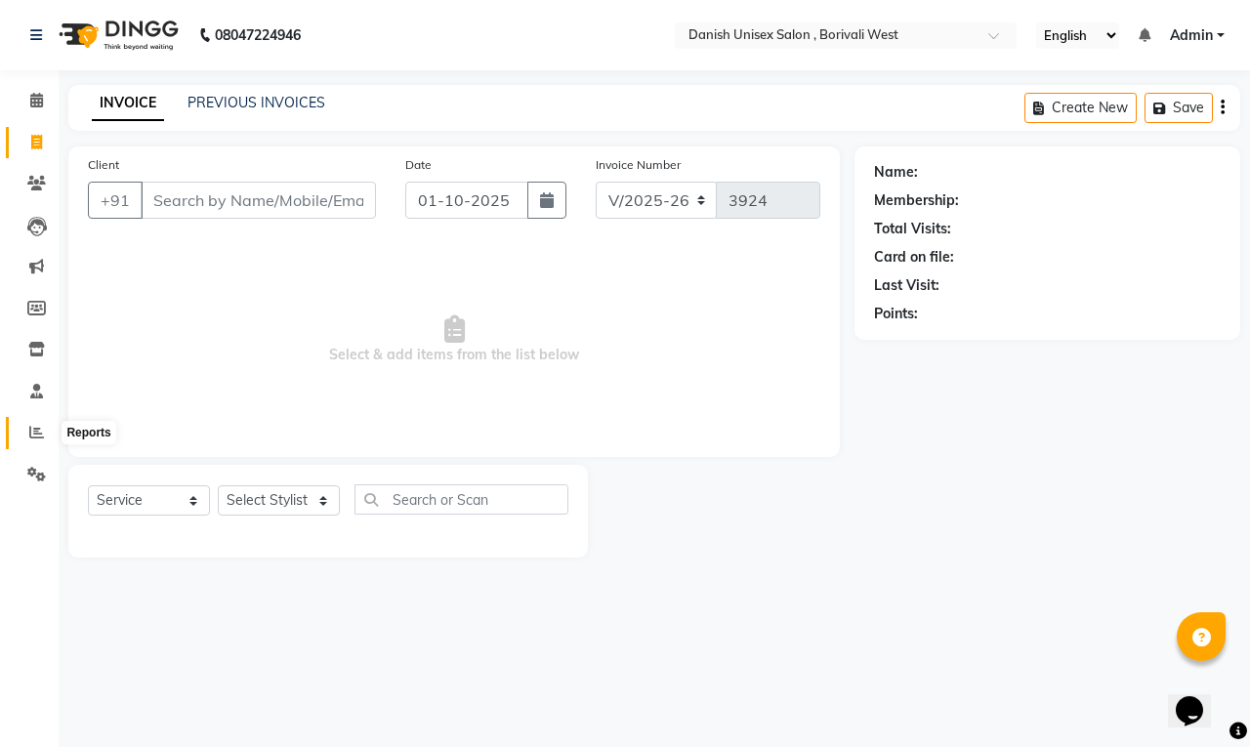
click at [29, 428] on icon at bounding box center [36, 432] width 15 height 15
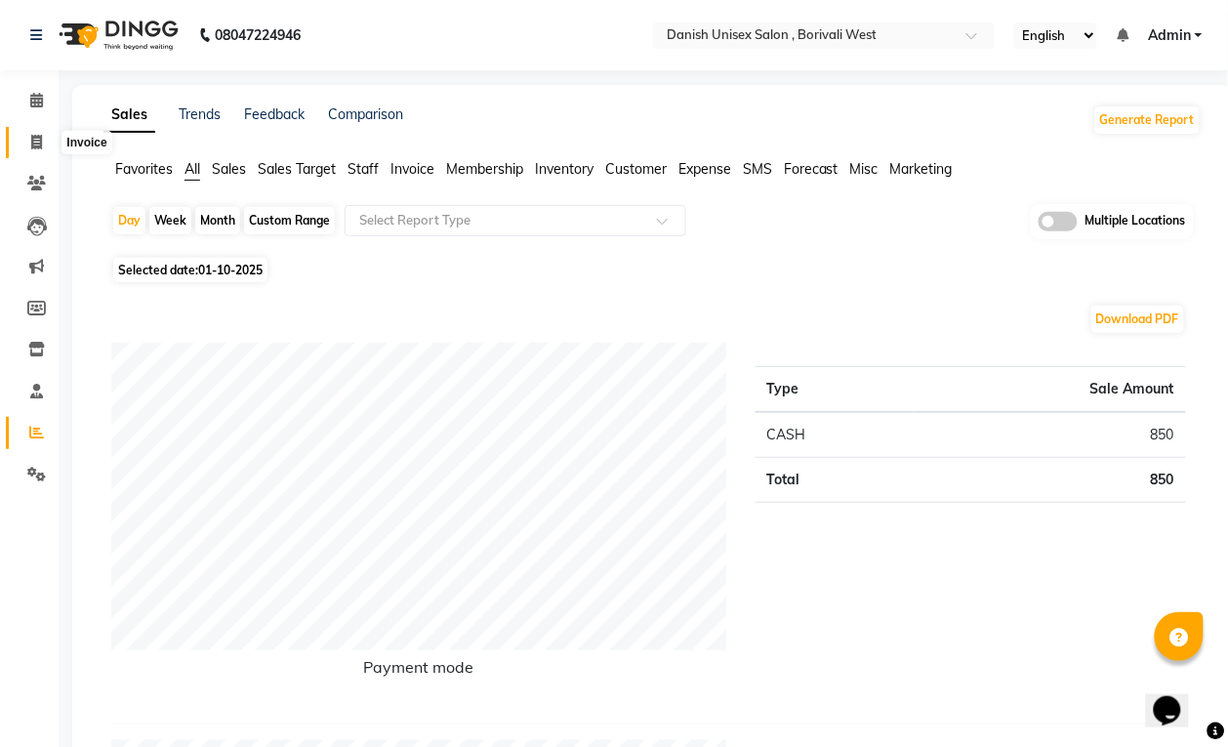
click at [36, 137] on icon at bounding box center [36, 142] width 11 height 15
select select "service"
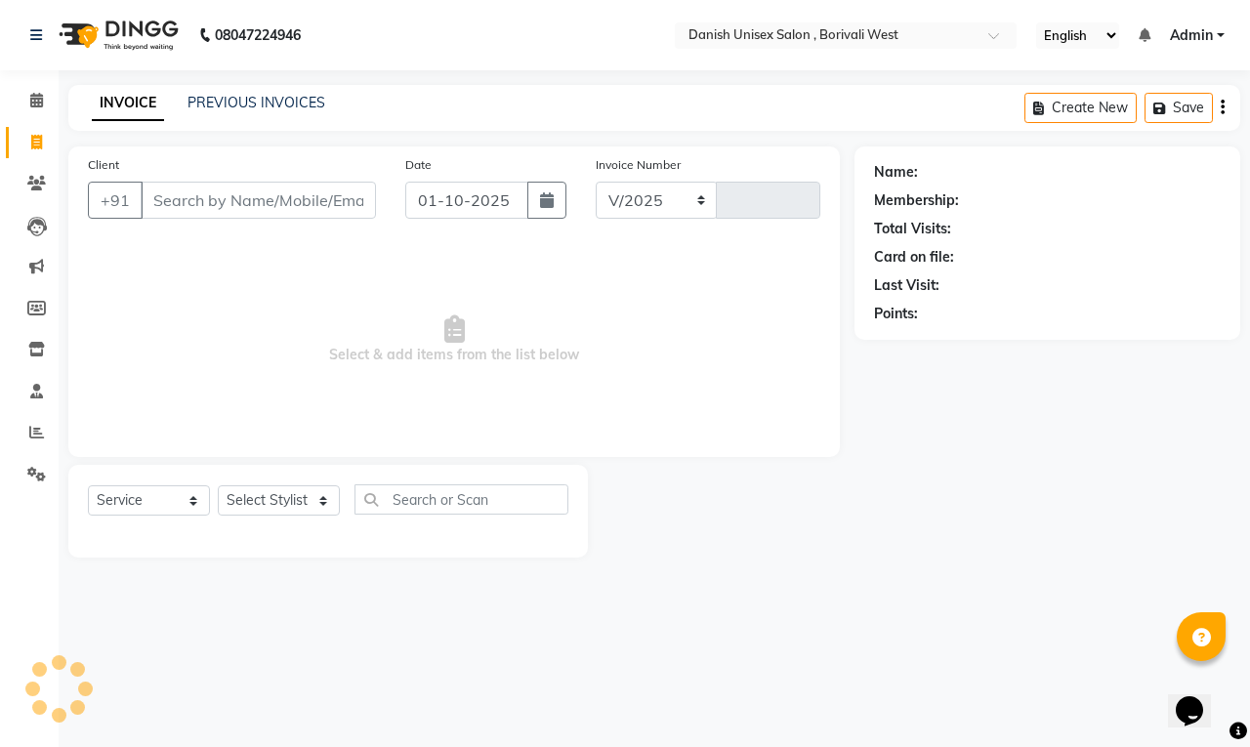
select select "6929"
type input "3924"
click at [430, 202] on input "01-10-2025" at bounding box center [466, 200] width 123 height 37
select select "10"
select select "2025"
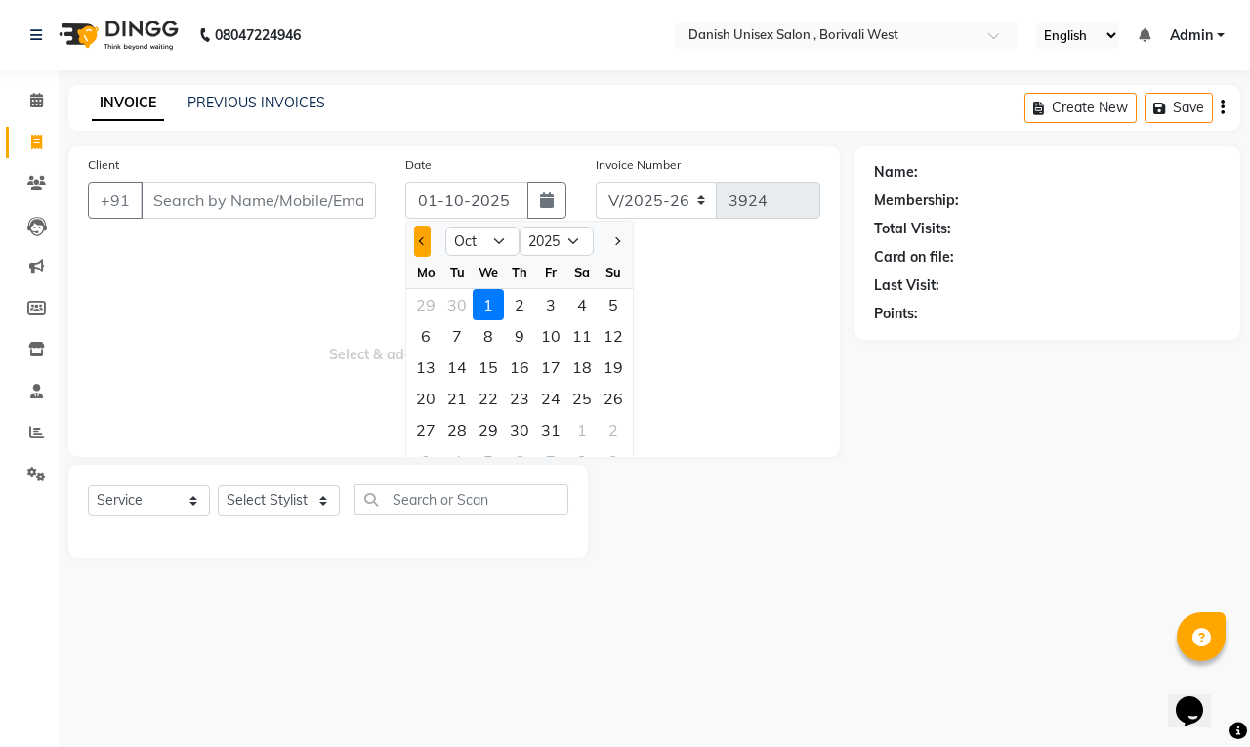
click at [420, 245] on button "Previous month" at bounding box center [422, 240] width 17 height 31
select select "9"
click at [147, 266] on span "Select & add items from the list below" at bounding box center [454, 339] width 732 height 195
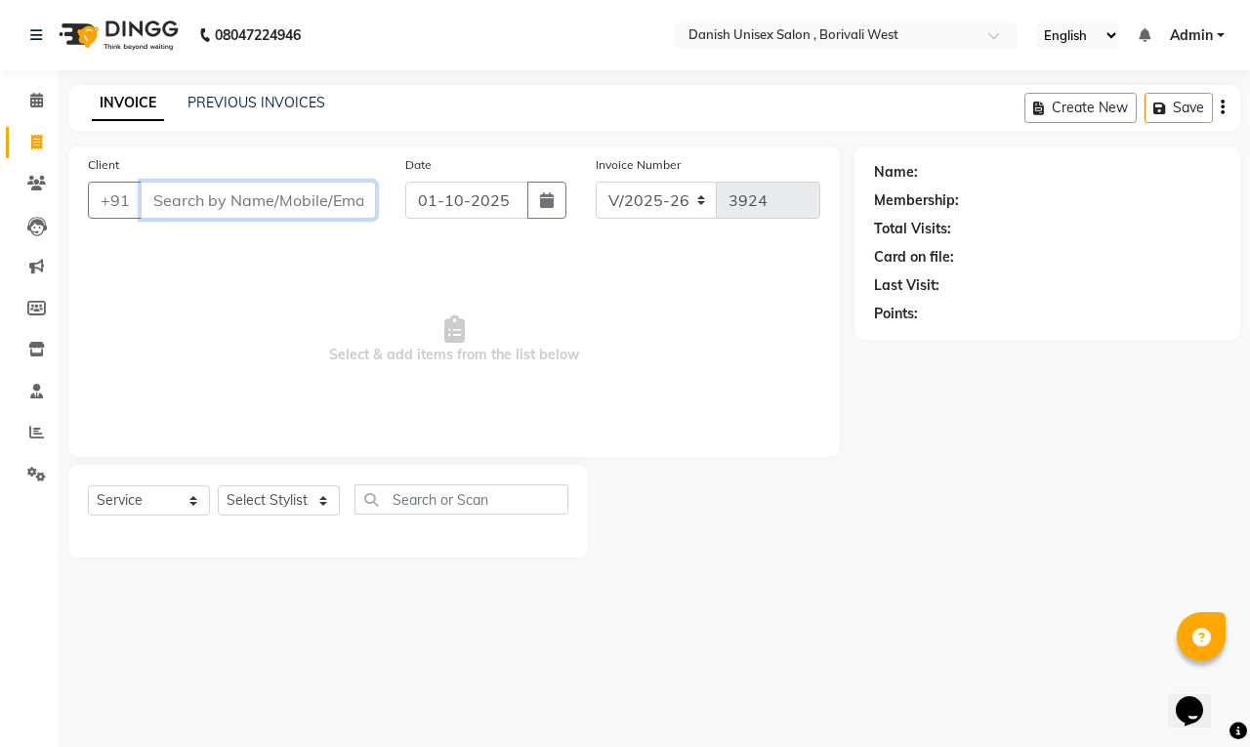
click at [299, 206] on input "Client" at bounding box center [258, 200] width 235 height 37
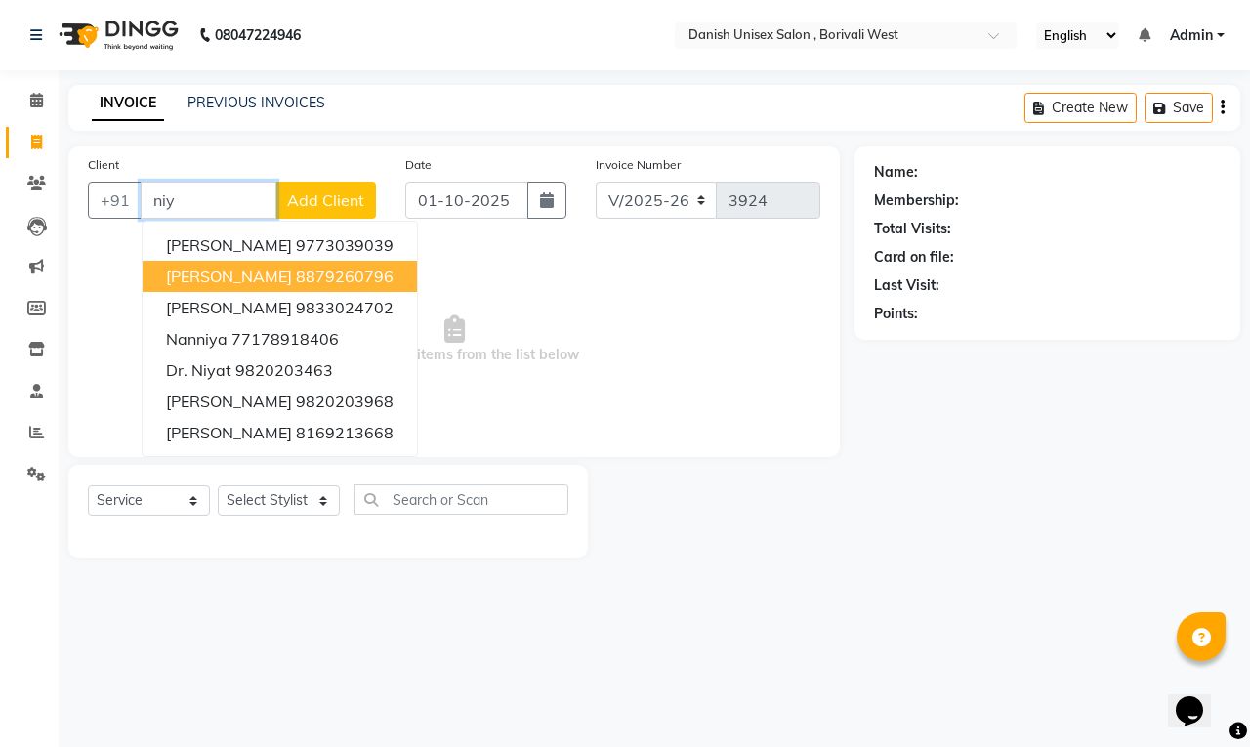
click at [317, 273] on ngb-highlight "8879260796" at bounding box center [345, 276] width 98 height 20
type input "8879260796"
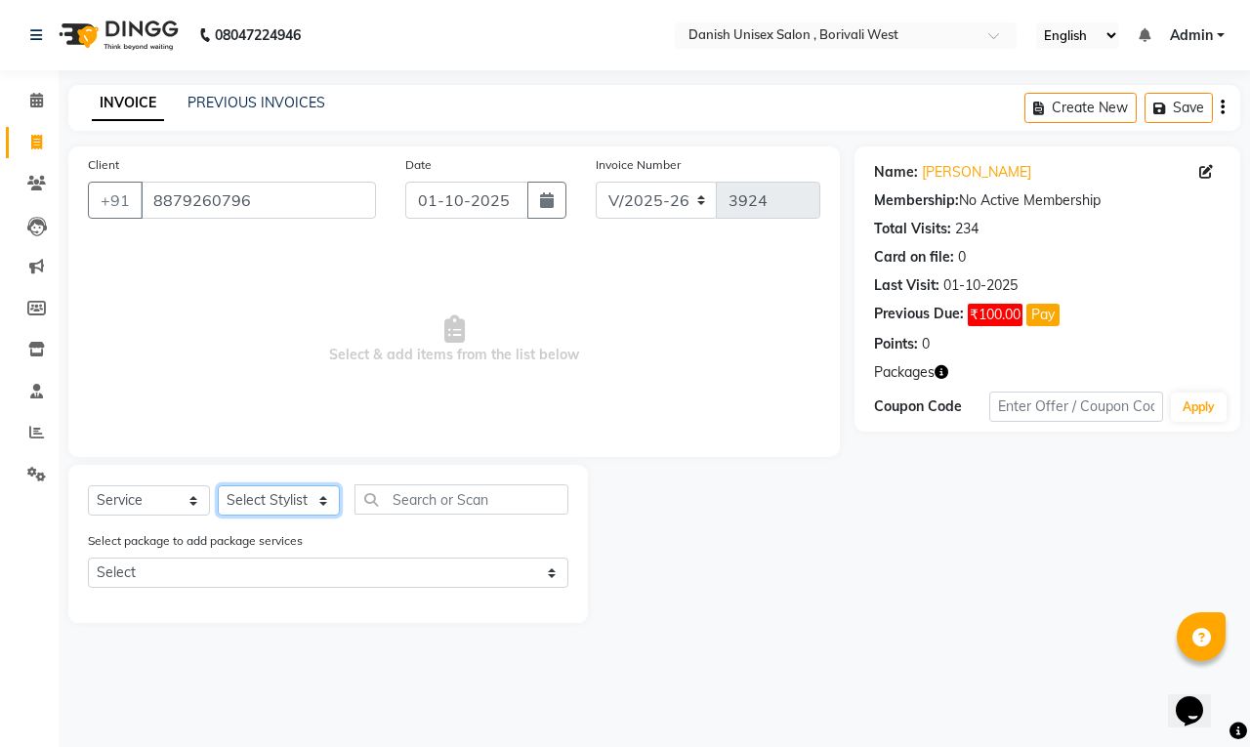
click at [279, 491] on select "Select Stylist [PERSON_NAME] [PERSON_NAME] kajal [PERSON_NAME] [PERSON_NAME] [P…" at bounding box center [279, 500] width 122 height 30
select select "54589"
click at [218, 485] on select "Select Stylist [PERSON_NAME] [PERSON_NAME] kajal [PERSON_NAME] [PERSON_NAME] [P…" at bounding box center [279, 500] width 122 height 30
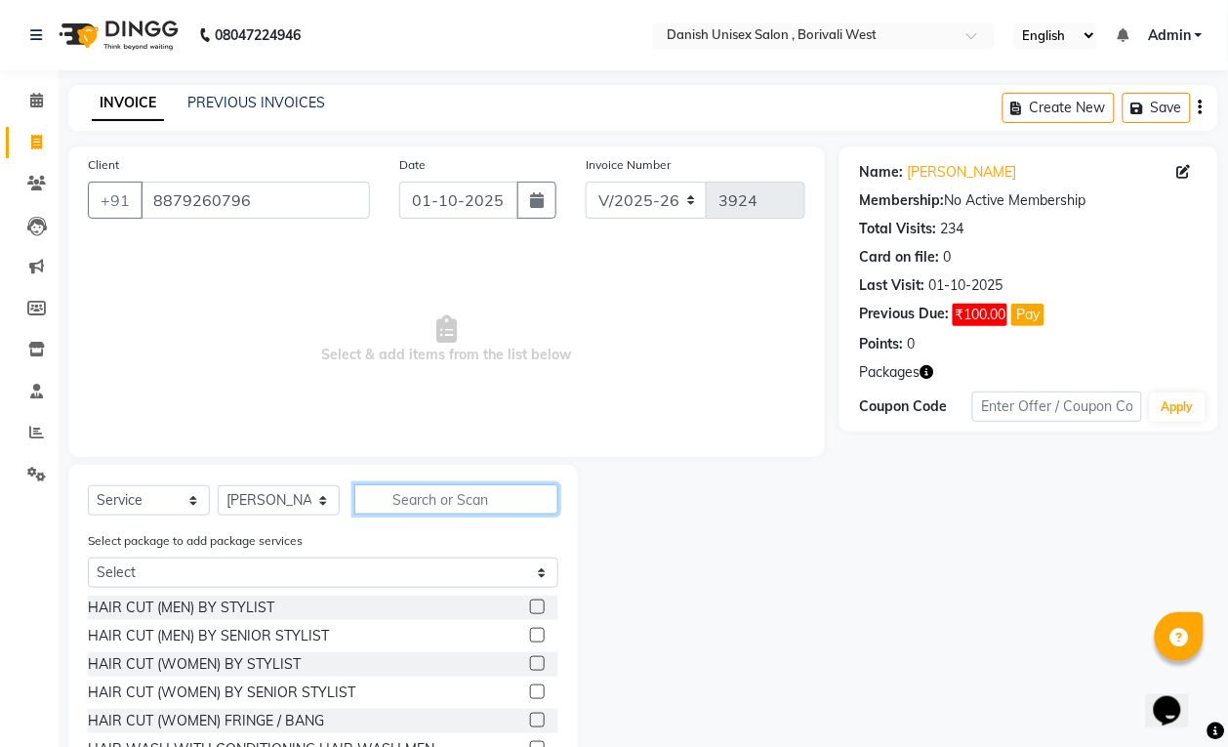
click at [476, 505] on input "text" at bounding box center [456, 499] width 204 height 30
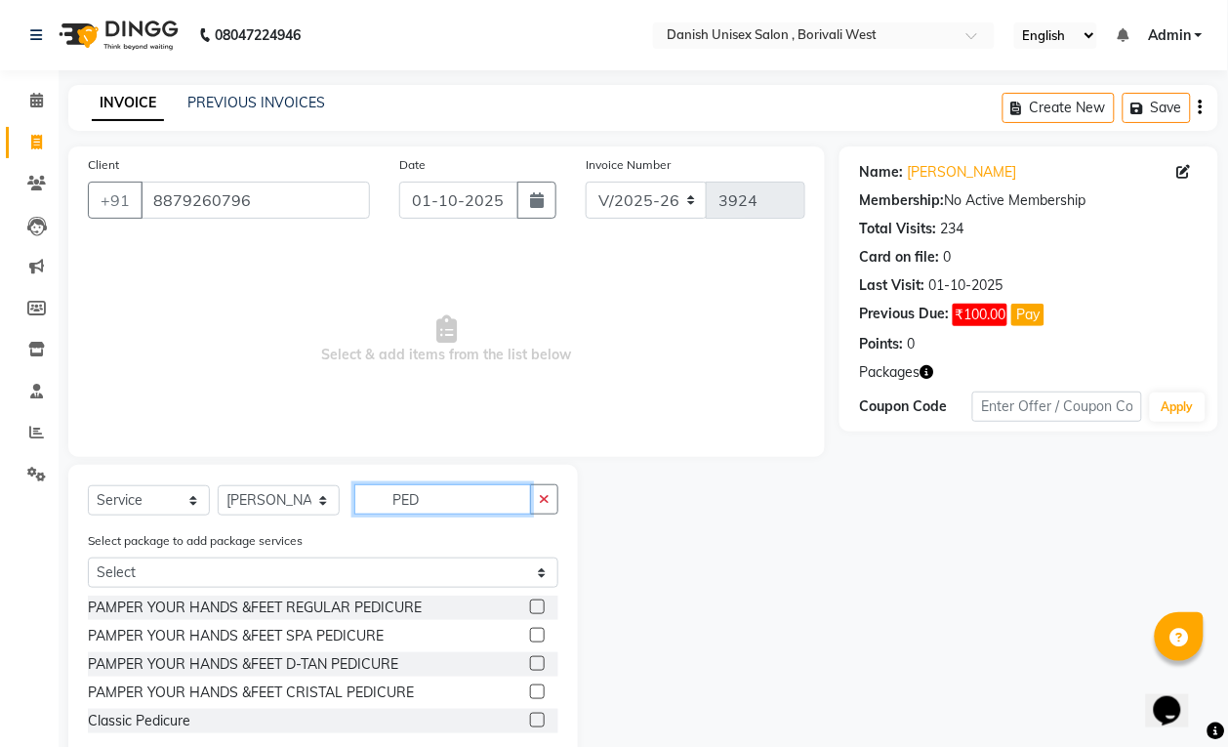
type input "PED"
click at [538, 602] on label at bounding box center [537, 606] width 15 height 15
click at [538, 602] on input "checkbox" at bounding box center [536, 607] width 13 height 13
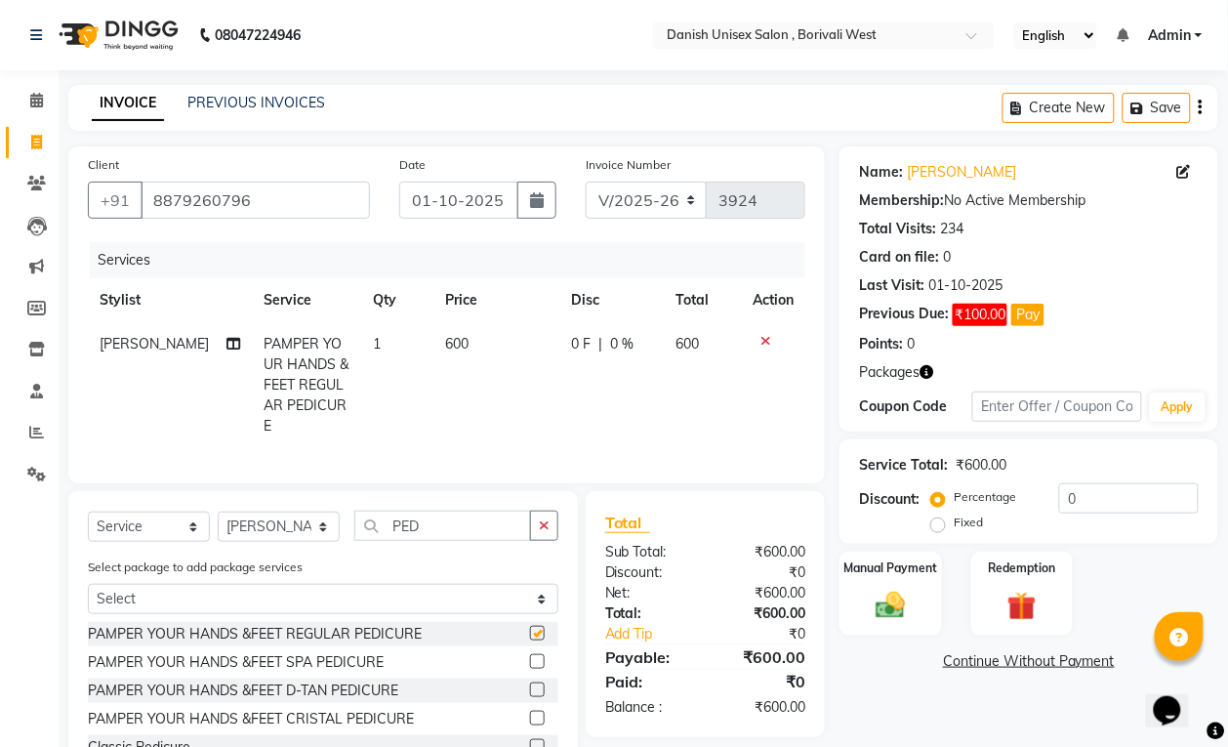
checkbox input "false"
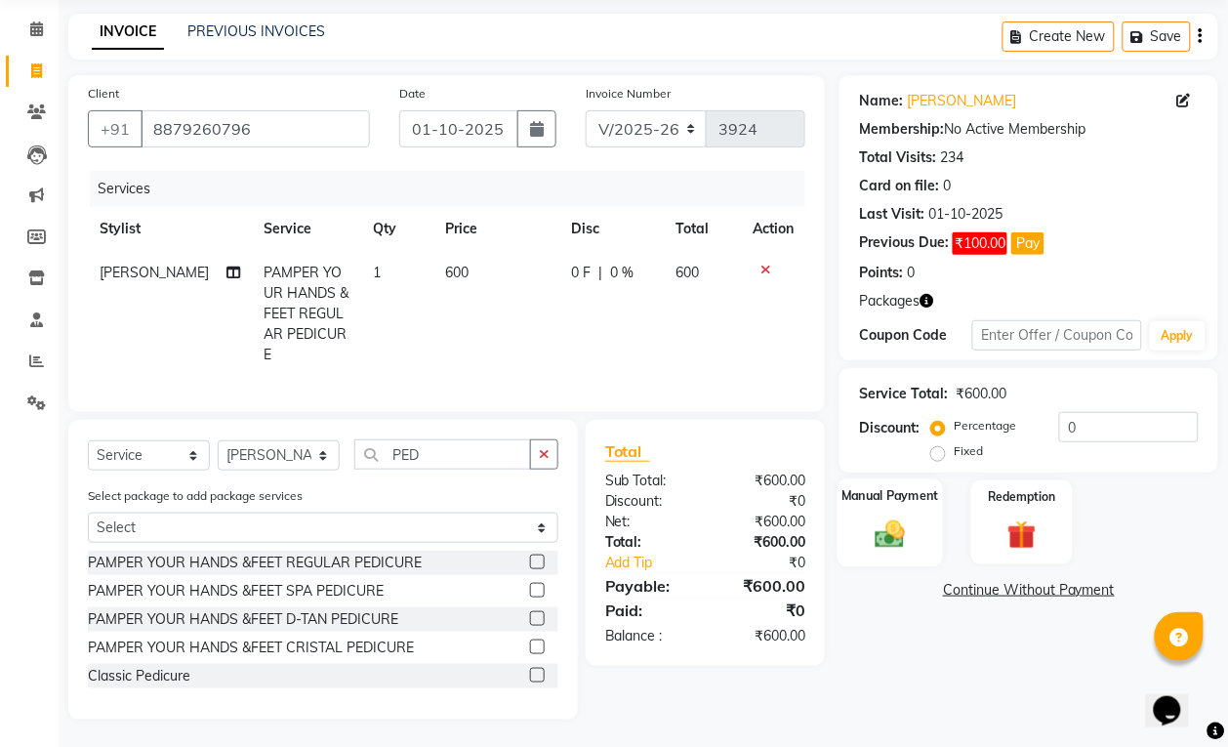
click at [860, 530] on div "Manual Payment" at bounding box center [891, 522] width 106 height 88
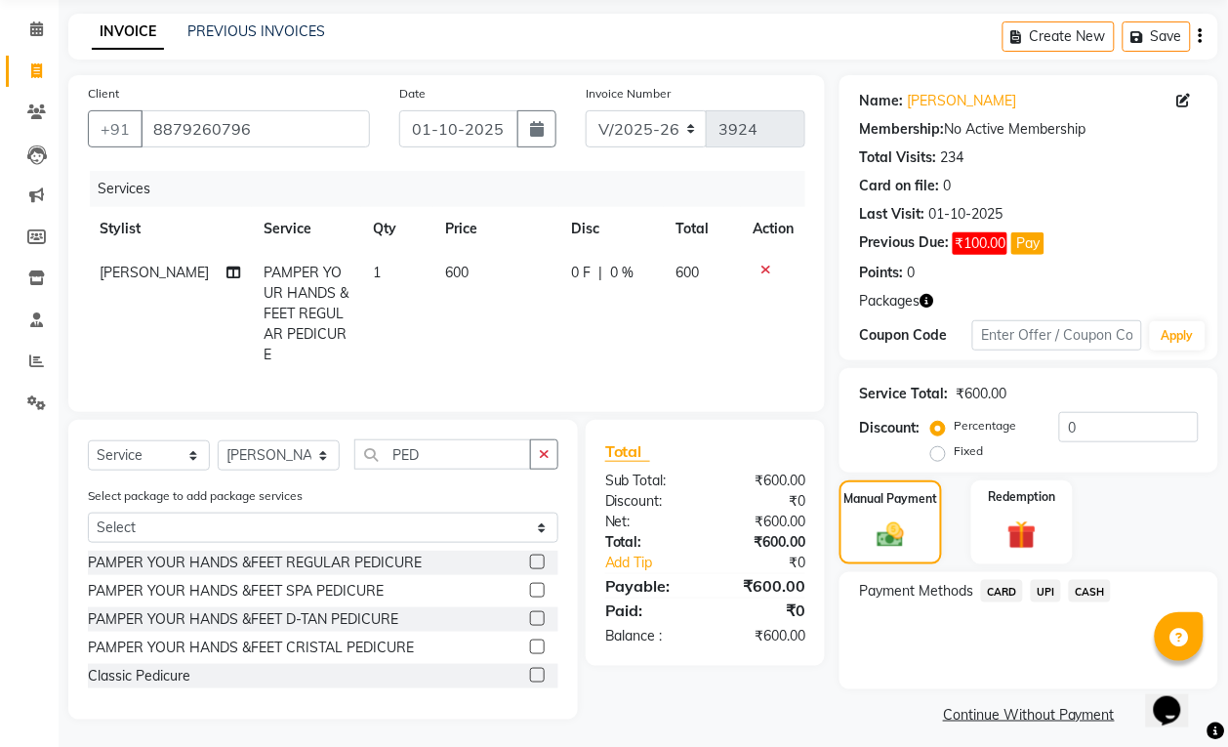
click at [1050, 586] on span "UPI" at bounding box center [1046, 591] width 30 height 22
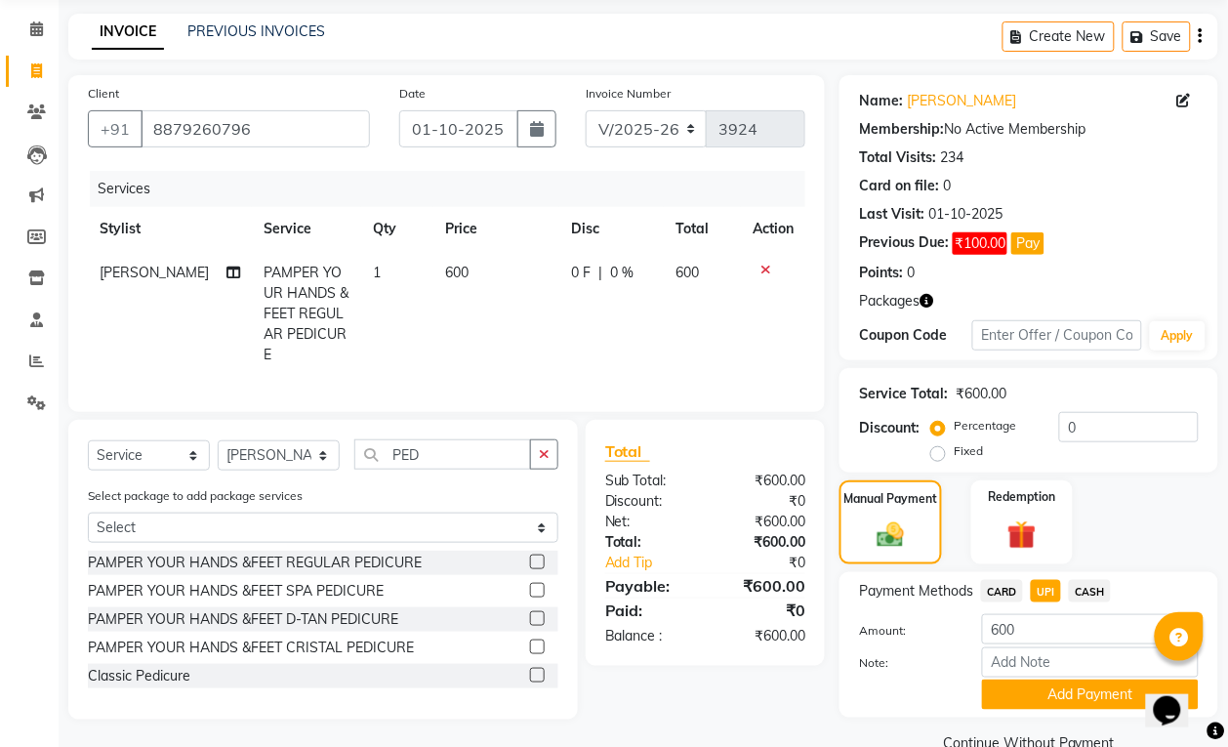
scroll to position [110, 0]
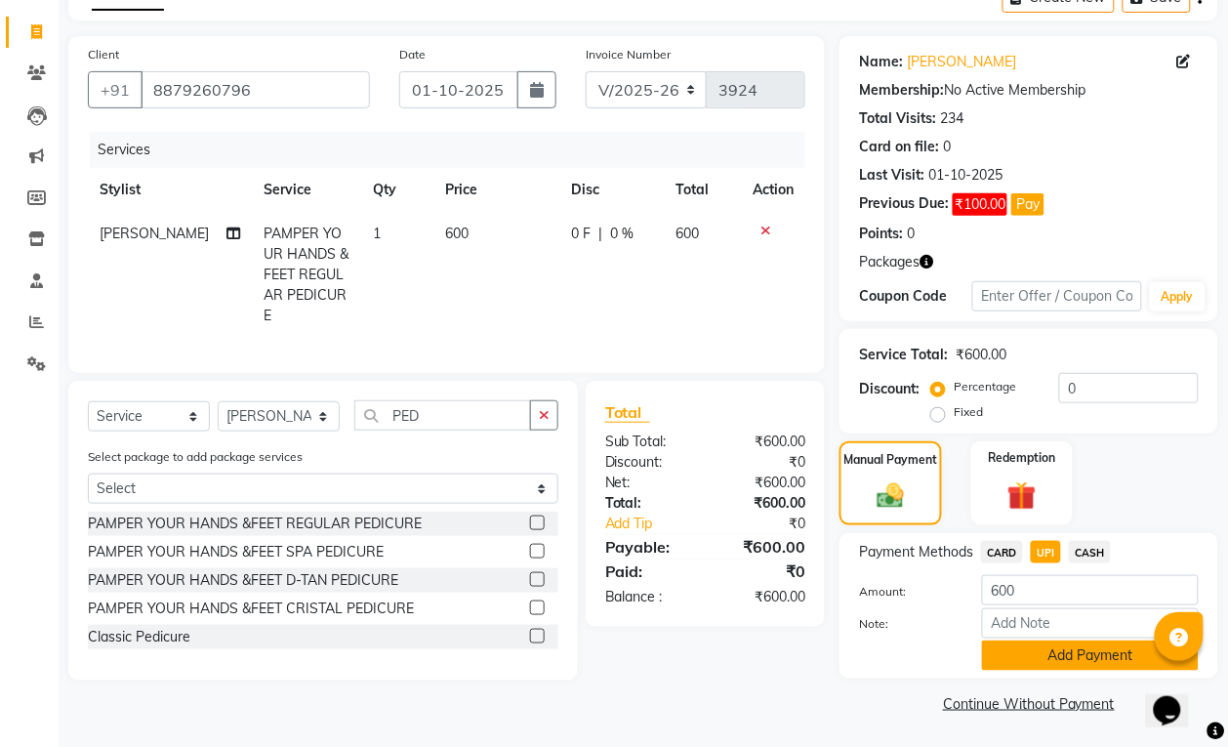
click at [1065, 664] on button "Add Payment" at bounding box center [1090, 655] width 217 height 30
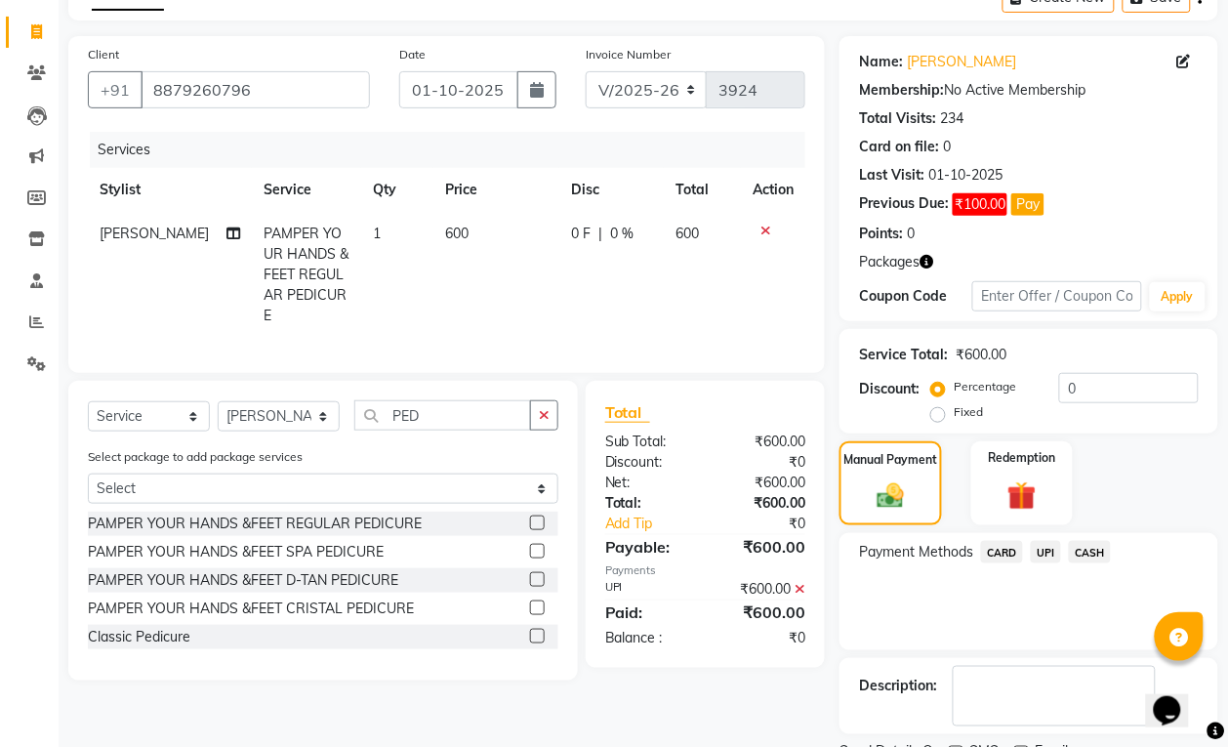
scroll to position [195, 0]
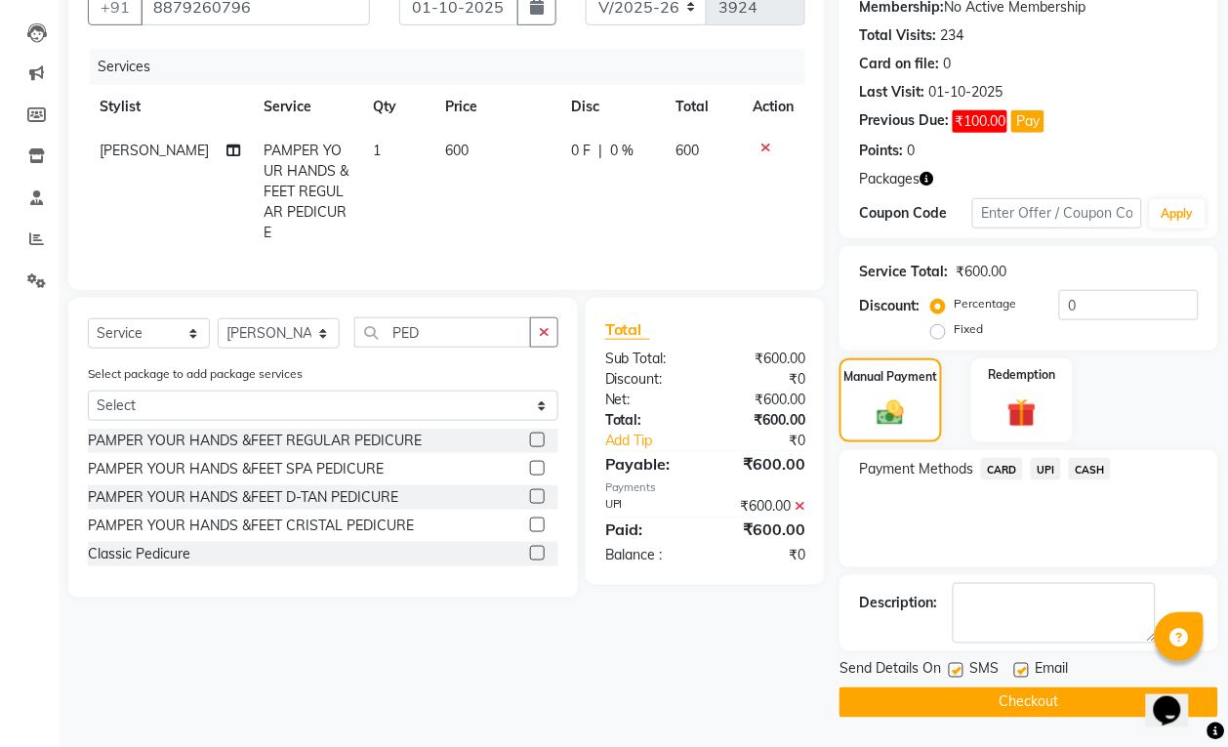
click at [1065, 705] on button "Checkout" at bounding box center [1029, 702] width 379 height 30
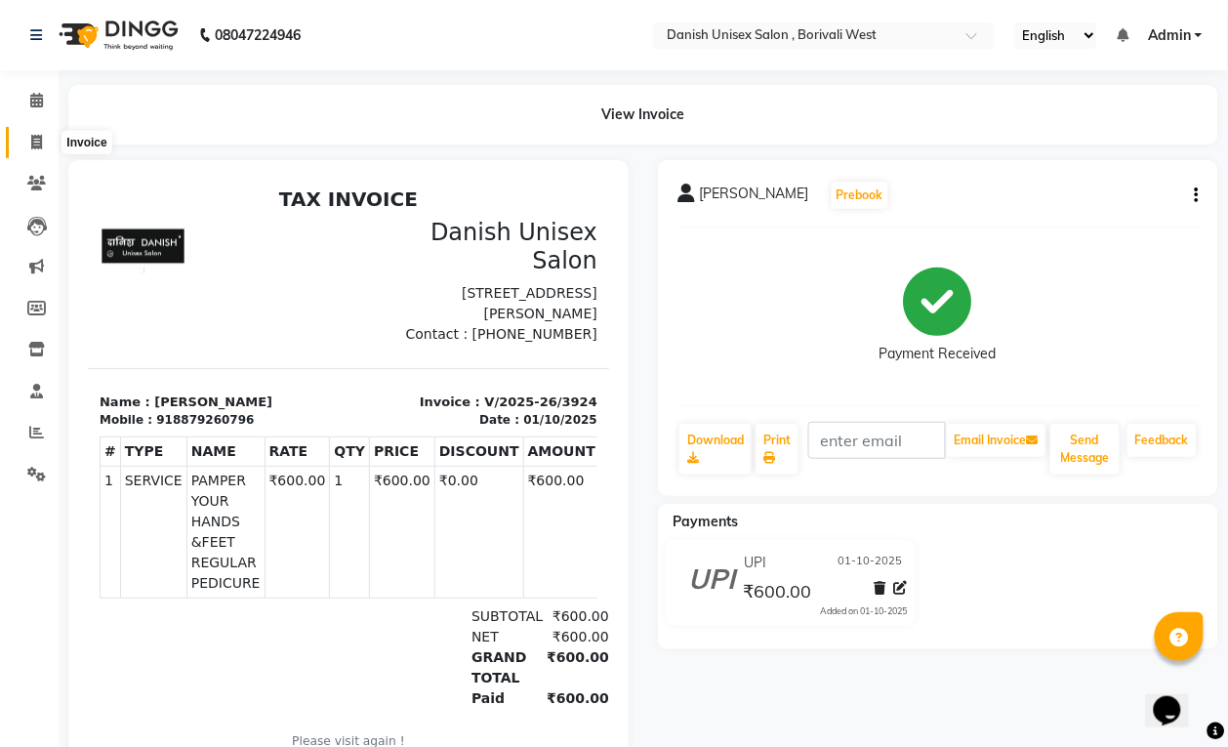
click at [34, 138] on icon at bounding box center [36, 142] width 11 height 15
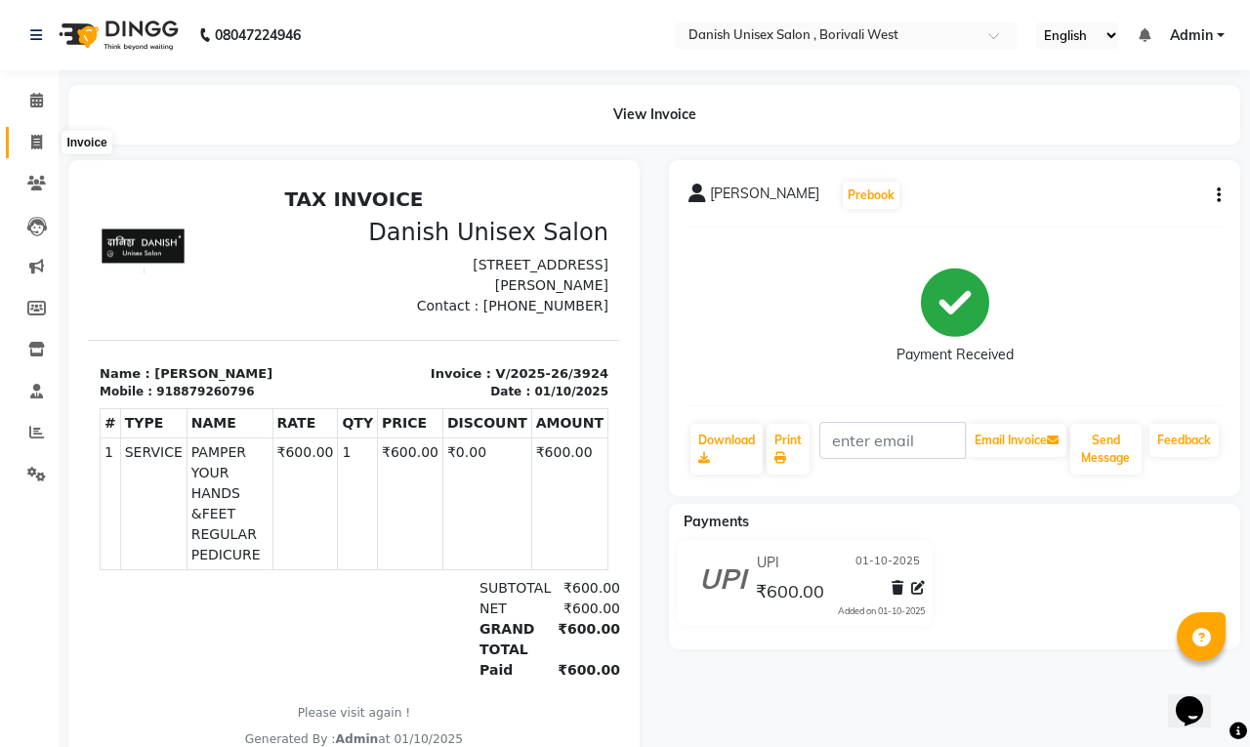
select select "service"
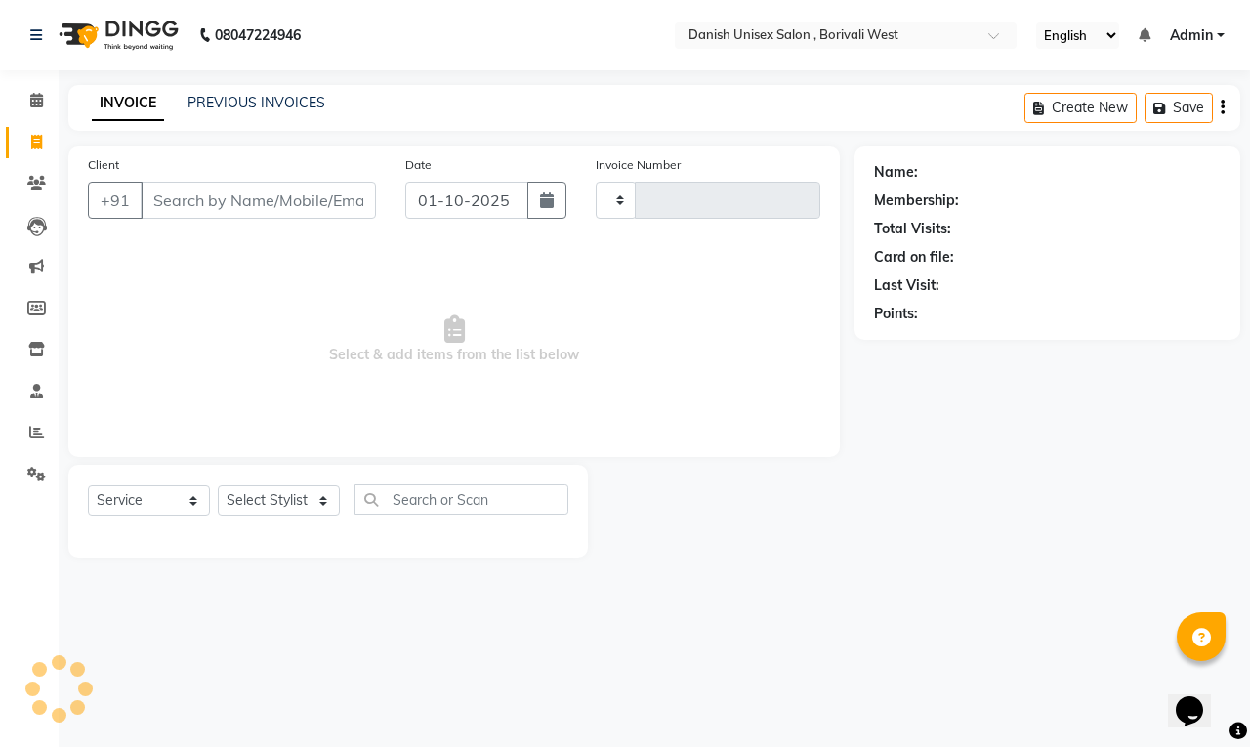
type input "3925"
select select "6929"
click at [36, 96] on icon at bounding box center [36, 100] width 13 height 15
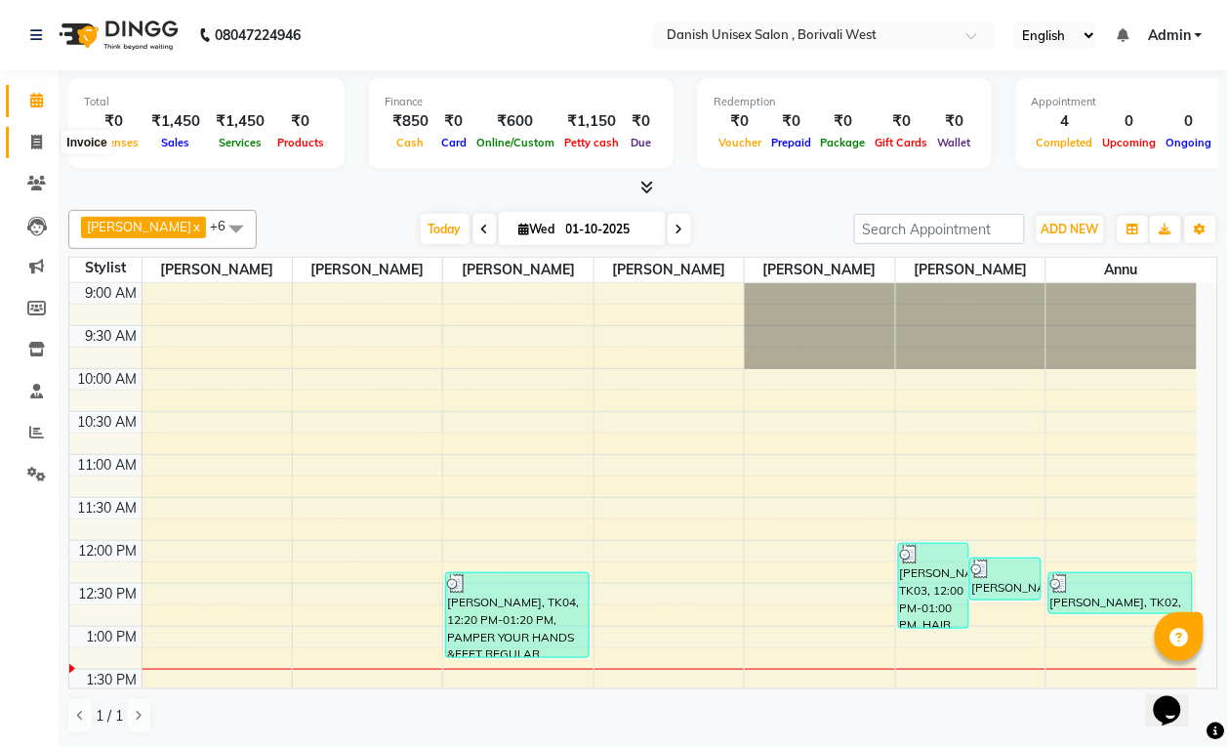
click at [34, 140] on icon at bounding box center [36, 142] width 11 height 15
select select "service"
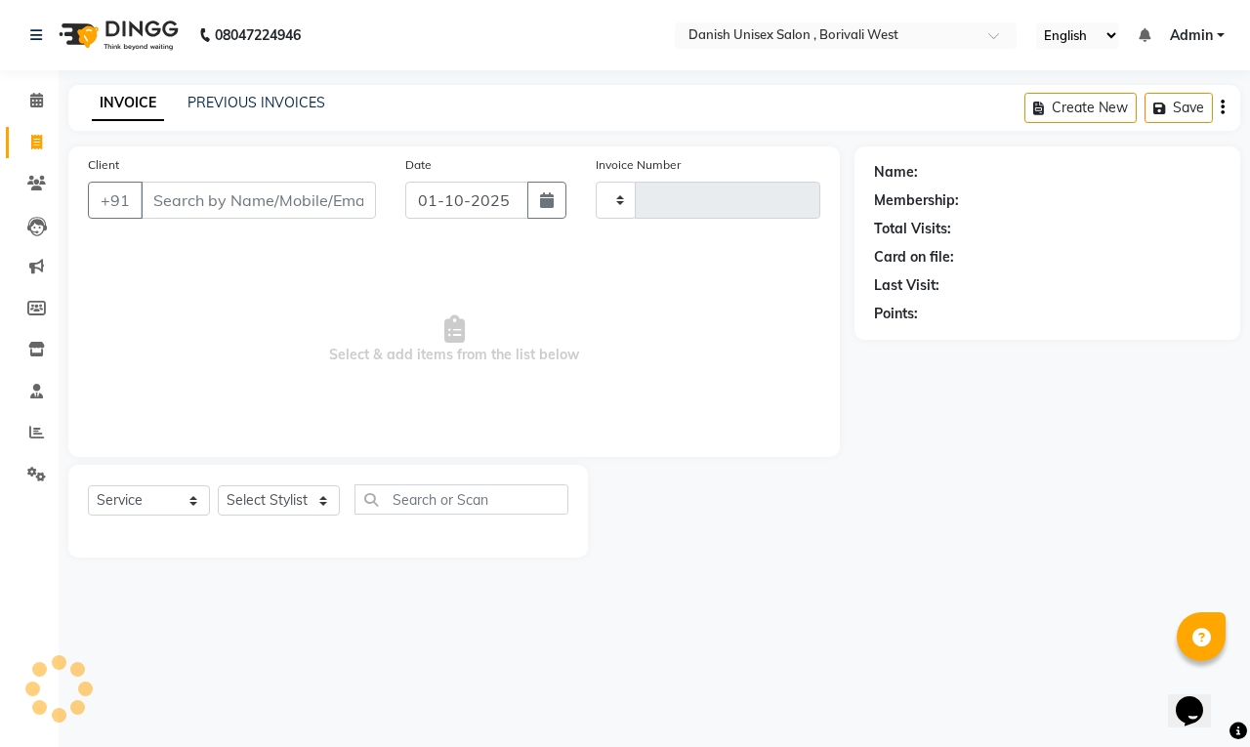
type input "3925"
select select "6929"
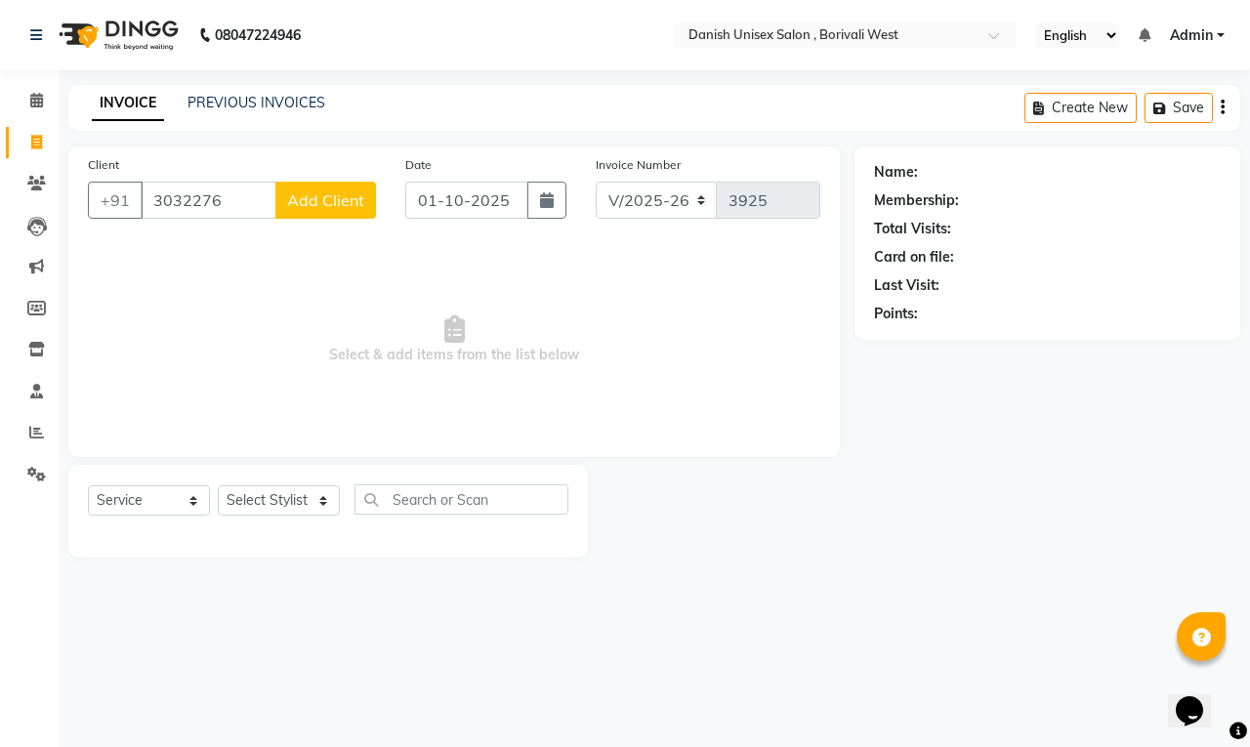
click at [270, 207] on input "3032276" at bounding box center [209, 200] width 136 height 37
type input "3"
type input "97303223611"
click at [308, 197] on span "Add Client" at bounding box center [325, 200] width 77 height 20
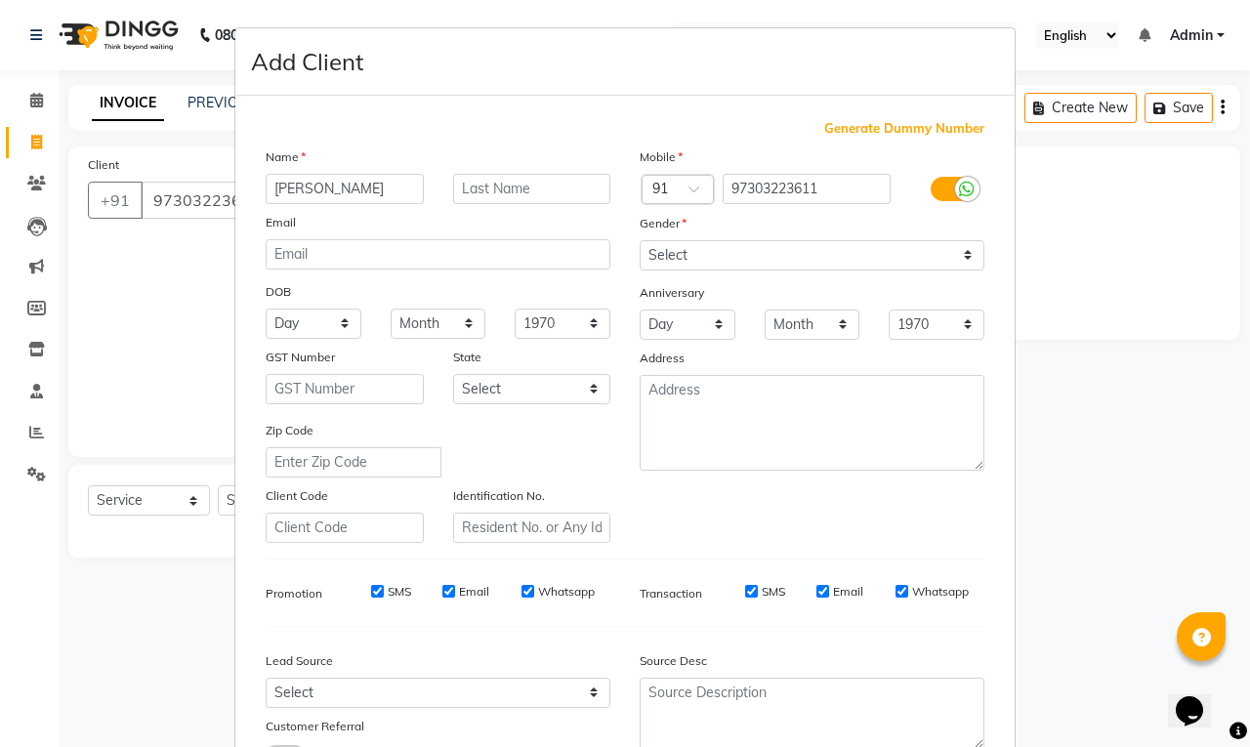
type input "[PERSON_NAME]"
click at [685, 246] on select "Select [DEMOGRAPHIC_DATA] [DEMOGRAPHIC_DATA] Other Prefer Not To Say" at bounding box center [811, 255] width 345 height 30
select select "[DEMOGRAPHIC_DATA]"
click at [639, 240] on select "Select [DEMOGRAPHIC_DATA] [DEMOGRAPHIC_DATA] Other Prefer Not To Say" at bounding box center [811, 255] width 345 height 30
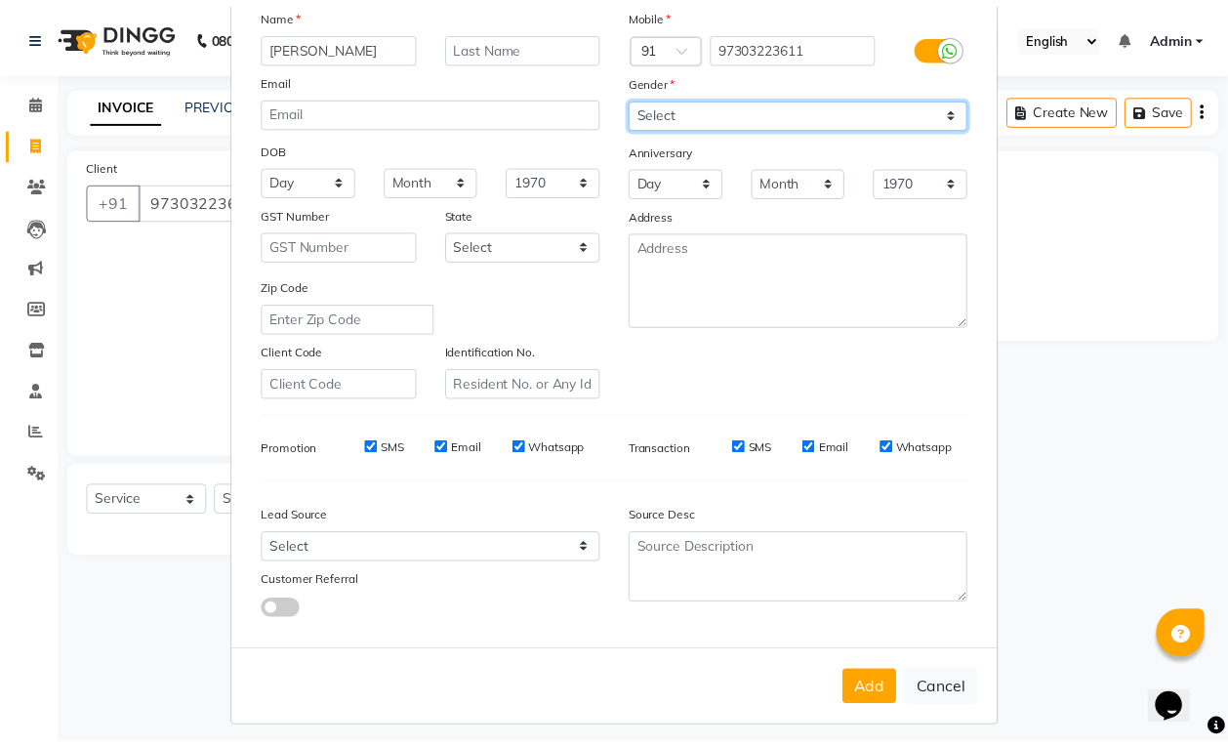
scroll to position [147, 0]
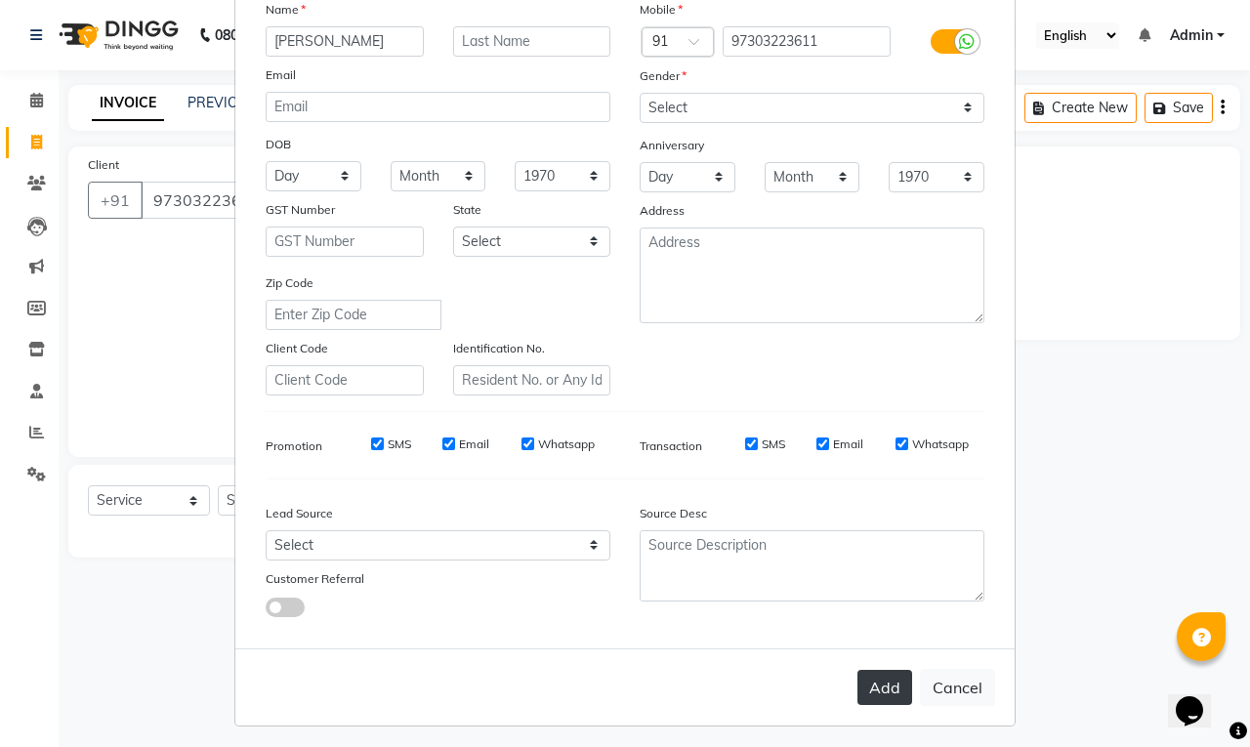
click at [862, 685] on button "Add" at bounding box center [884, 687] width 55 height 35
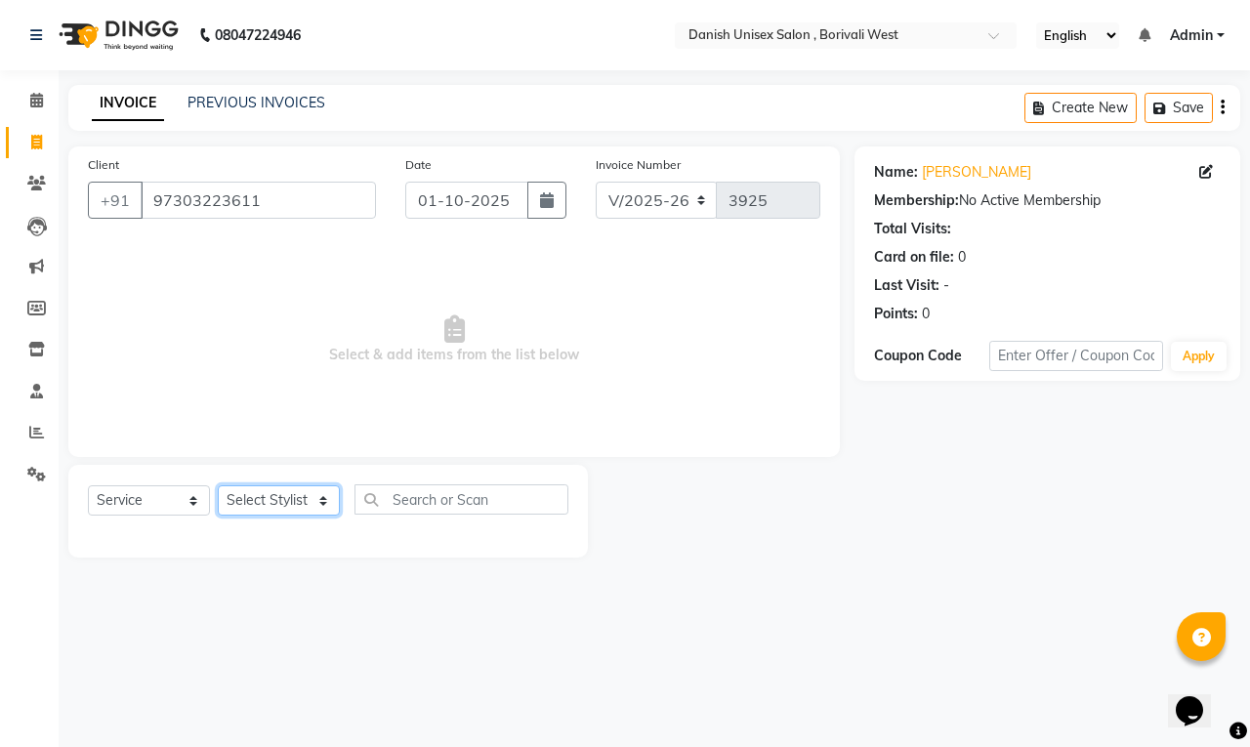
click at [278, 506] on select "Select Stylist [PERSON_NAME] [PERSON_NAME] kajal [PERSON_NAME] [PERSON_NAME] [P…" at bounding box center [279, 500] width 122 height 30
select select "54584"
click at [218, 485] on select "Select Stylist [PERSON_NAME] [PERSON_NAME] kajal [PERSON_NAME] [PERSON_NAME] [P…" at bounding box center [279, 500] width 122 height 30
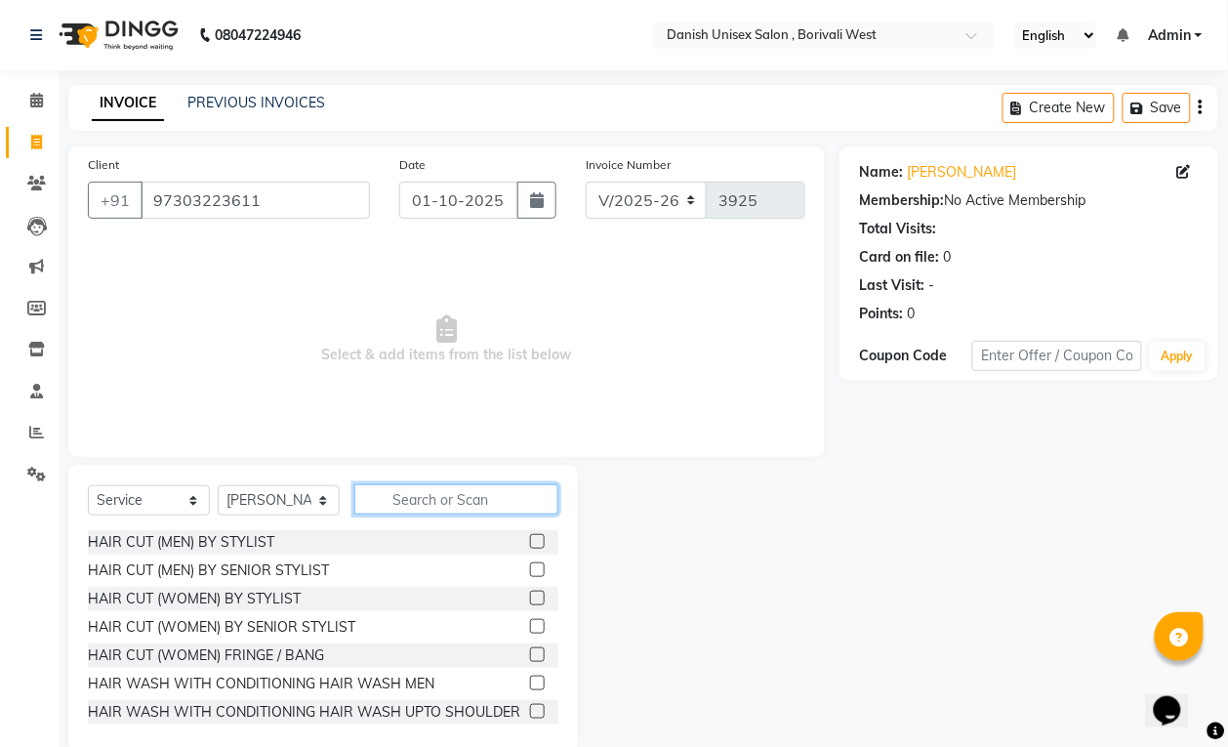
click at [436, 510] on input "text" at bounding box center [456, 499] width 204 height 30
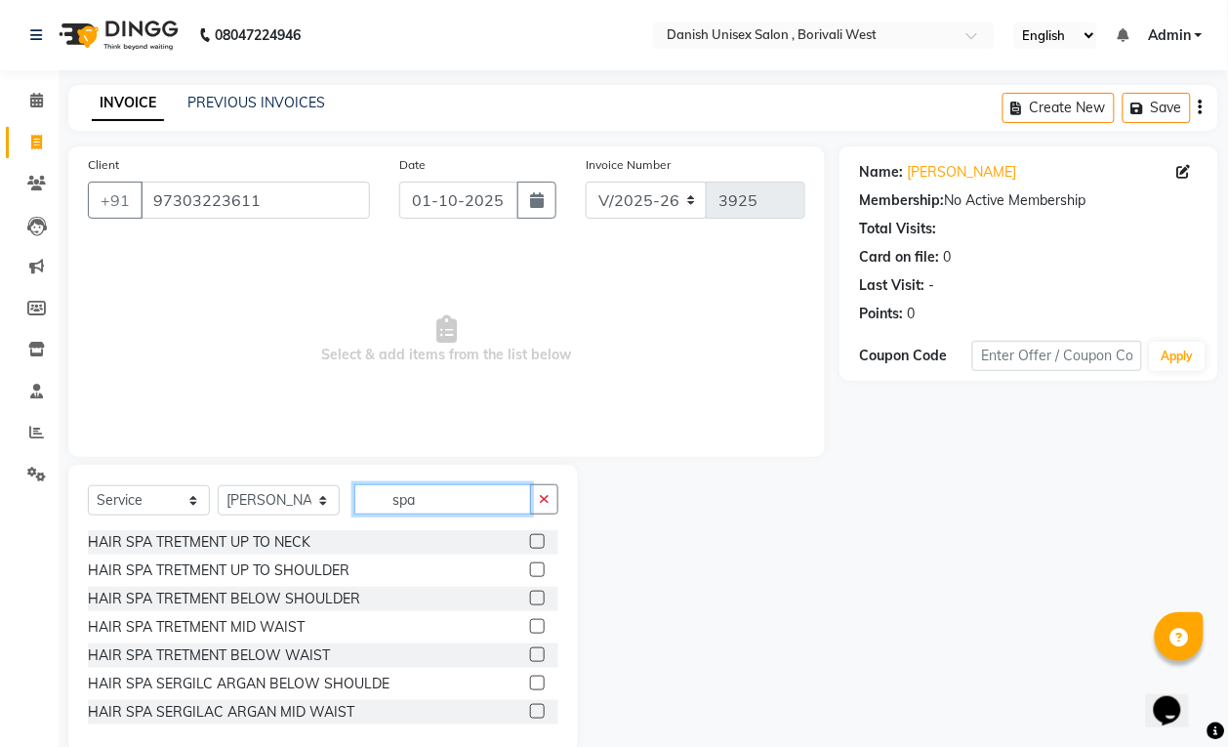
type input "spa"
click at [530, 626] on label at bounding box center [537, 626] width 15 height 15
click at [530, 626] on input "checkbox" at bounding box center [536, 627] width 13 height 13
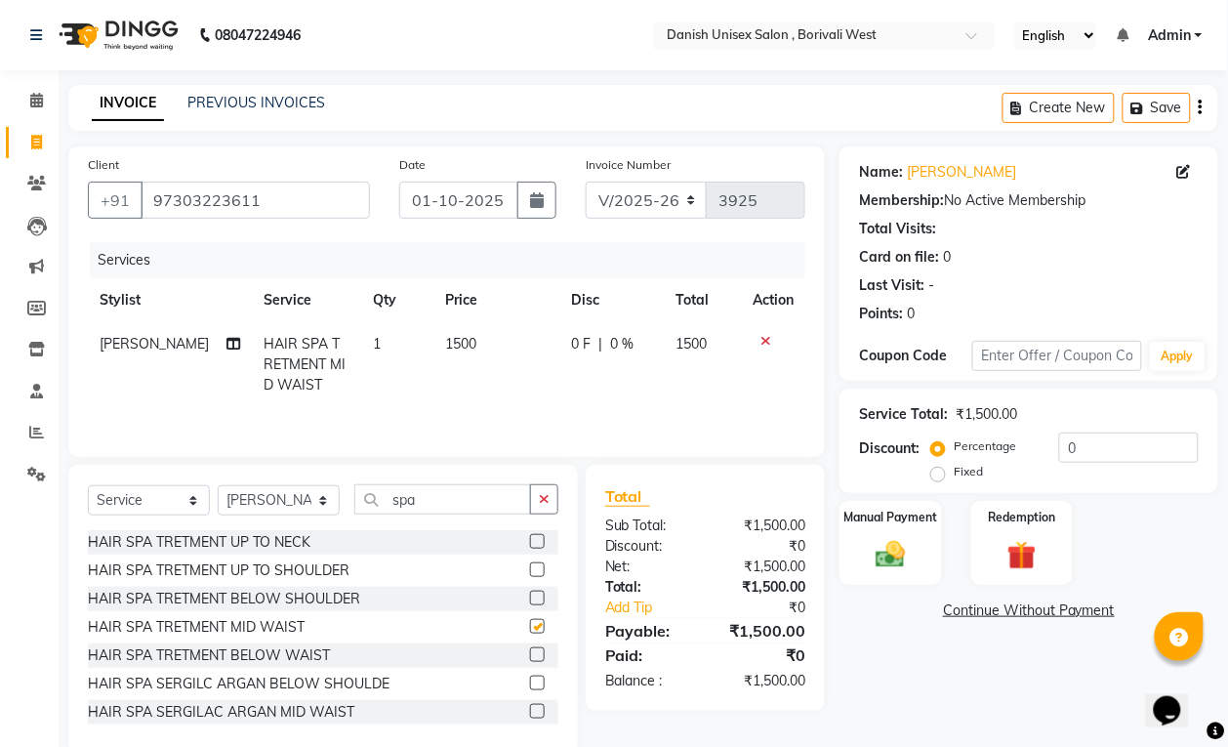
checkbox input "false"
click at [576, 348] on span "0 F" at bounding box center [581, 344] width 20 height 20
select select "54584"
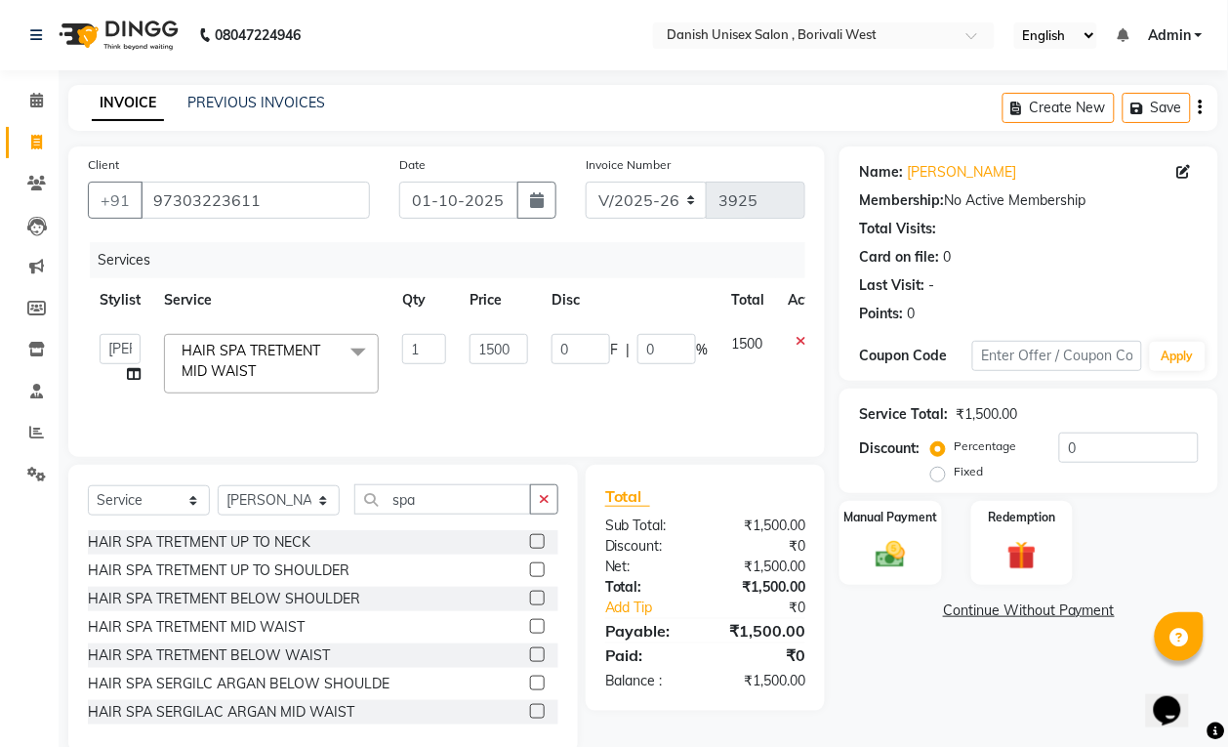
click at [530, 602] on label at bounding box center [537, 598] width 15 height 15
click at [530, 602] on input "checkbox" at bounding box center [536, 599] width 13 height 13
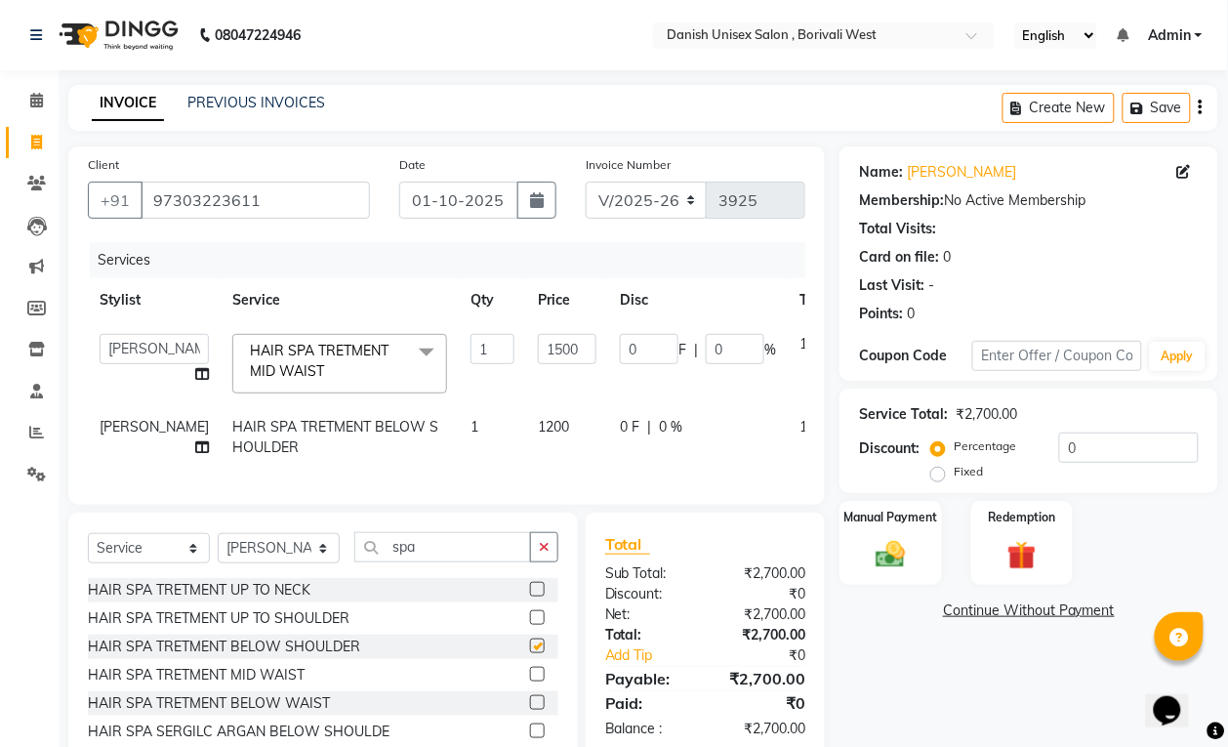
checkbox input "false"
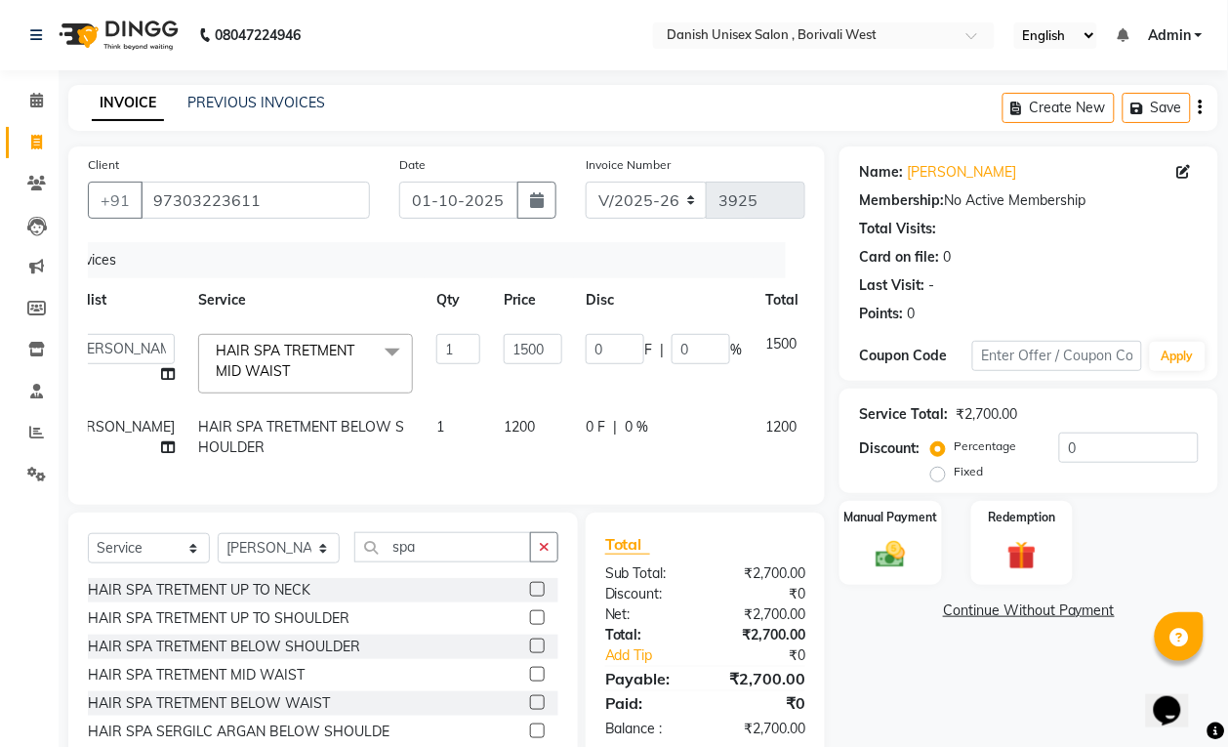
scroll to position [0, 49]
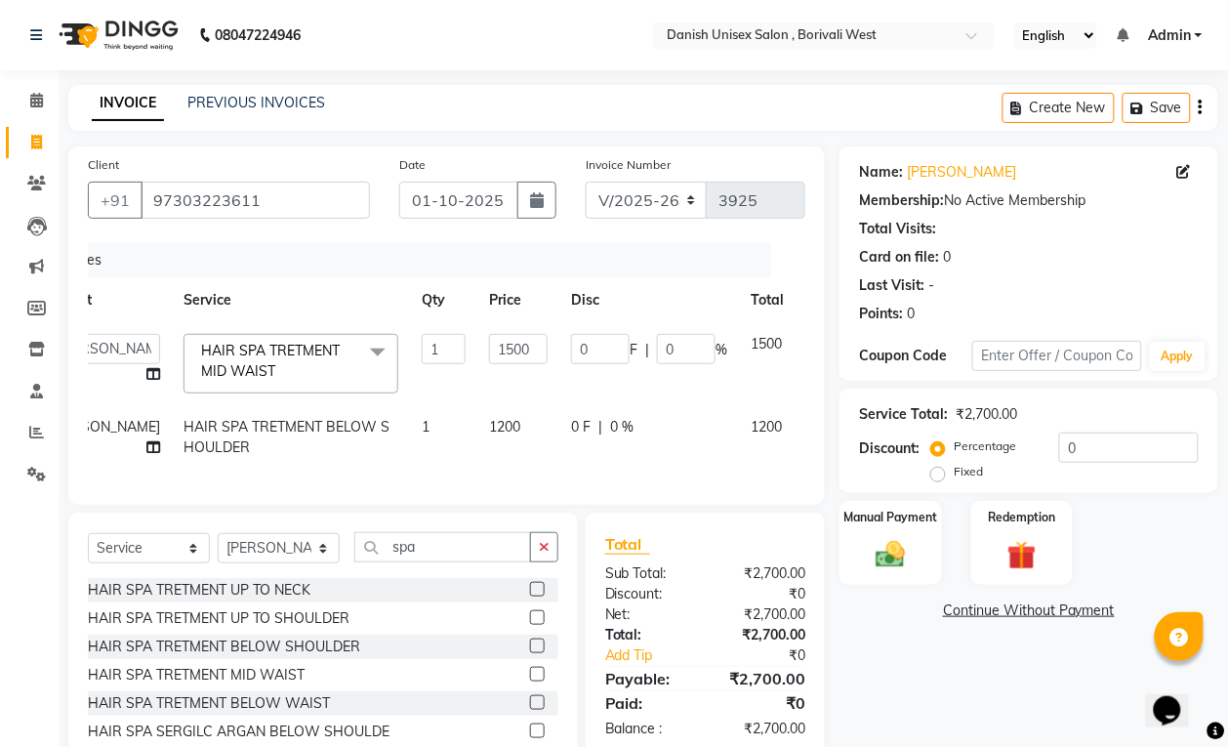
click at [815, 421] on icon at bounding box center [820, 424] width 11 height 14
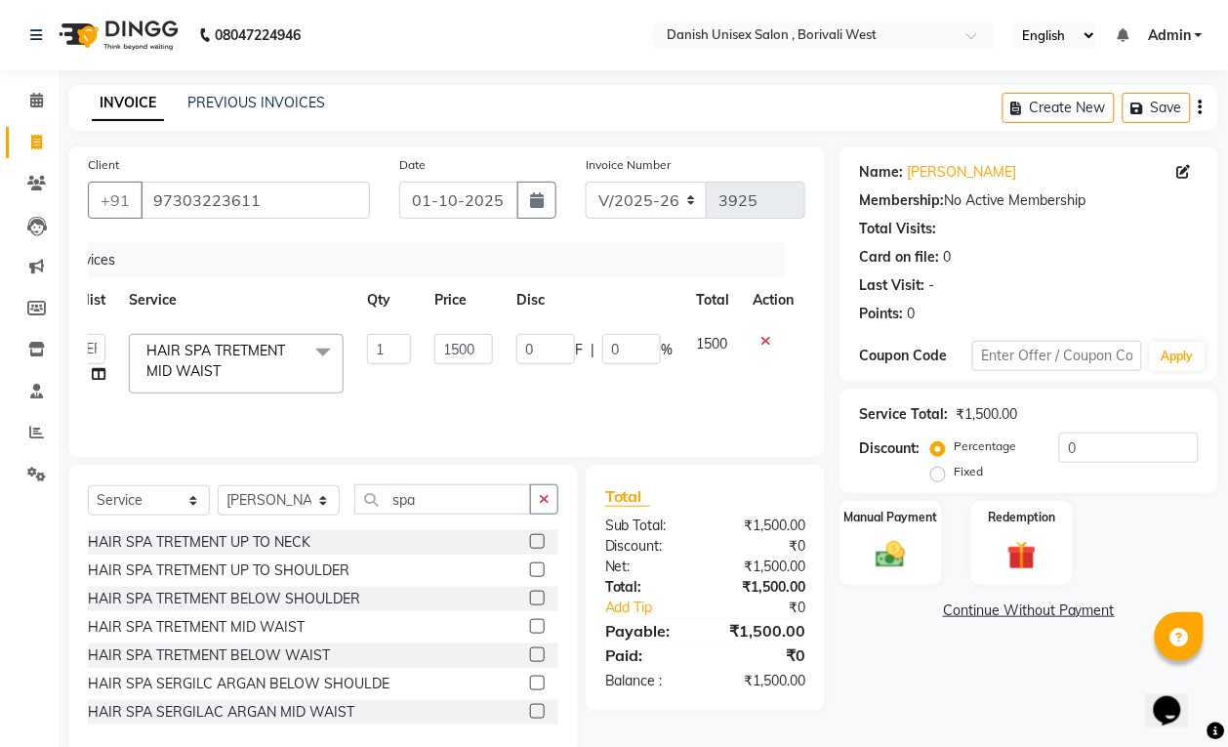
scroll to position [0, 34]
click at [548, 358] on input "0" at bounding box center [546, 349] width 59 height 30
type input "0300"
click at [548, 379] on td "0300 F | 0 %" at bounding box center [596, 363] width 180 height 83
select select "54584"
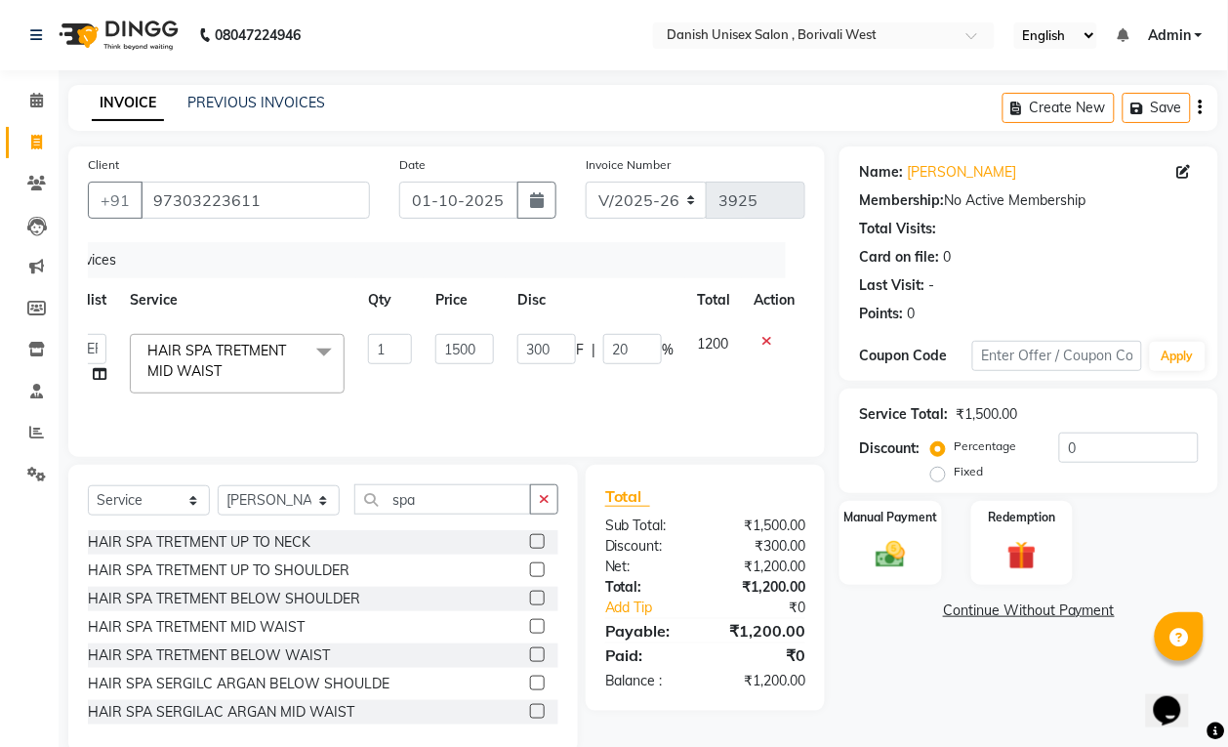
scroll to position [0, 15]
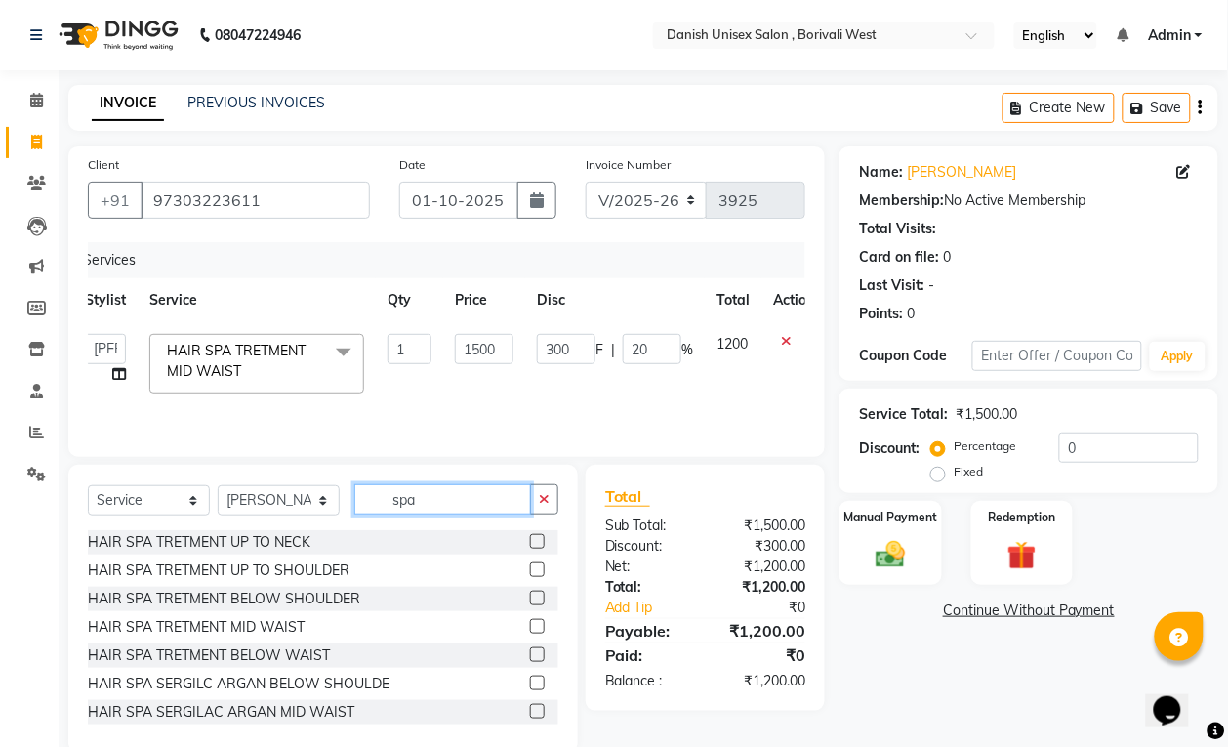
click at [491, 508] on input "spa" at bounding box center [442, 499] width 177 height 30
type input "s"
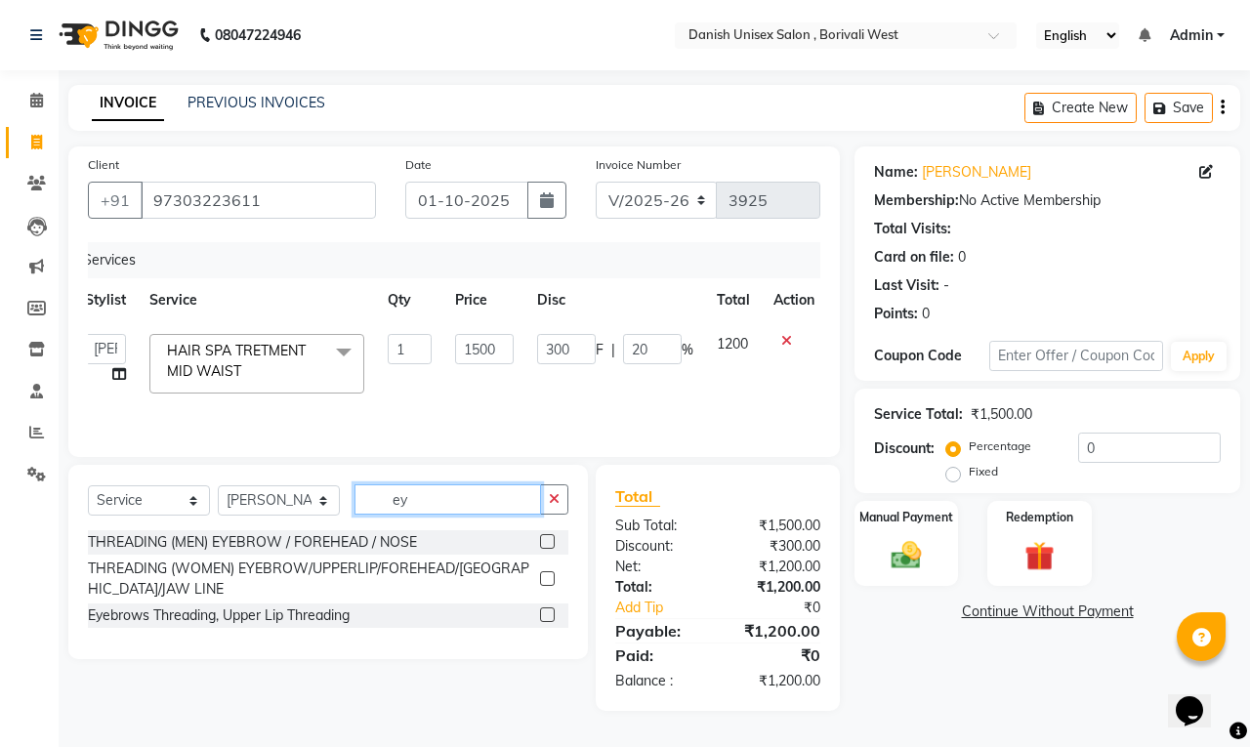
type input "ey"
click at [264, 509] on select "Select Stylist [PERSON_NAME] [PERSON_NAME] kajal [PERSON_NAME] [PERSON_NAME] [P…" at bounding box center [279, 500] width 122 height 30
select select "92029"
click at [218, 489] on select "Select Stylist [PERSON_NAME] [PERSON_NAME] kajal [PERSON_NAME] [PERSON_NAME] [P…" at bounding box center [279, 500] width 122 height 30
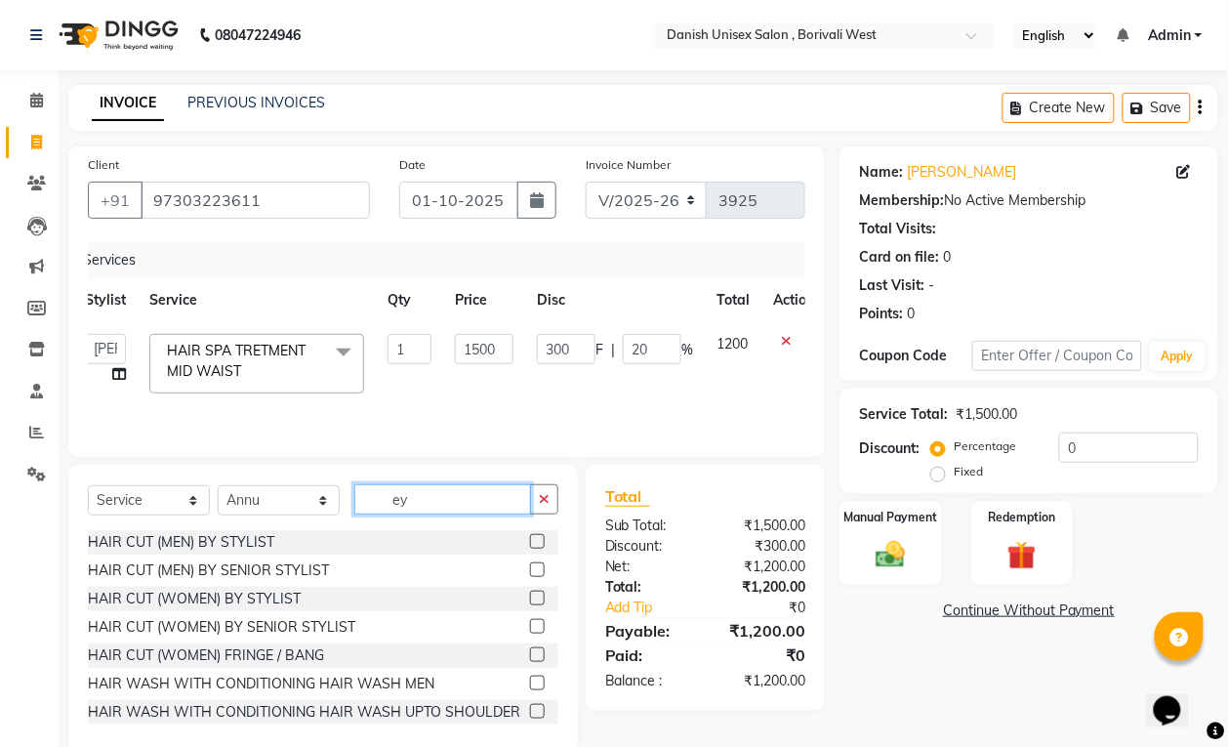
click at [506, 510] on input "ey" at bounding box center [442, 499] width 177 height 30
type input "e"
type input "ey"
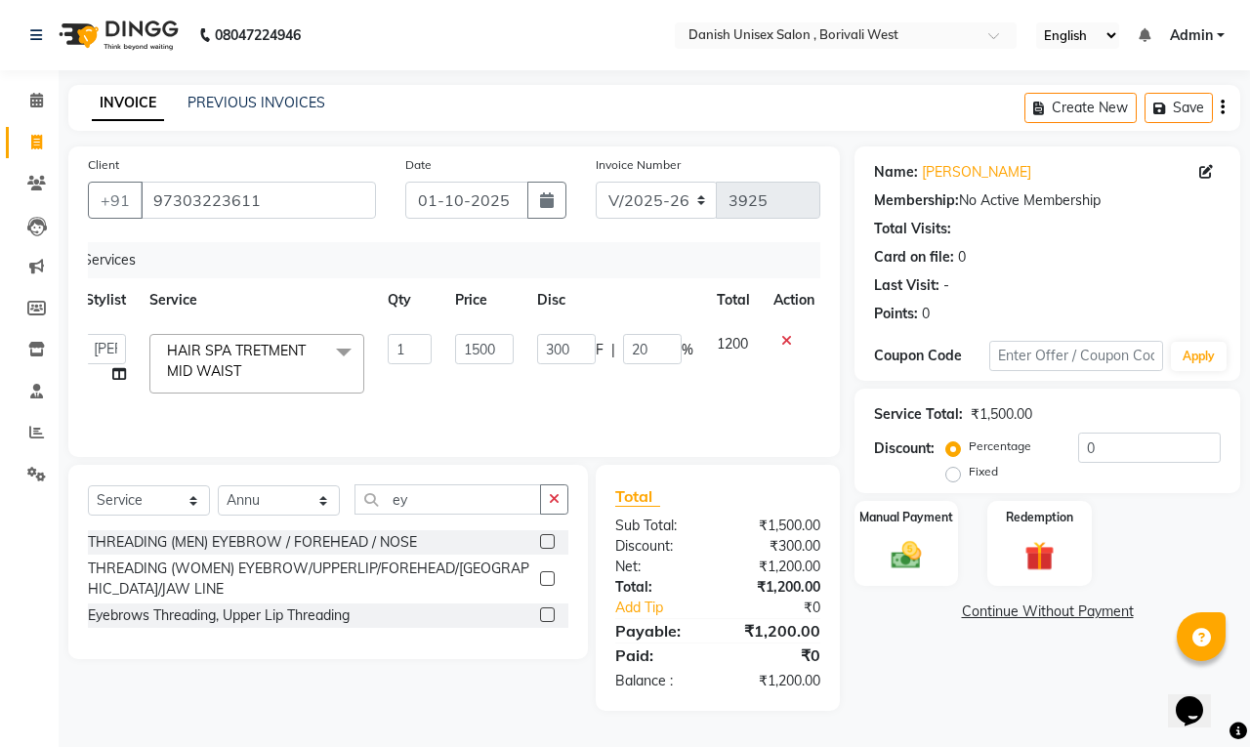
click at [549, 582] on label at bounding box center [547, 578] width 15 height 15
click at [549, 582] on input "checkbox" at bounding box center [546, 579] width 13 height 13
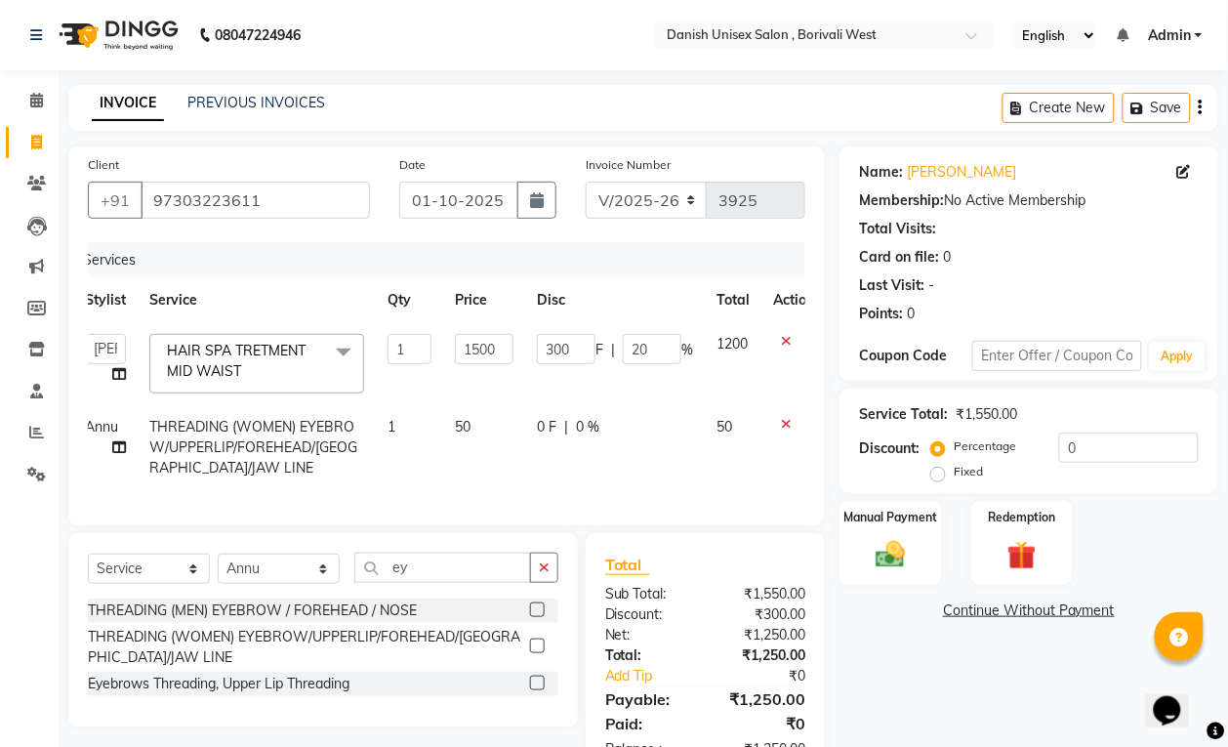
click at [542, 653] on label at bounding box center [537, 645] width 15 height 15
click at [542, 653] on input "checkbox" at bounding box center [536, 646] width 13 height 13
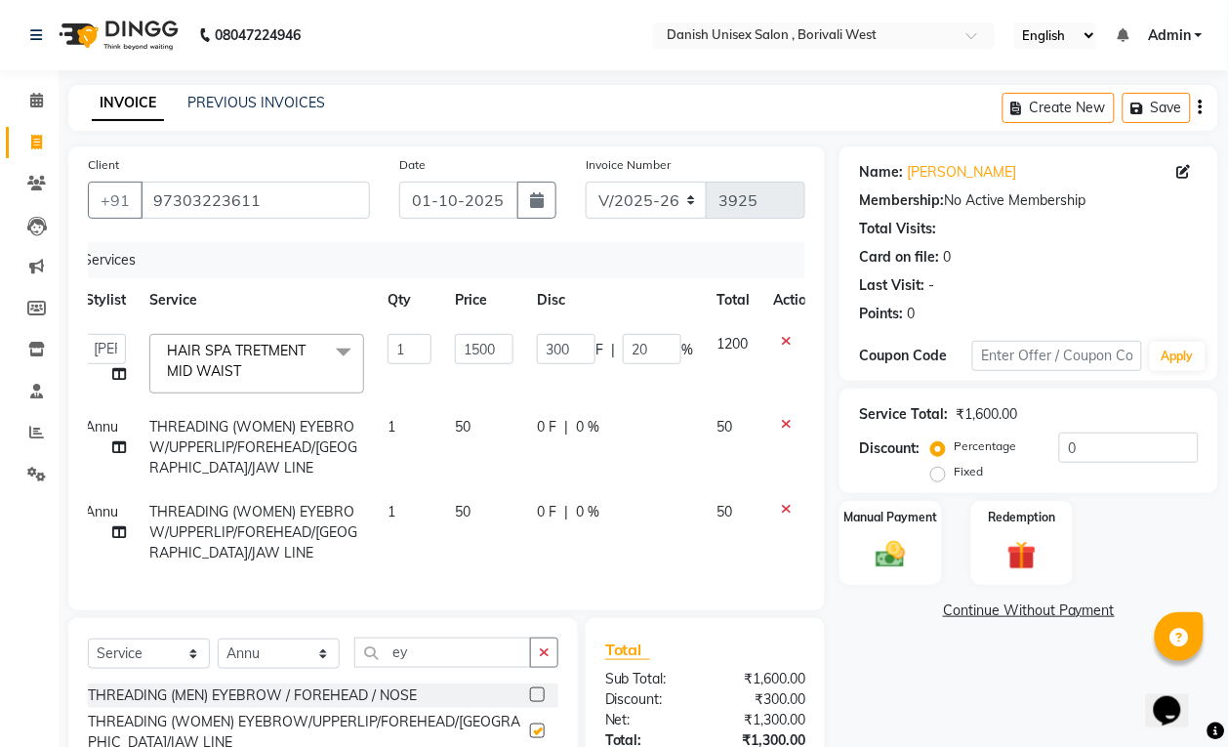
checkbox input "false"
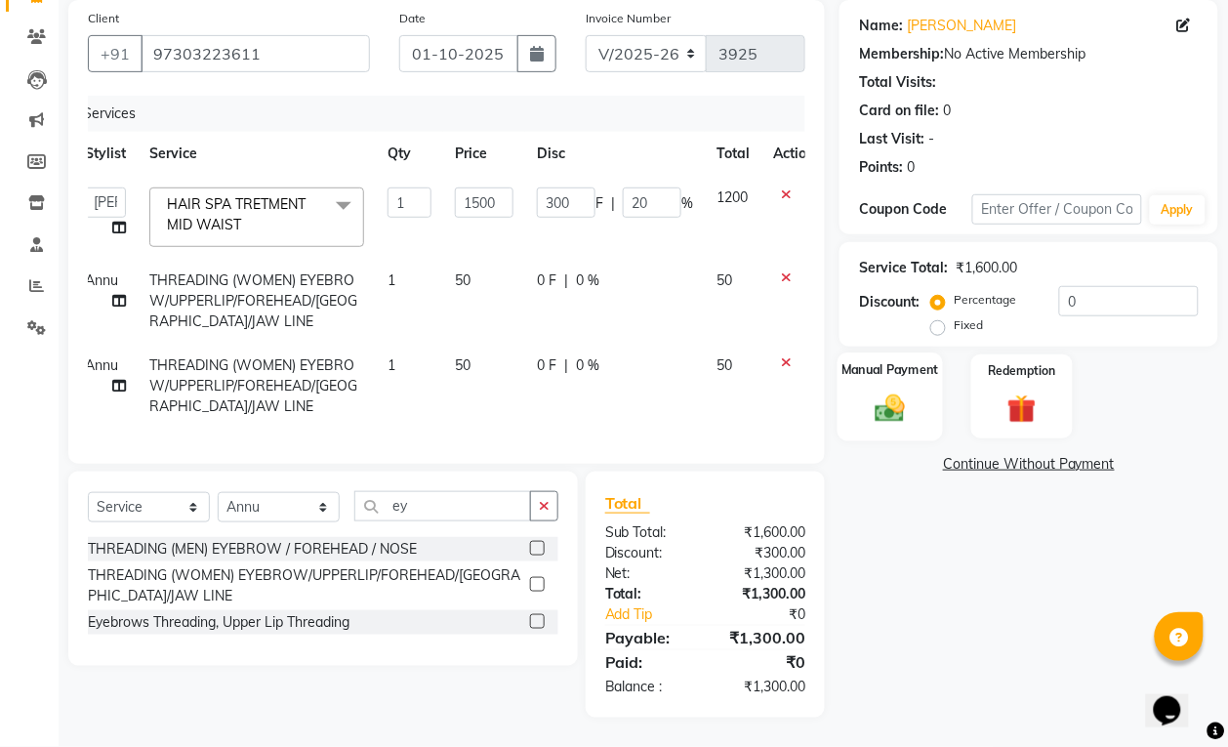
click at [850, 364] on div "Manual Payment" at bounding box center [891, 396] width 106 height 88
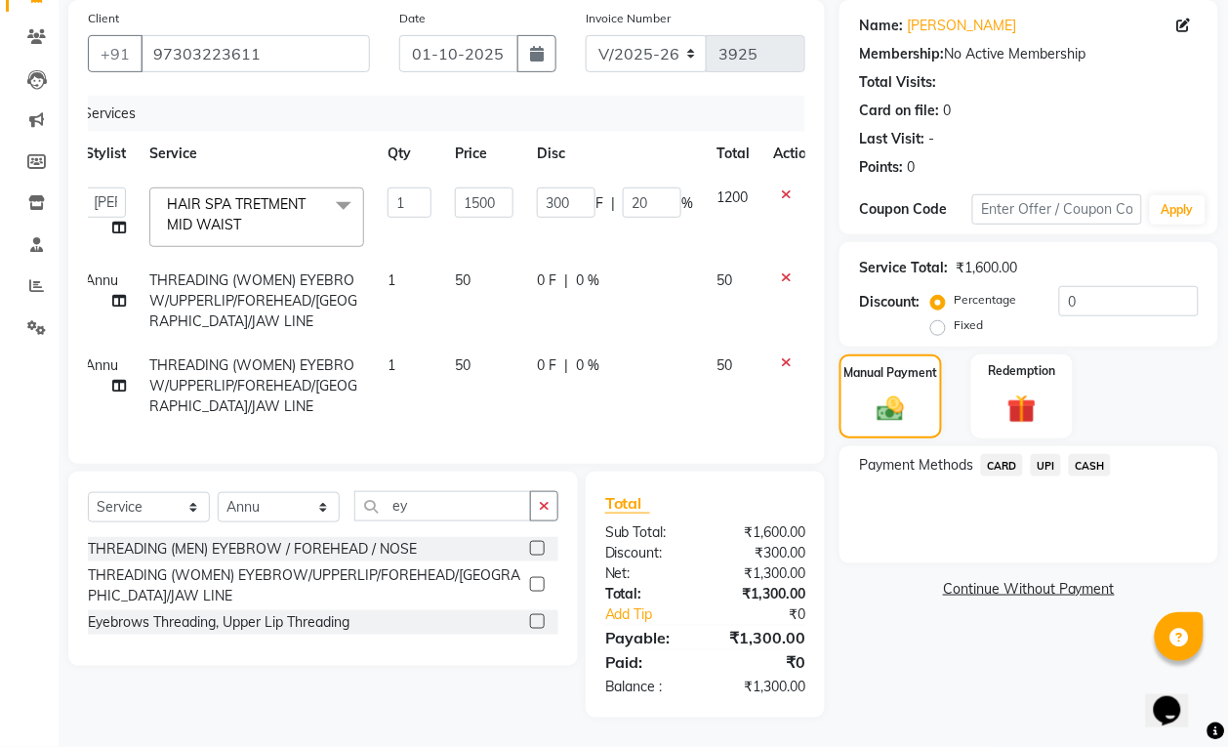
click at [1104, 454] on span "CASH" at bounding box center [1090, 465] width 42 height 22
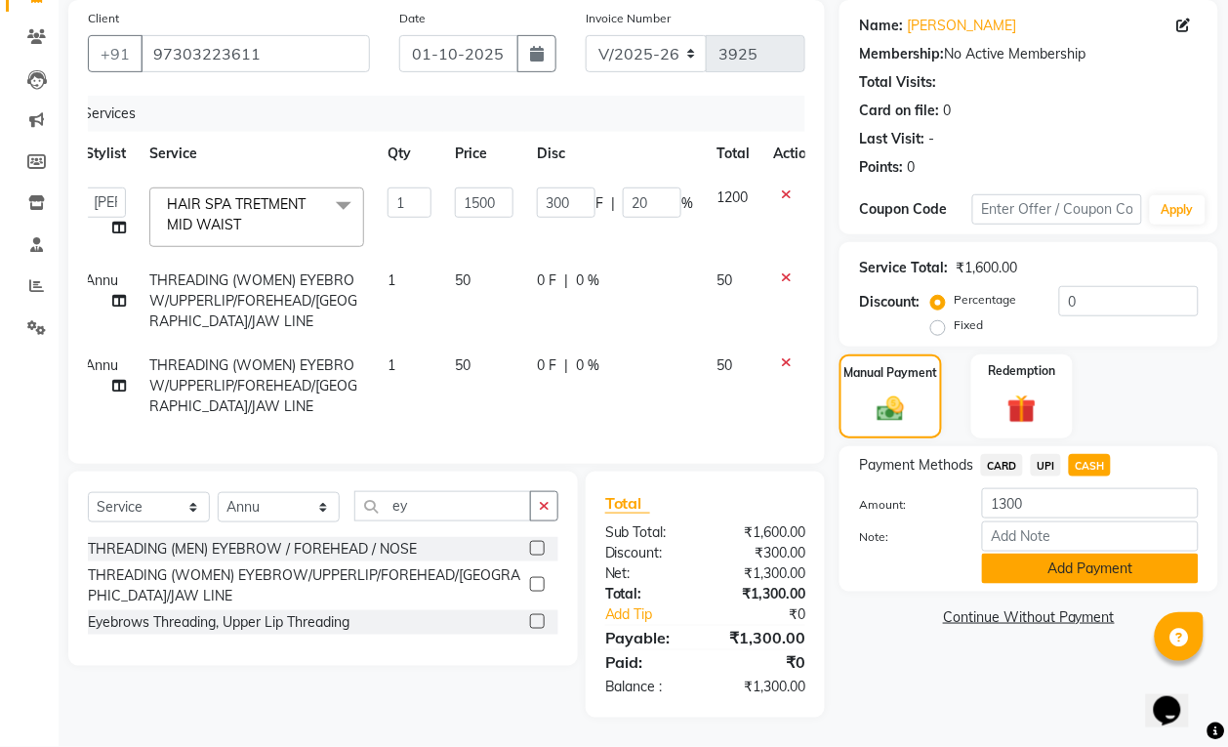
click at [1096, 553] on button "Add Payment" at bounding box center [1090, 568] width 217 height 30
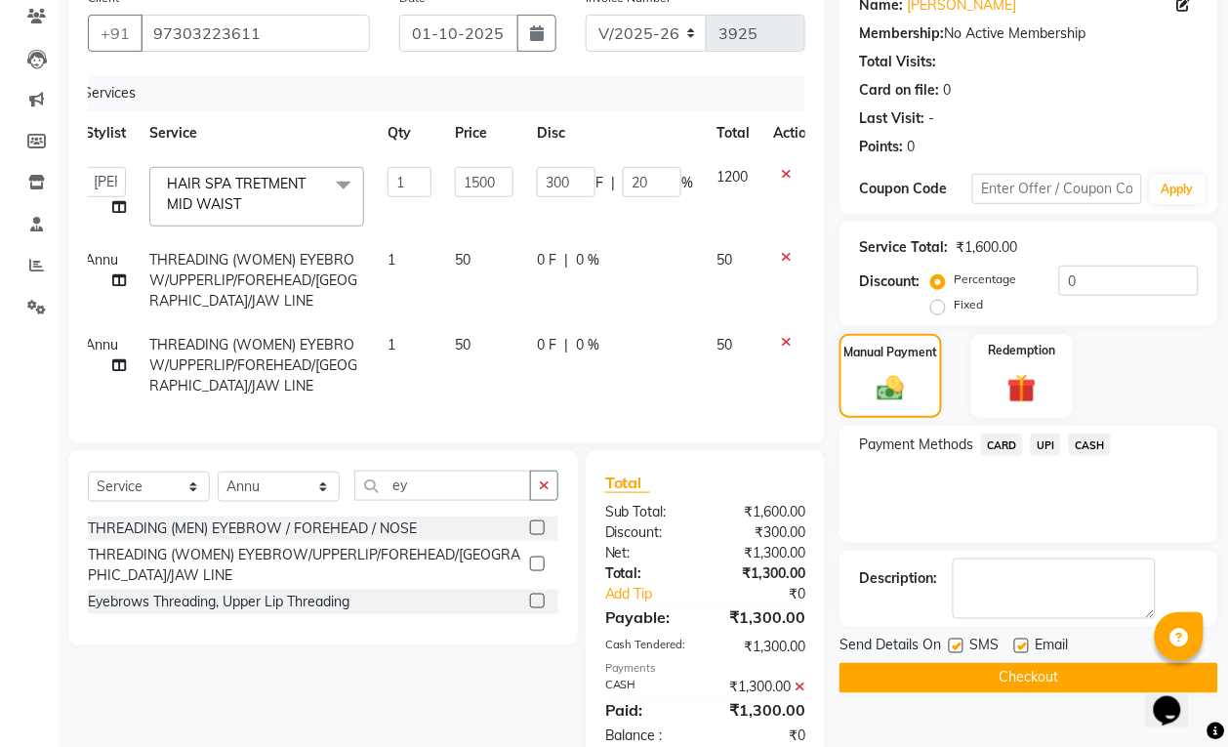
scroll to position [236, 0]
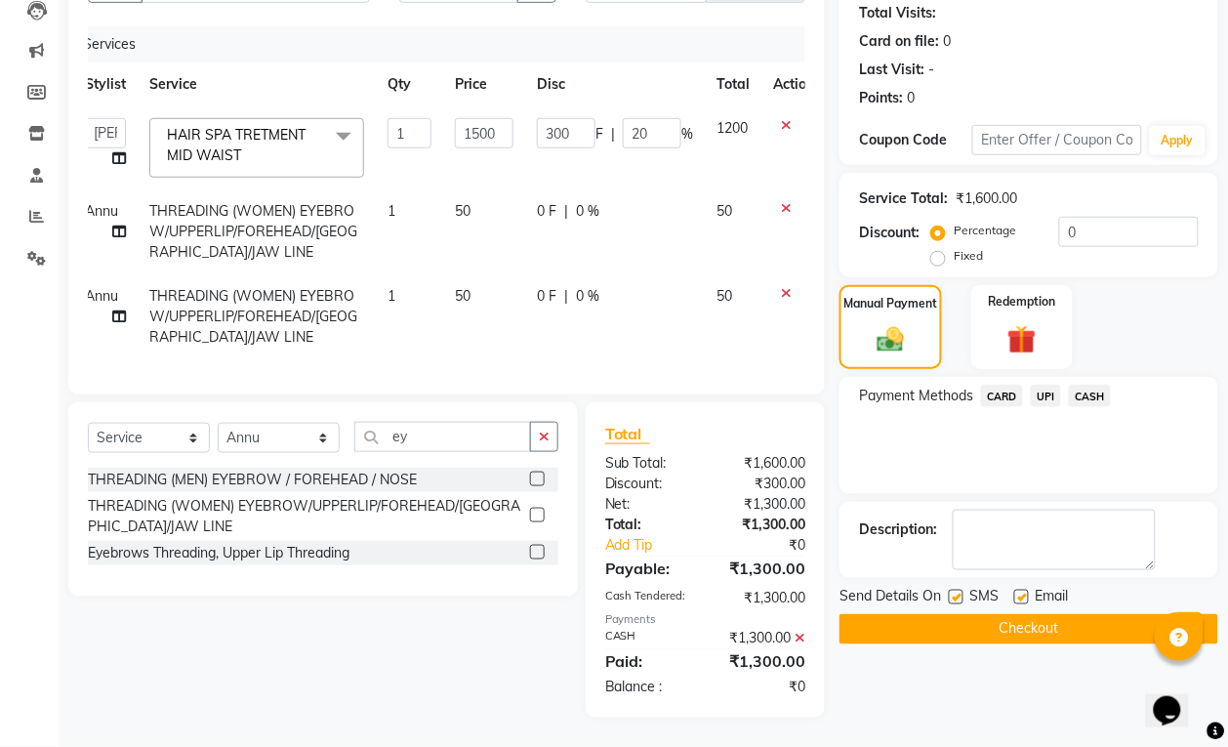
click at [1072, 615] on button "Checkout" at bounding box center [1029, 629] width 379 height 30
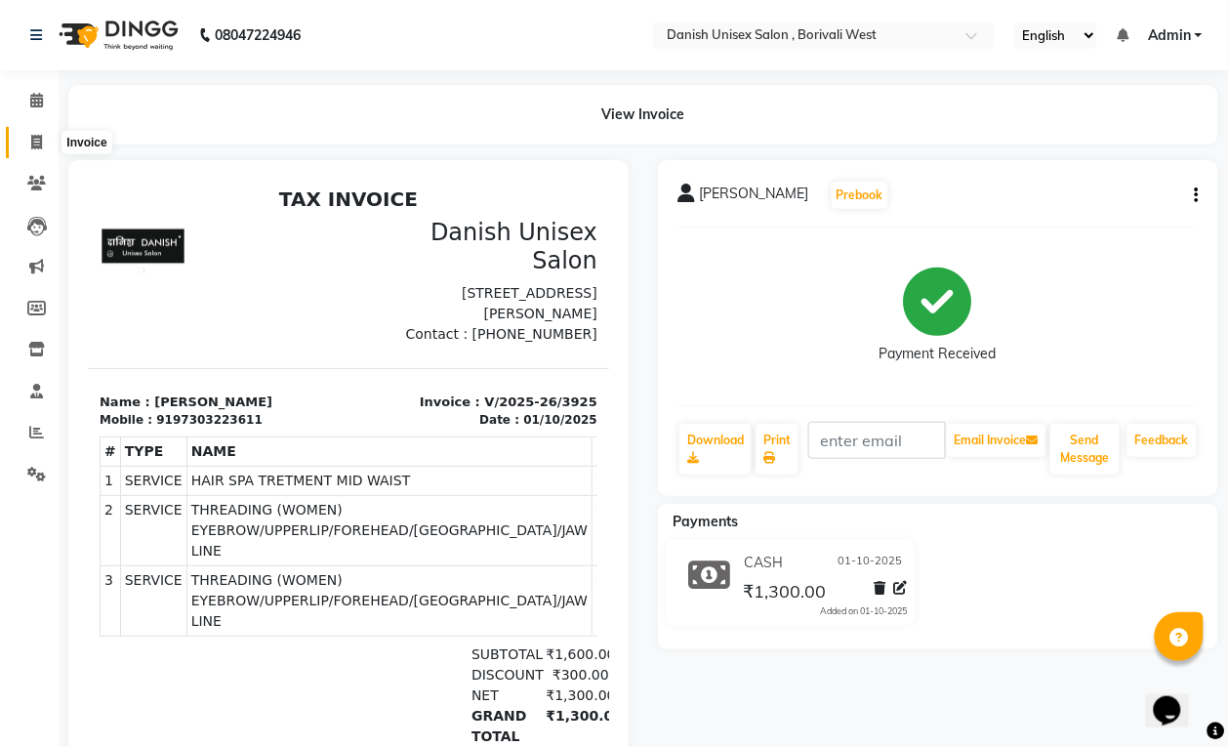
click at [31, 137] on icon at bounding box center [36, 142] width 11 height 15
select select "service"
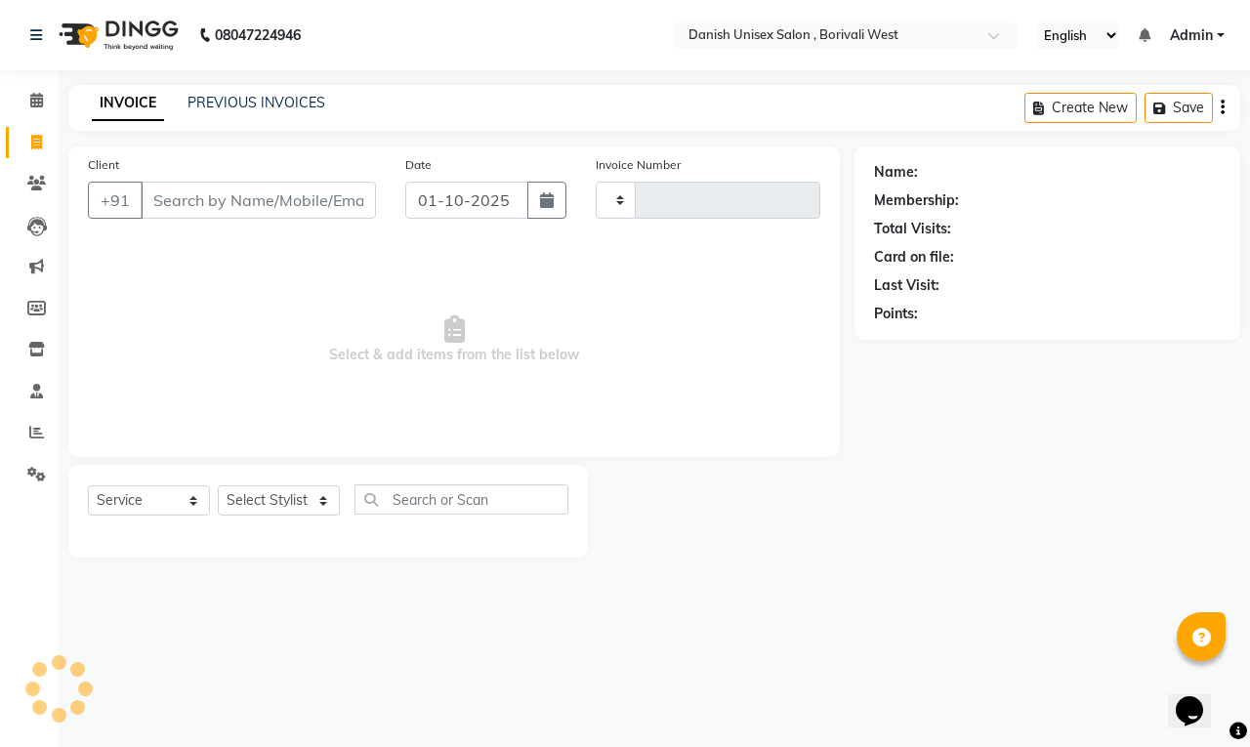
type input "3926"
select select "6929"
